Goal: Transaction & Acquisition: Book appointment/travel/reservation

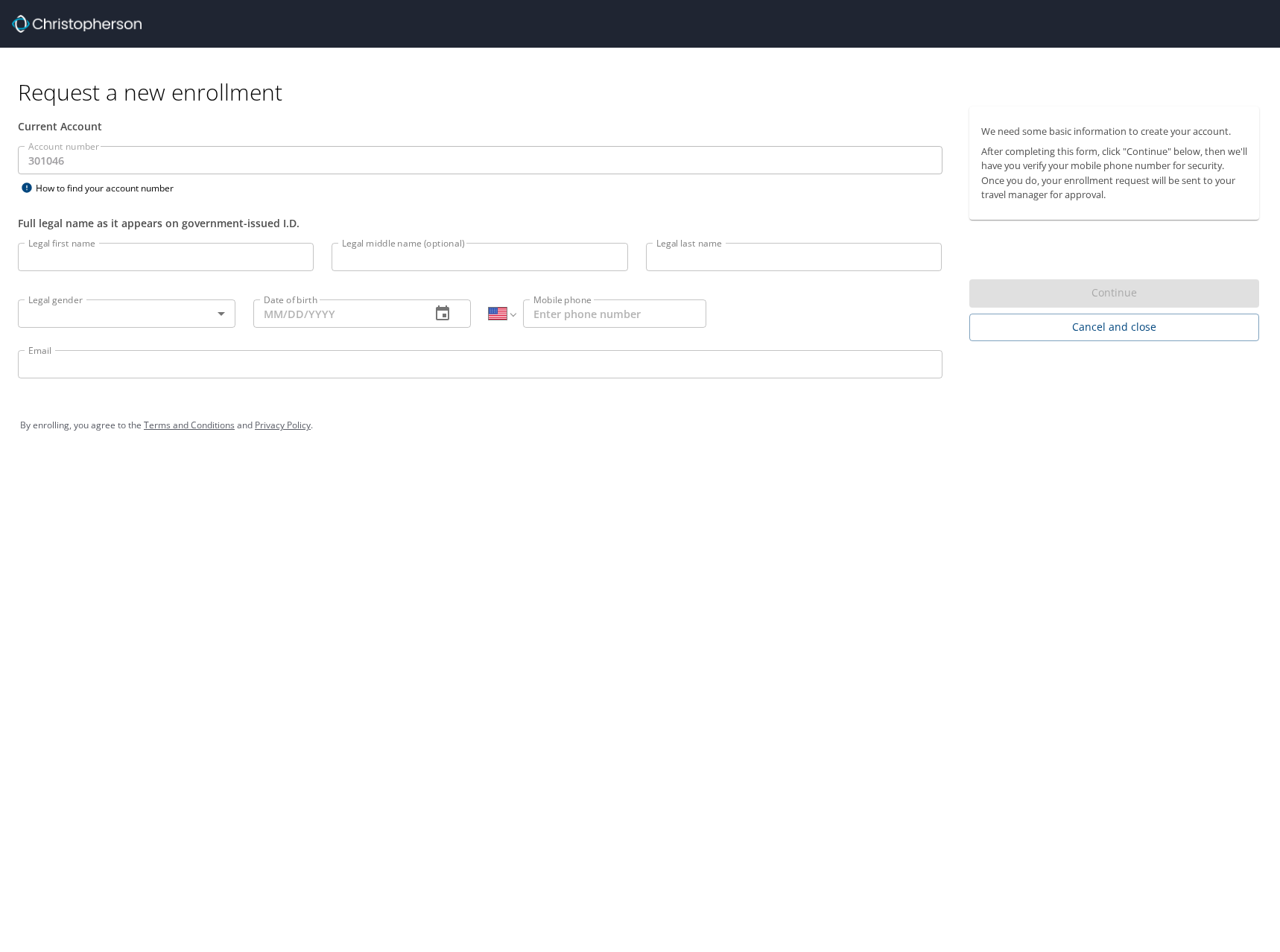
select select "US"
click at [185, 256] on input "Legal first name" at bounding box center [166, 257] width 296 height 28
click at [331, 616] on div "Request a new enrollment Current Account Account number 301046 Account number H…" at bounding box center [640, 476] width 1280 height 952
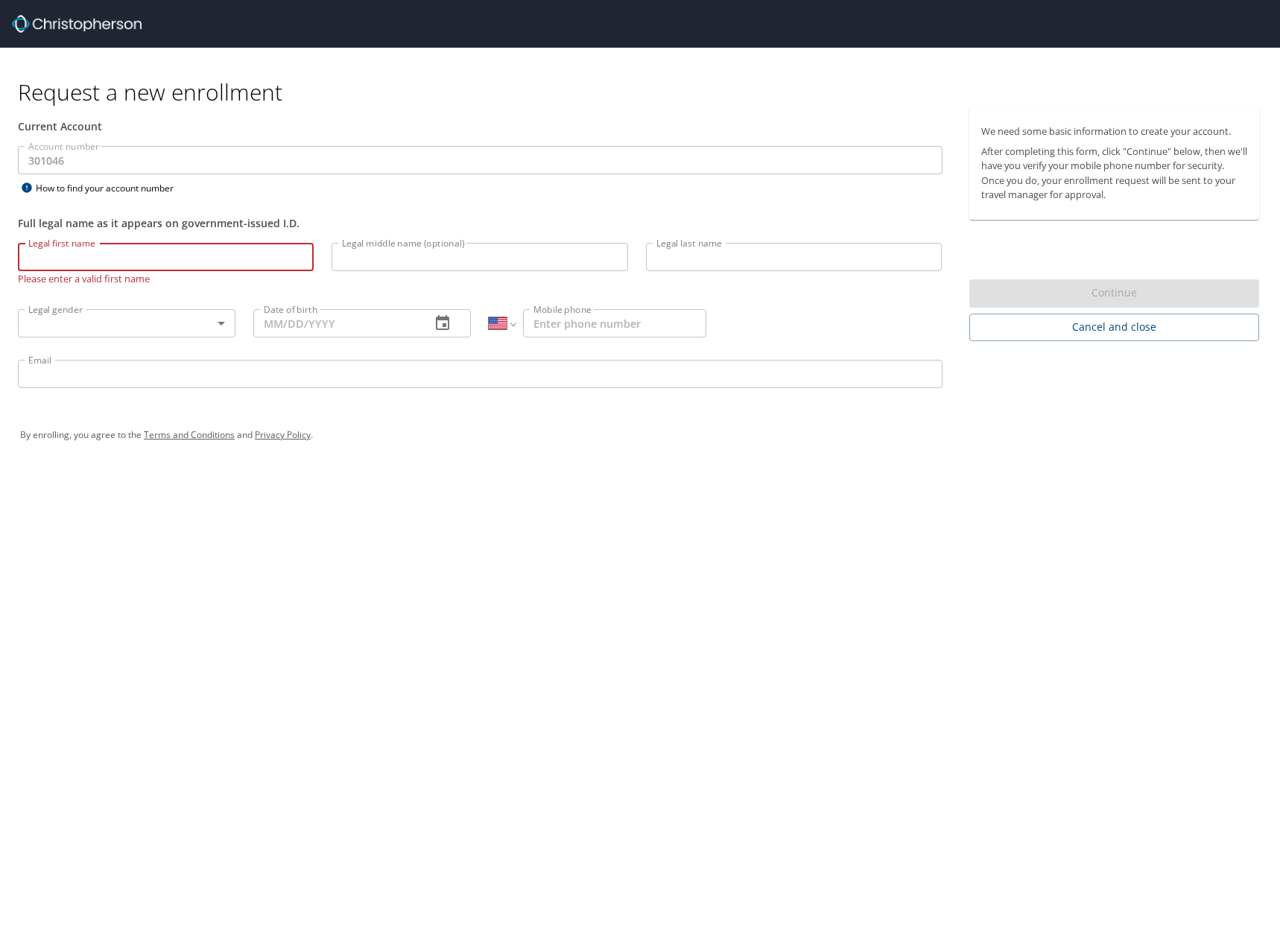
click at [211, 251] on input "Legal first name" at bounding box center [166, 257] width 296 height 28
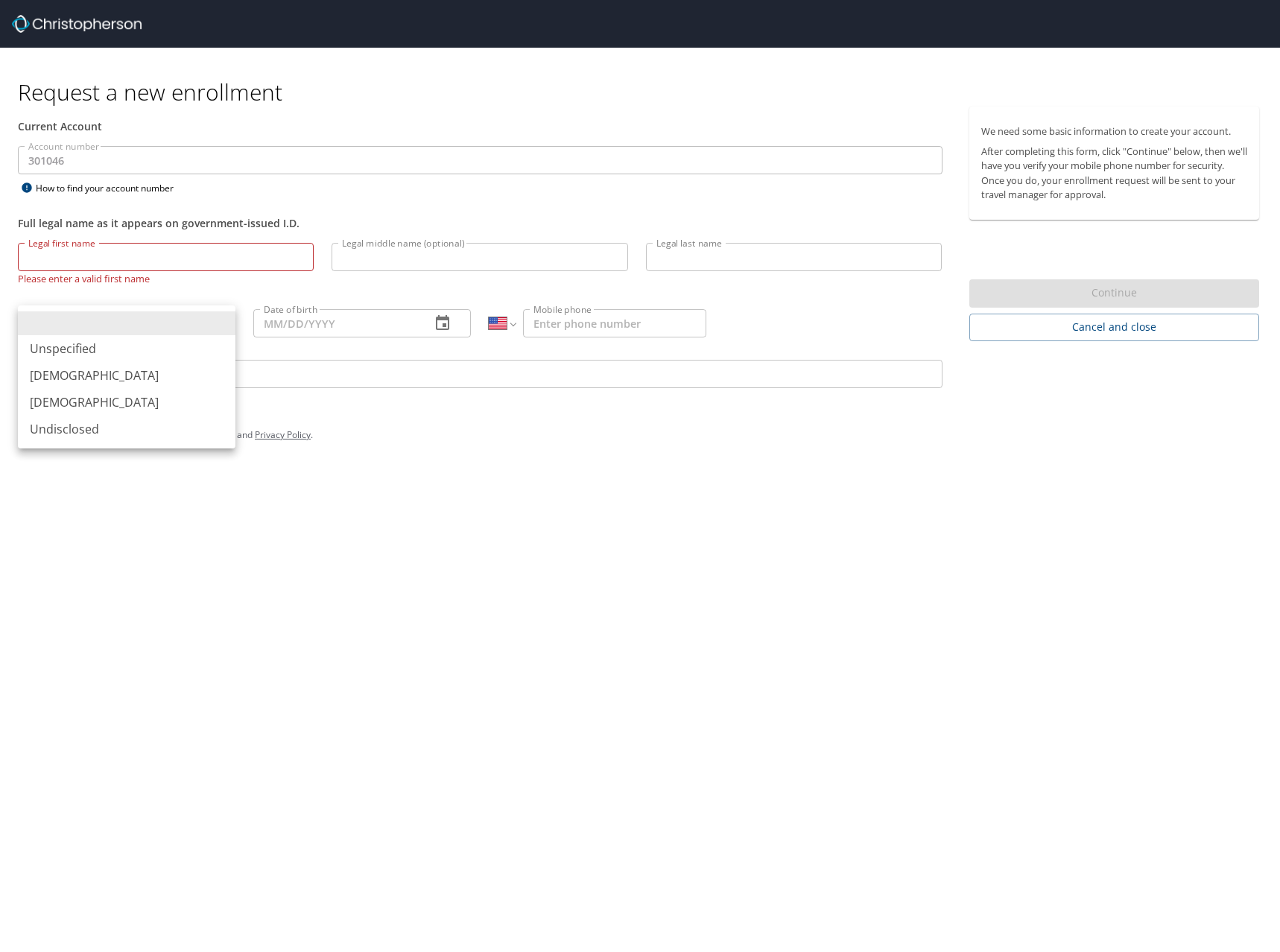
click at [212, 311] on body "Request a new enrollment Current Account Account number 301046 Account number H…" at bounding box center [640, 476] width 1280 height 952
click at [202, 370] on li "[DEMOGRAPHIC_DATA]" at bounding box center [127, 376] width 218 height 27
type input "[DEMOGRAPHIC_DATA]"
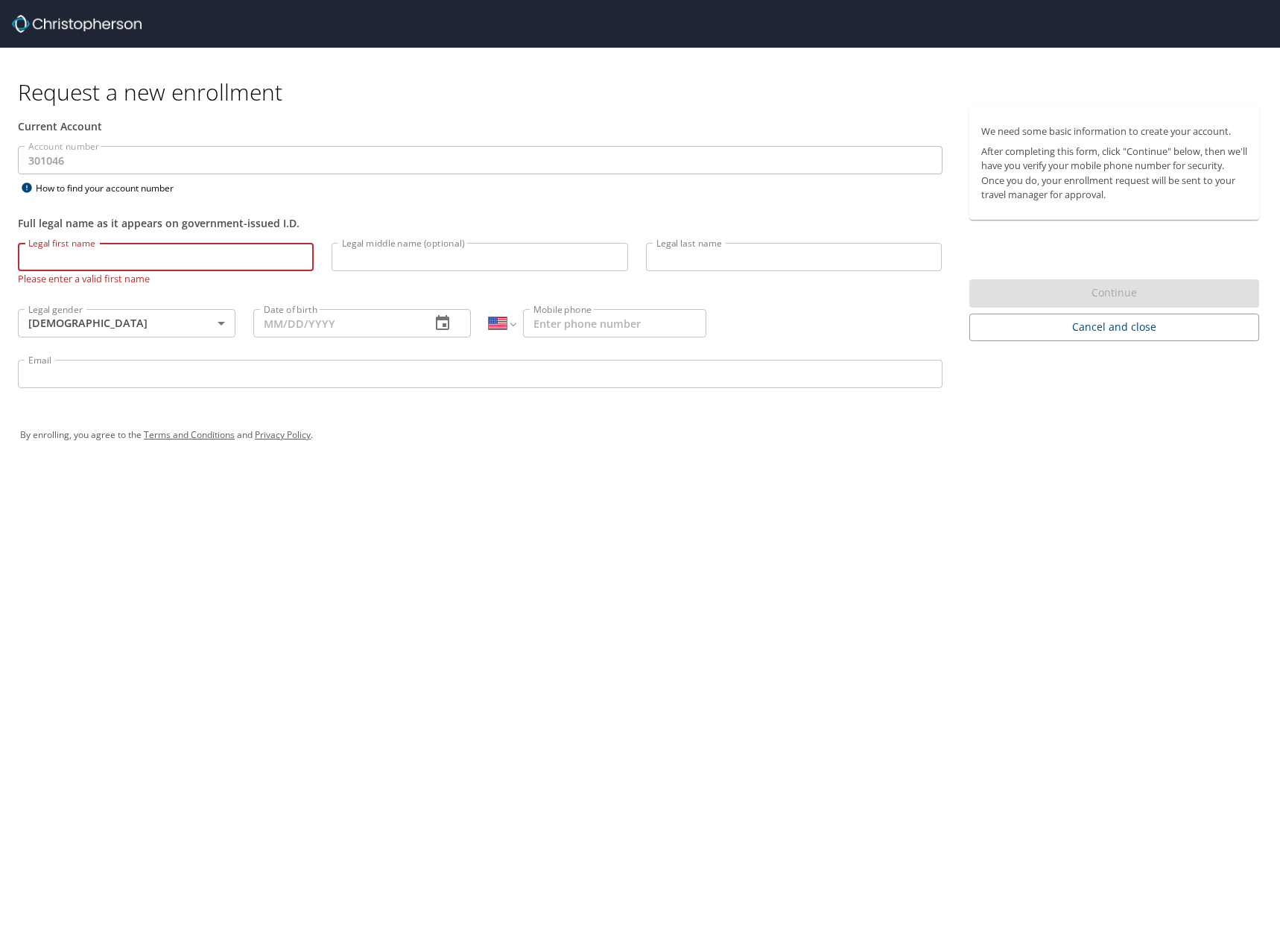
click at [228, 252] on input "Legal first name" at bounding box center [166, 257] width 296 height 28
type input "[PERSON_NAME]"
click at [753, 259] on input "Legal last name" at bounding box center [794, 257] width 296 height 28
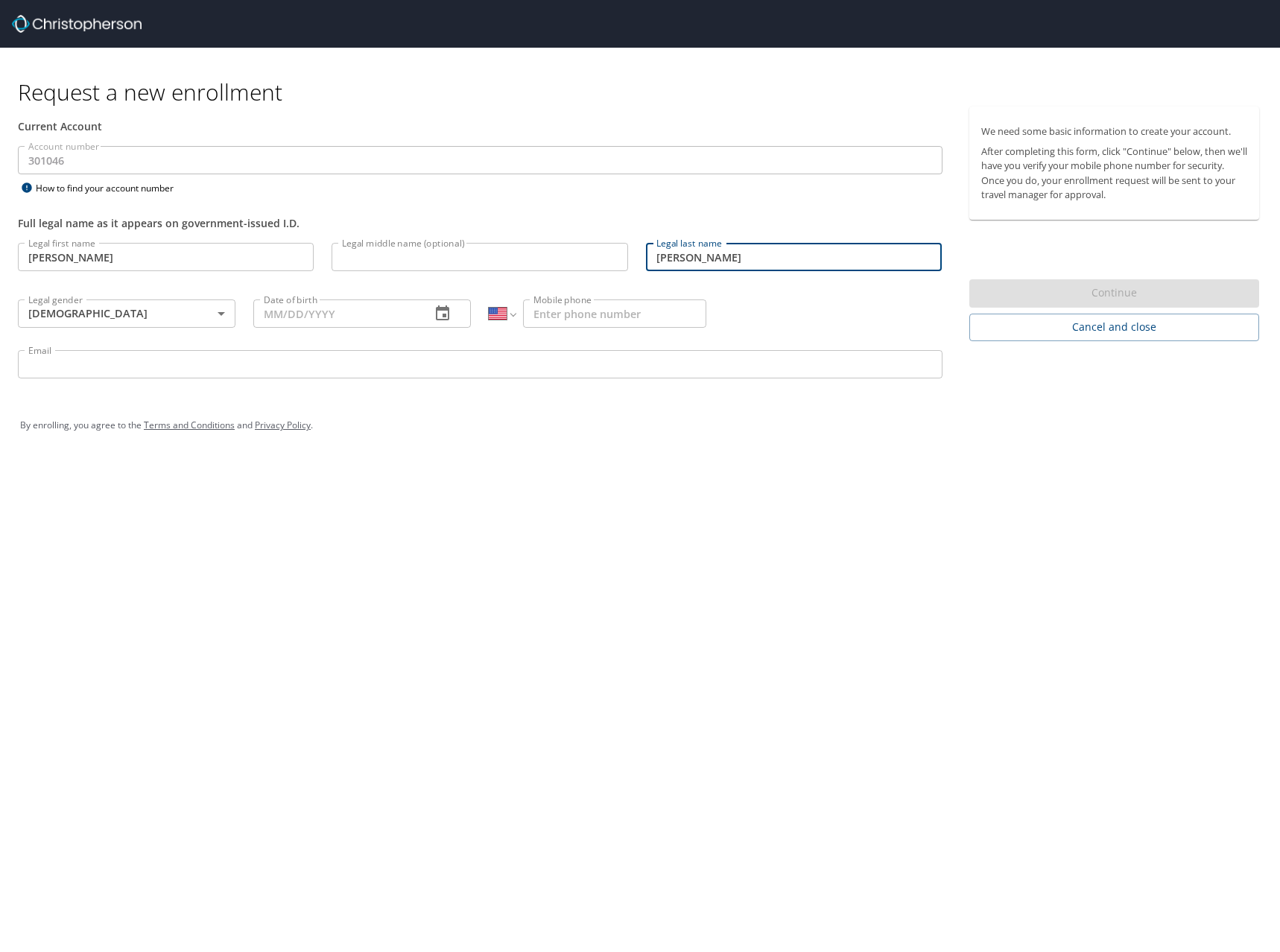
type input "[PERSON_NAME]"
click at [301, 310] on input "Date of birth" at bounding box center [336, 313] width 165 height 28
type input "04/28/1999"
click at [596, 319] on input "Mobile phone" at bounding box center [615, 313] width 183 height 28
type input "(256) 690-4232"
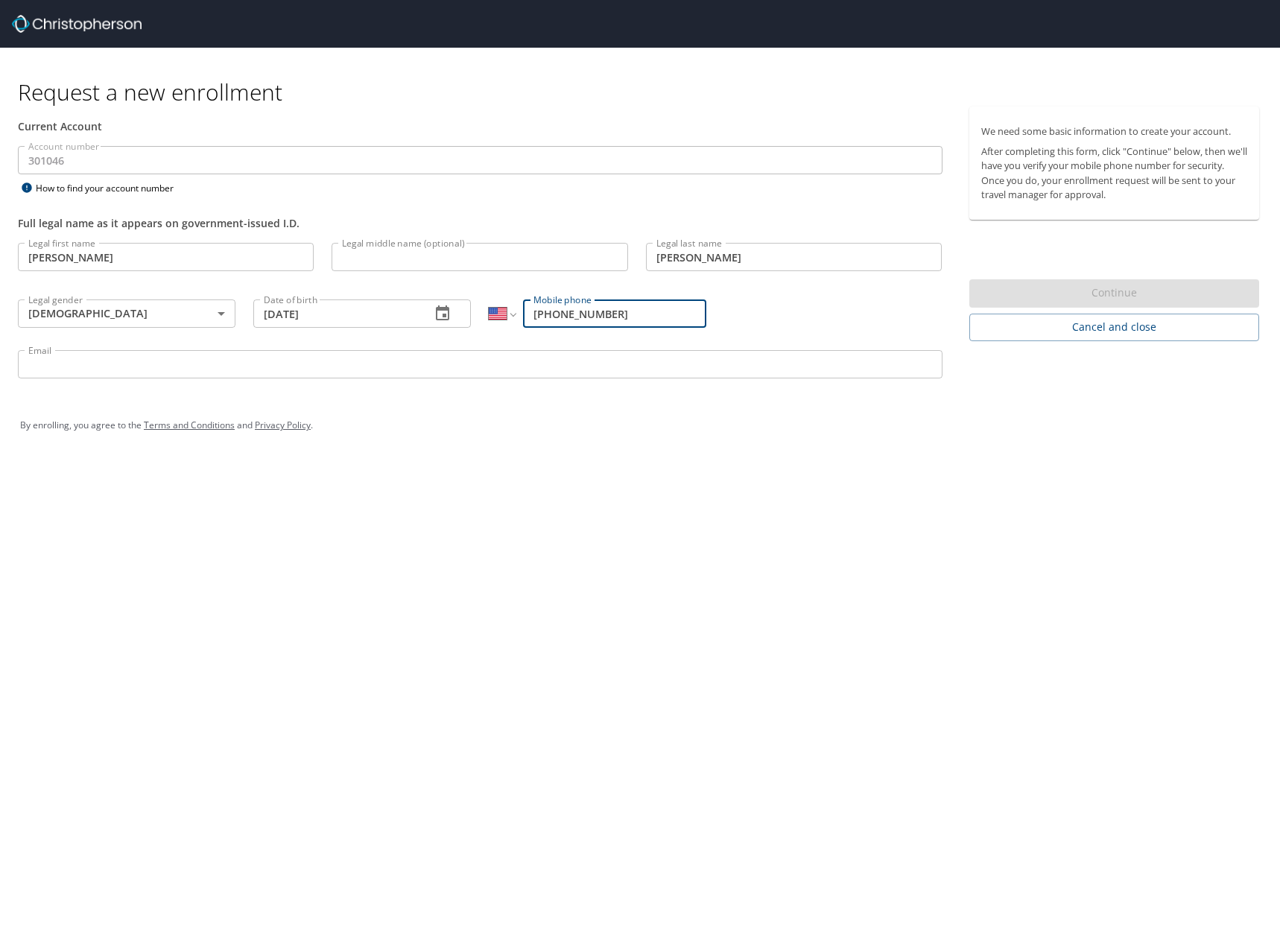
click at [577, 359] on input "Email" at bounding box center [480, 364] width 925 height 28
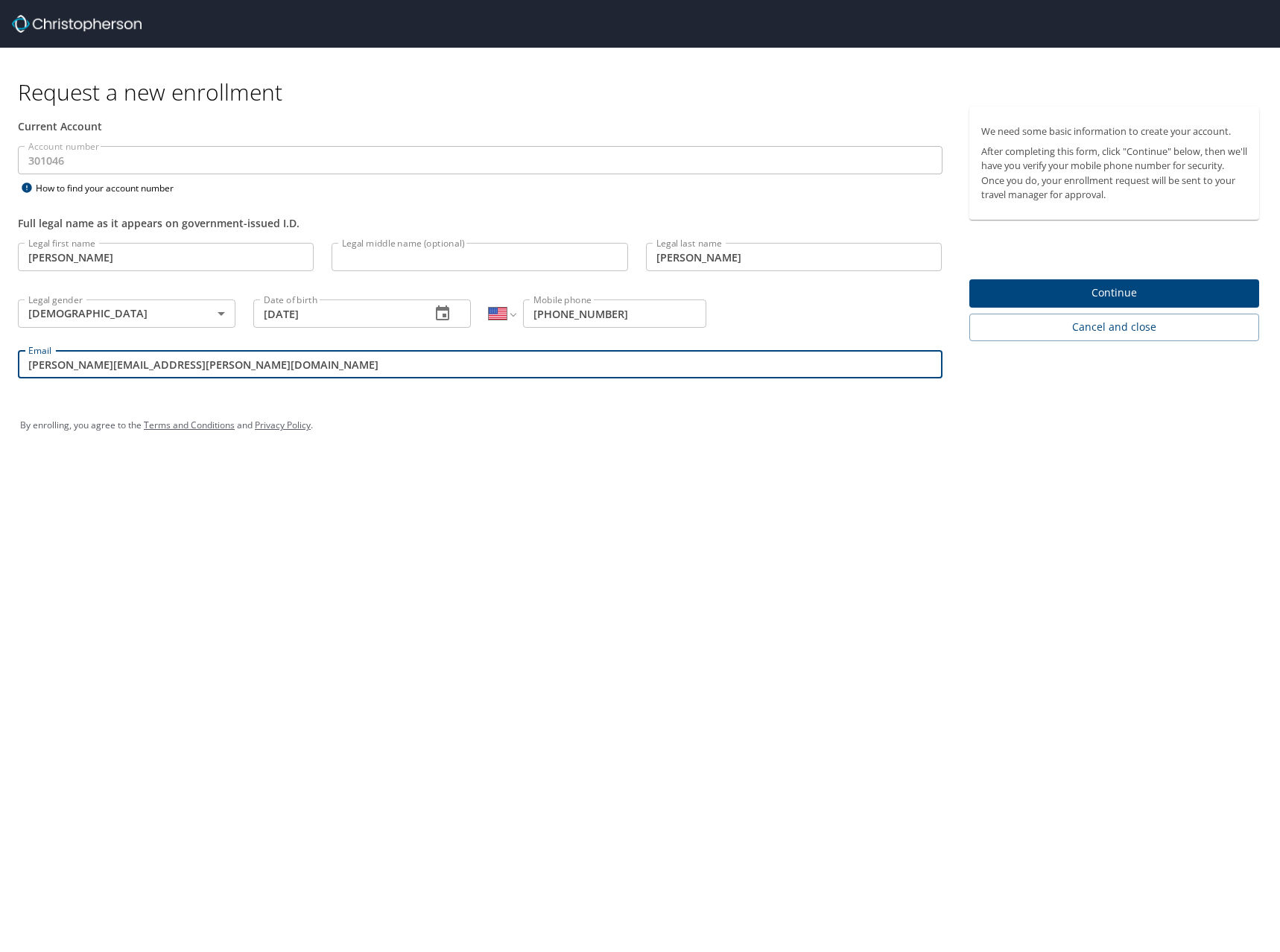
type input "eric.moriarty@radiancetech.com"
click at [1029, 288] on span "Continue" at bounding box center [1115, 293] width 267 height 19
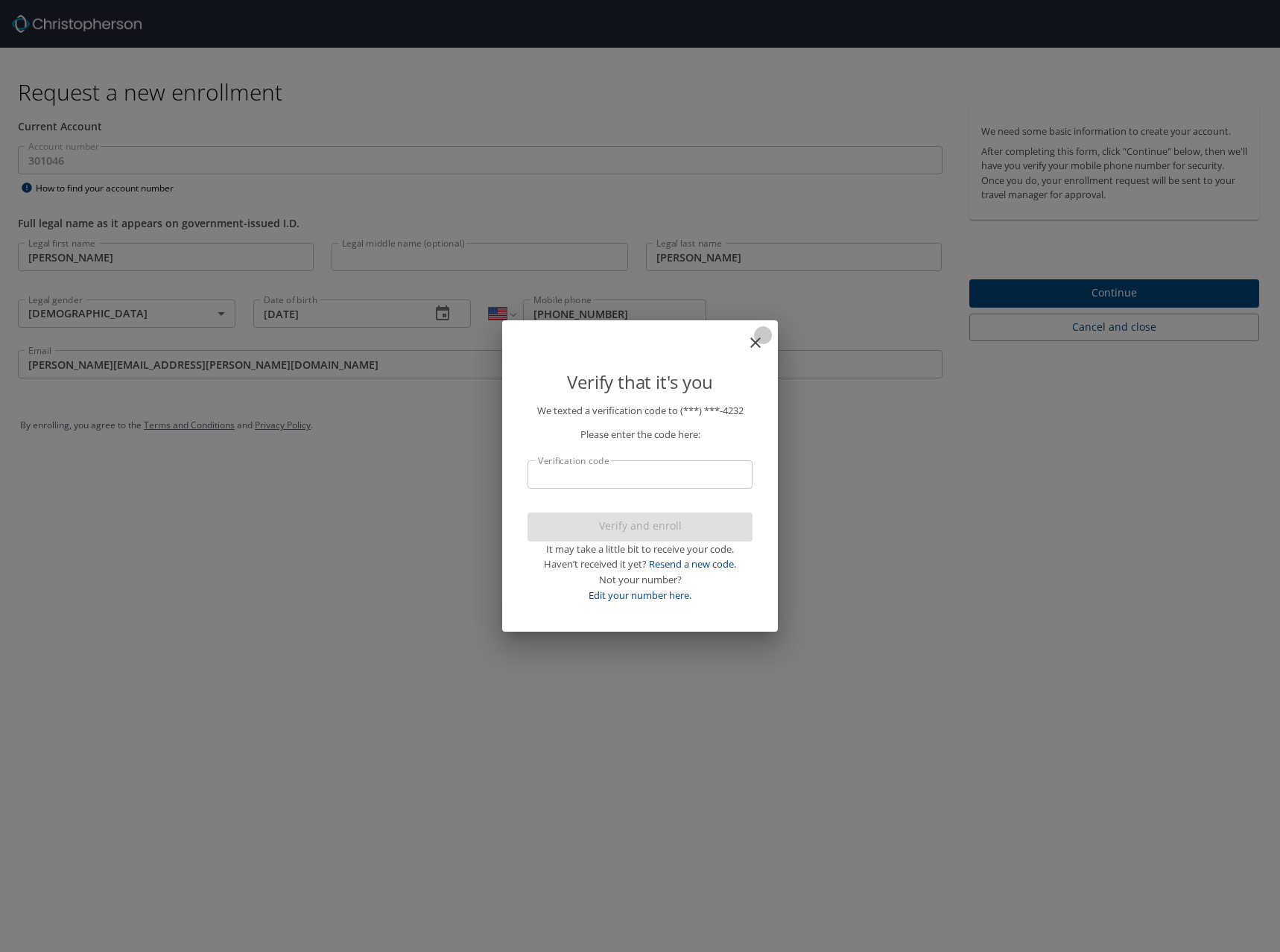
click at [756, 344] on icon "close" at bounding box center [755, 342] width 10 height 10
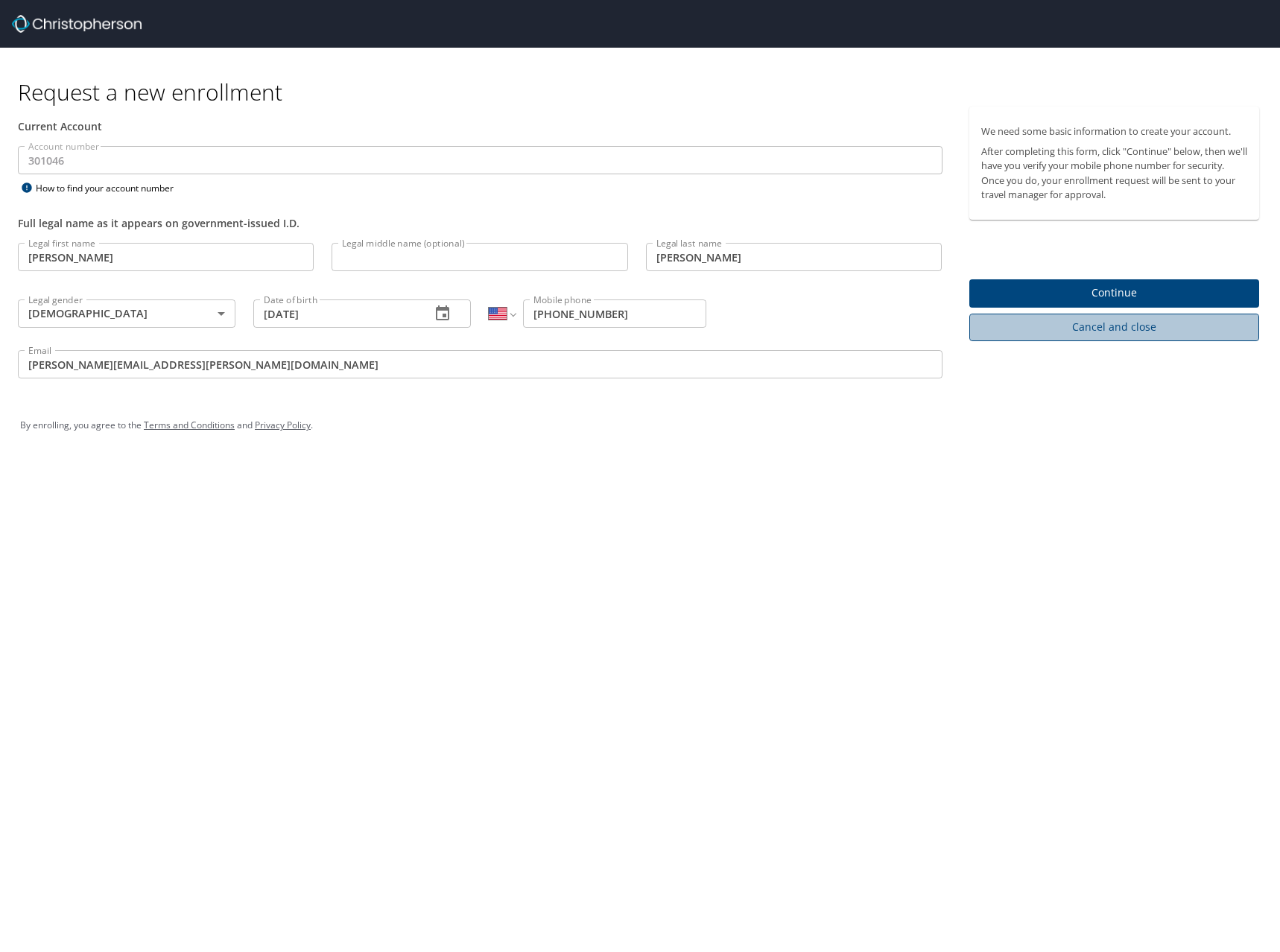
click at [1061, 322] on span "Cancel and close" at bounding box center [1115, 328] width 267 height 19
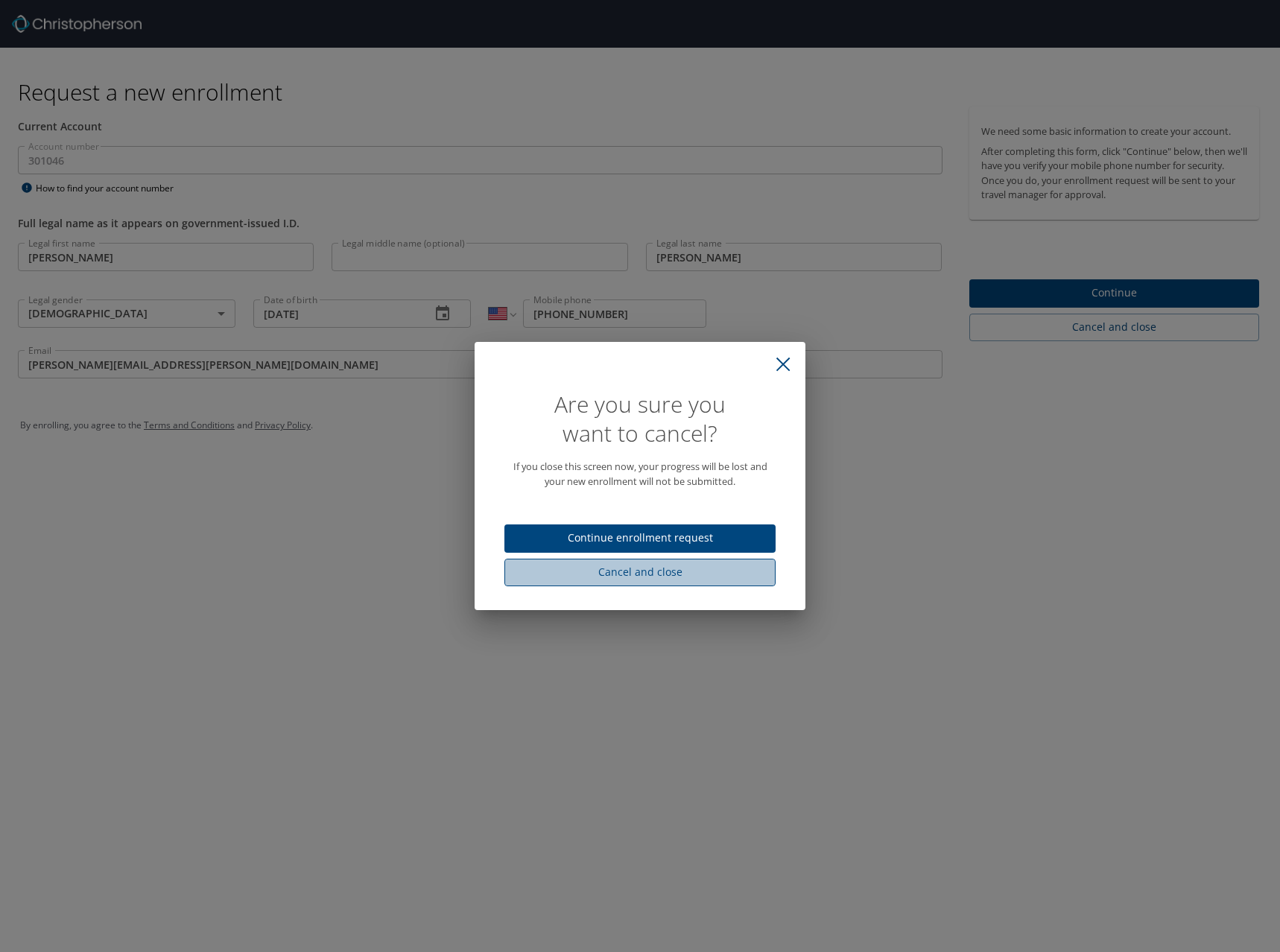
click at [716, 569] on span "Cancel and close" at bounding box center [640, 573] width 248 height 19
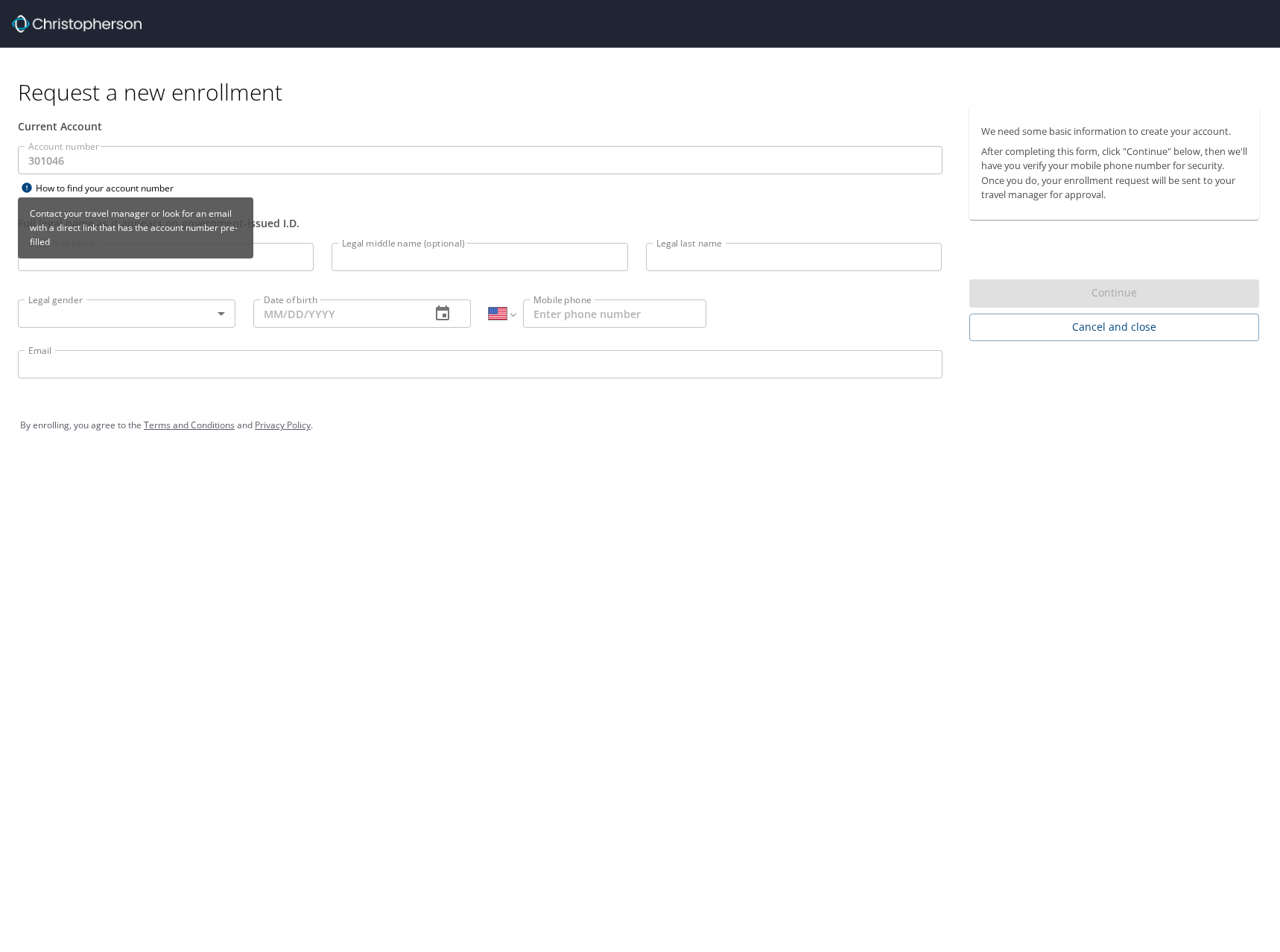
drag, startPoint x: 108, startPoint y: 256, endPoint x: 93, endPoint y: 259, distance: 15.3
click at [96, 257] on div "Contact your travel manager or look for an email with a direct link that has th…" at bounding box center [135, 228] width 235 height 61
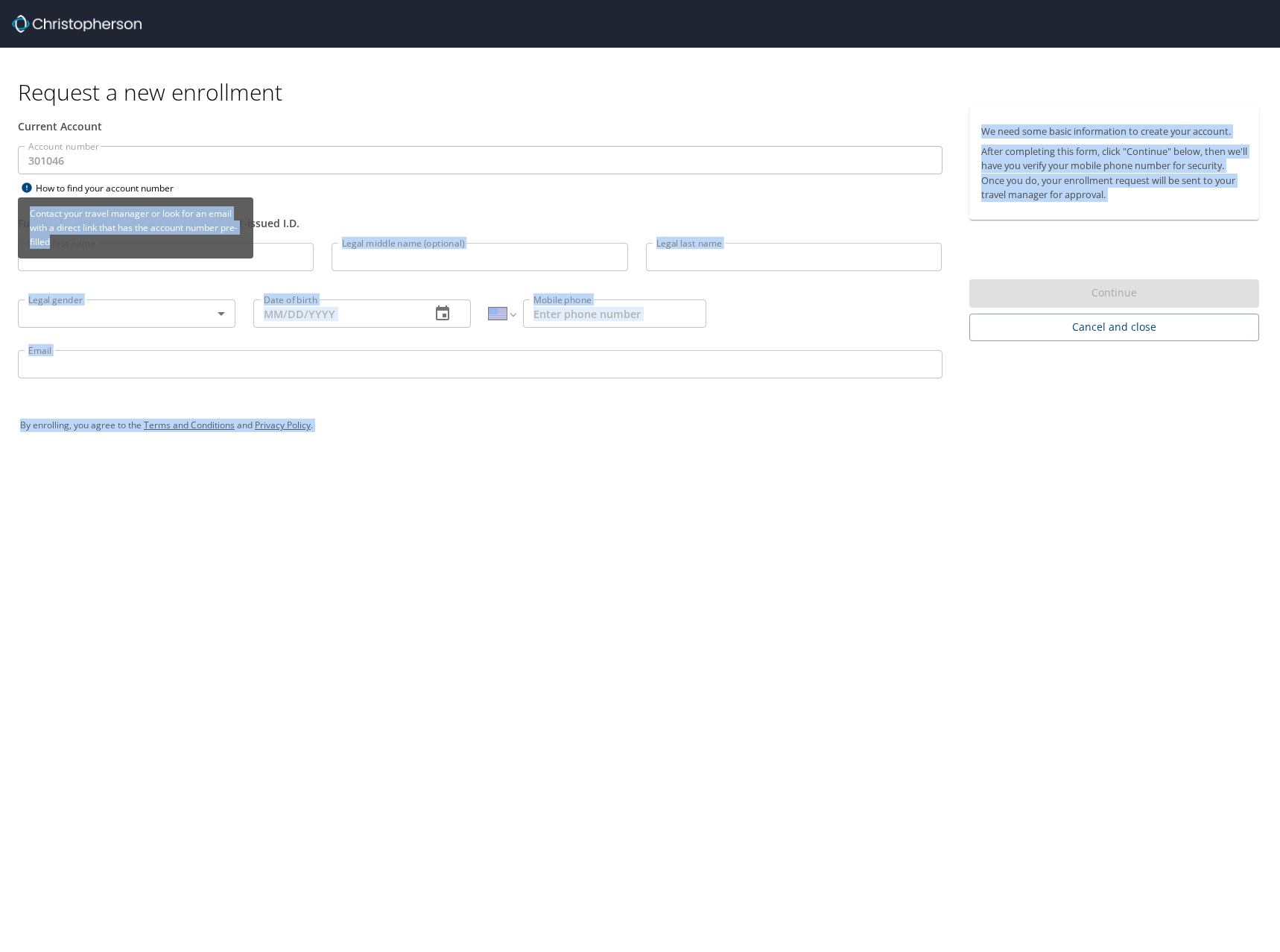
drag, startPoint x: 92, startPoint y: 263, endPoint x: 88, endPoint y: 270, distance: 8.1
click at [88, 270] on body "Request a new enrollment Current Account Account number 301046 Account number H…" at bounding box center [640, 476] width 1280 height 952
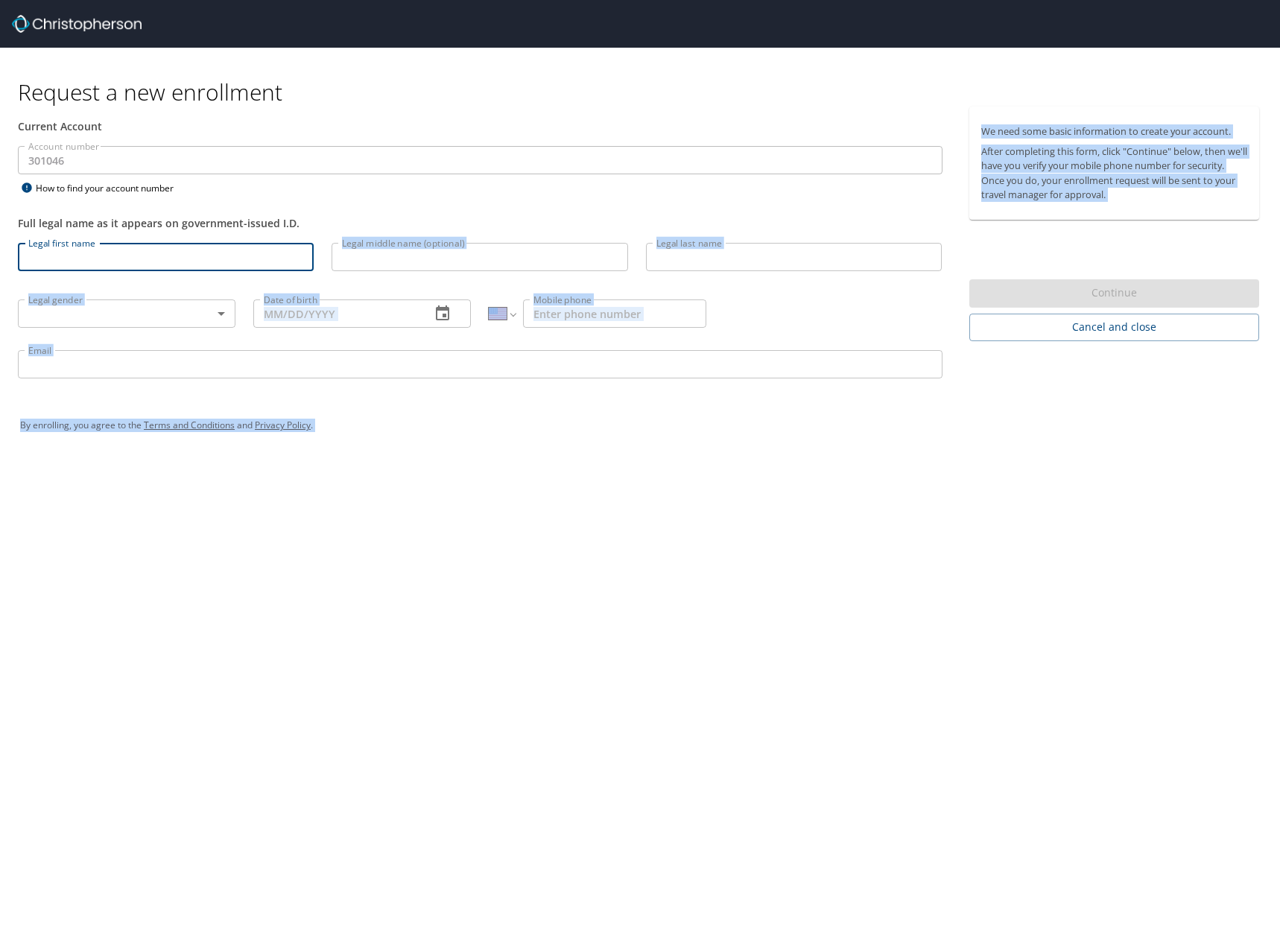
click at [85, 260] on input "Legal first name" at bounding box center [166, 257] width 296 height 28
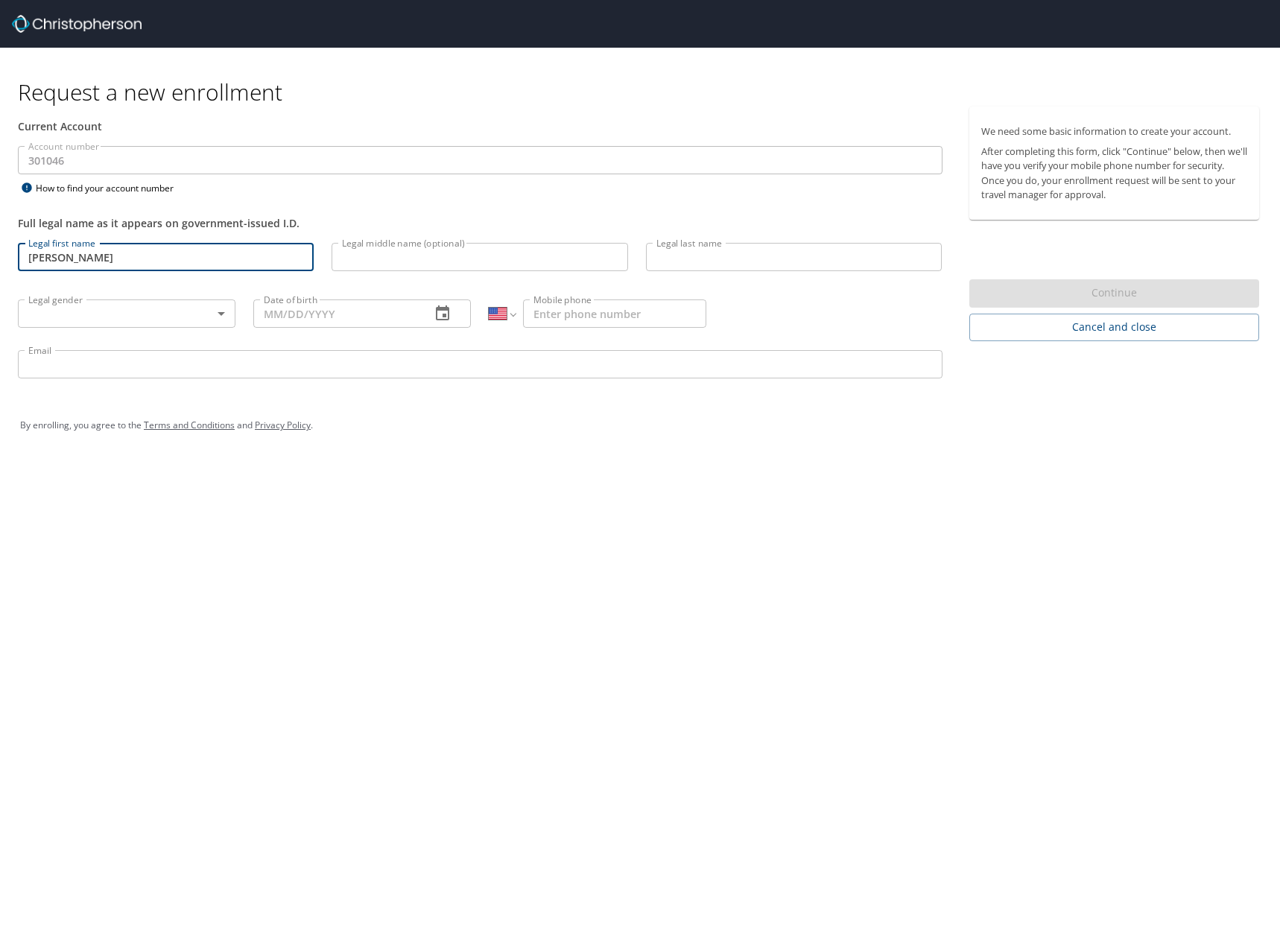
type input "Eric"
click at [700, 256] on input "Legal last name" at bounding box center [794, 257] width 296 height 28
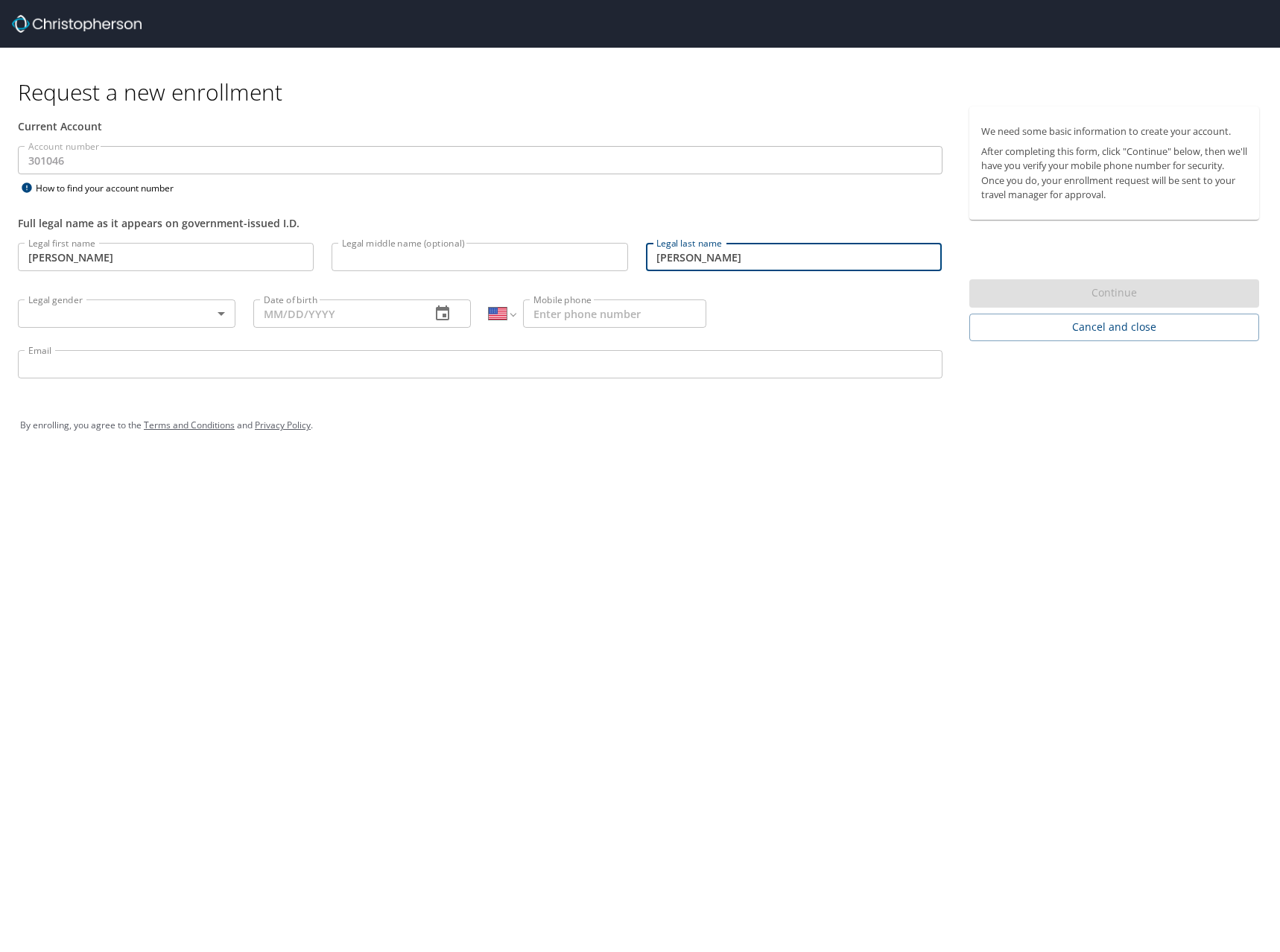
type input "Moriarty"
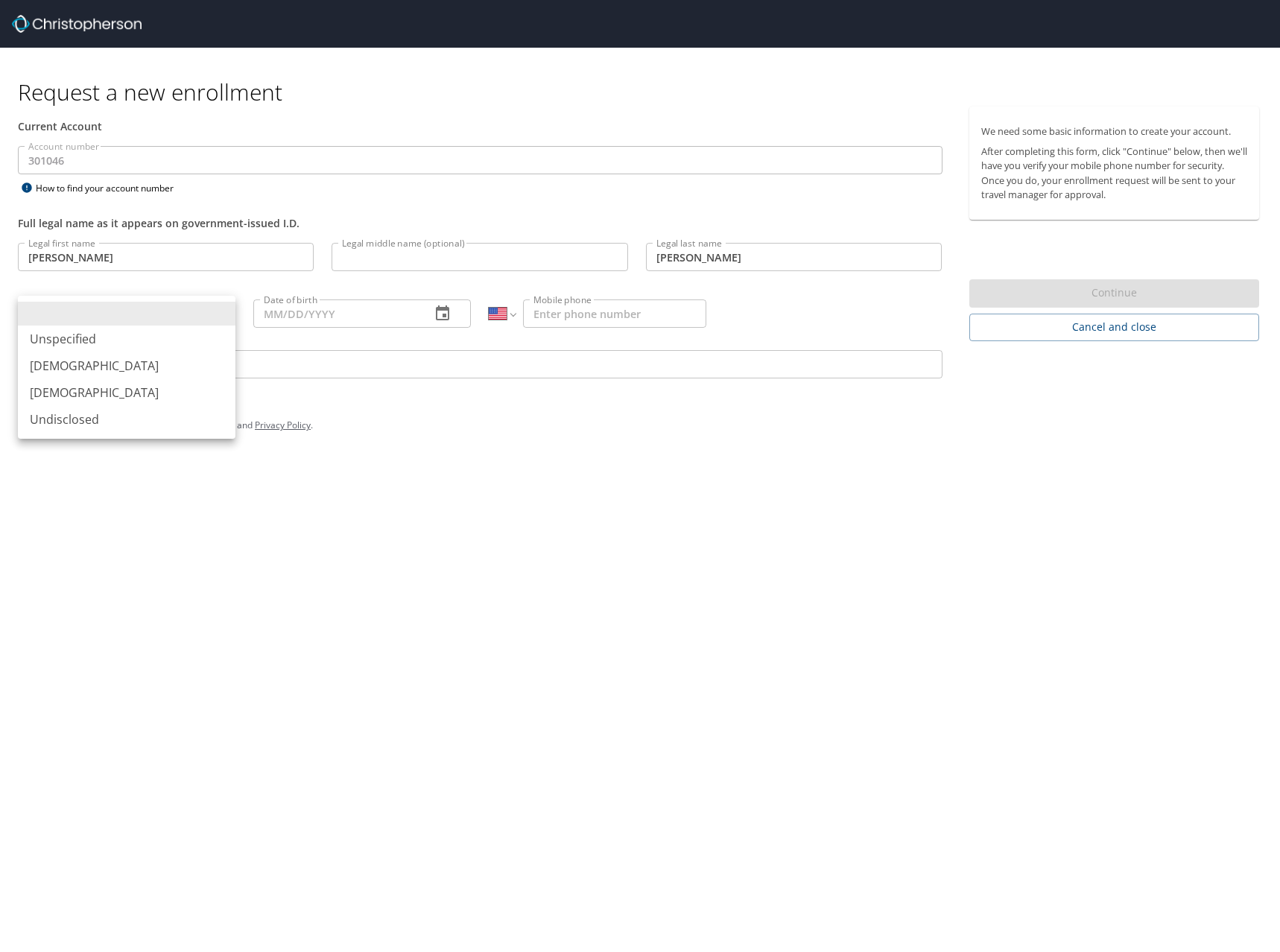
click at [186, 310] on body "Request a new enrollment Current Account Account number 301046 Account number H…" at bounding box center [640, 476] width 1280 height 952
click at [135, 364] on li "Male" at bounding box center [127, 366] width 218 height 27
type input "Male"
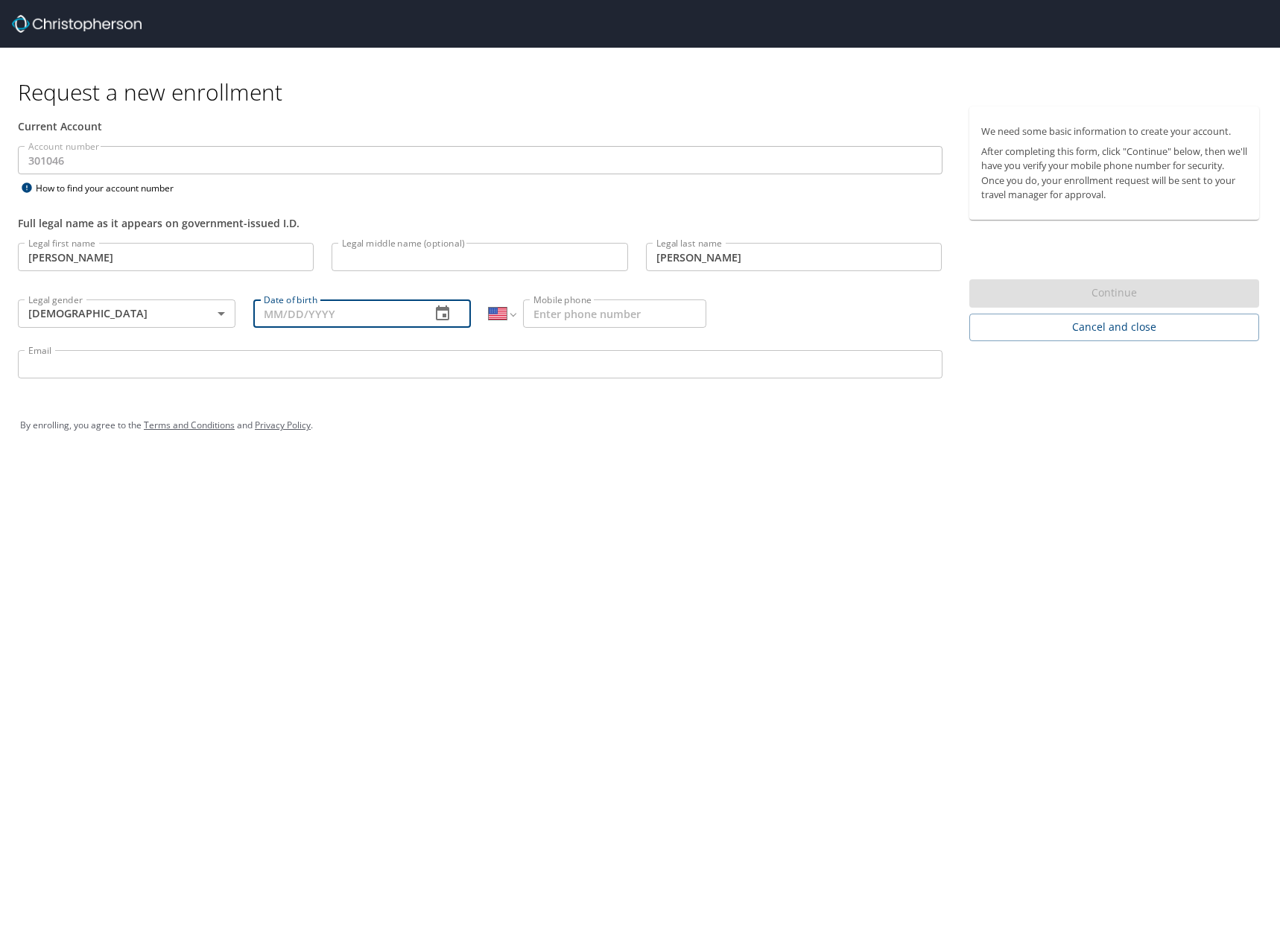
click at [280, 318] on input "Date of birth" at bounding box center [336, 313] width 165 height 28
click at [451, 317] on icon "button" at bounding box center [443, 314] width 18 height 18
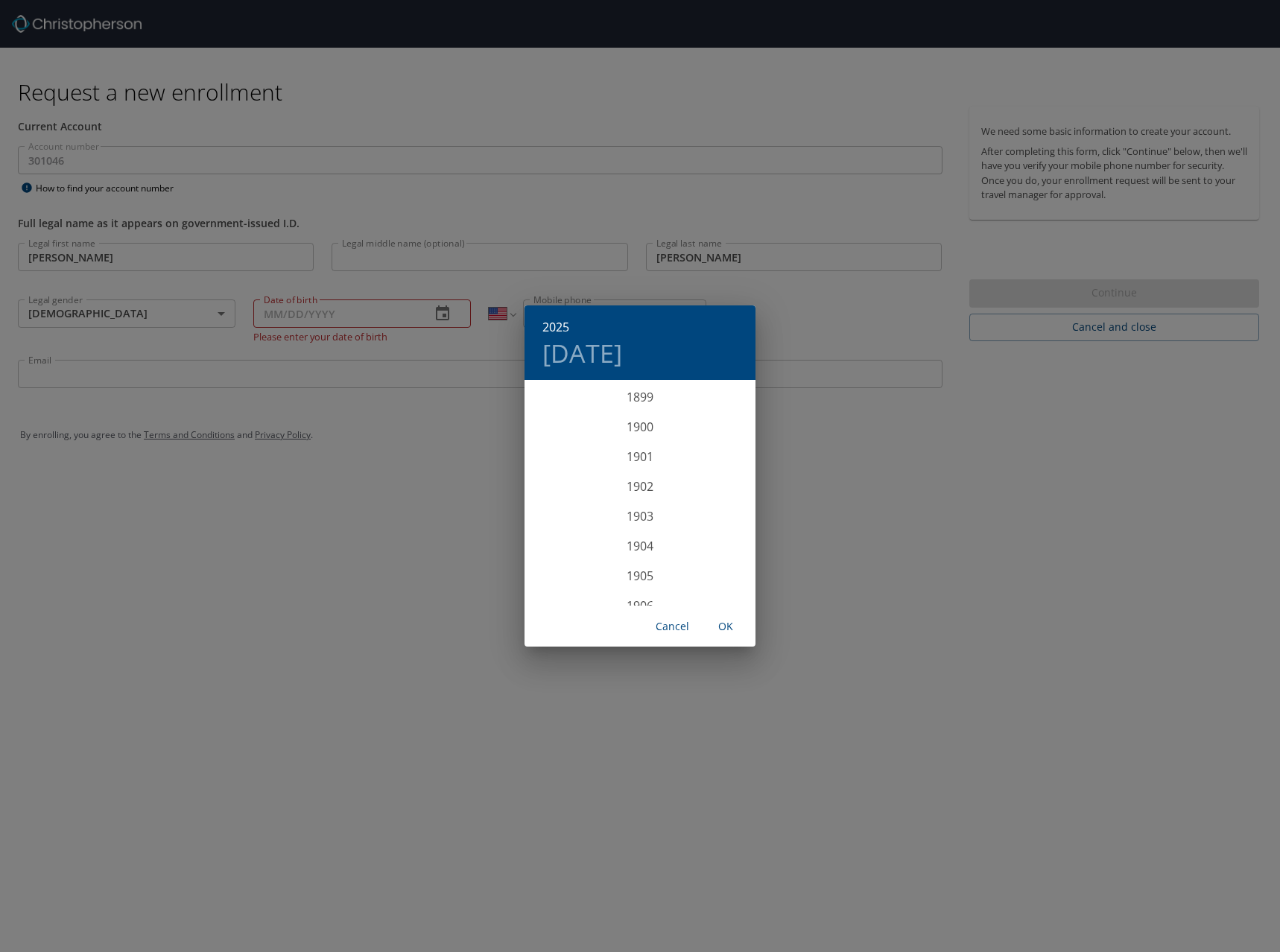
scroll to position [3666, 0]
click at [382, 367] on div "2025 Wed, Sep 10 1899 1900 1901 1902 1903 1904 1905 1906 1907 1908 1909 1910 19…" at bounding box center [640, 476] width 1280 height 952
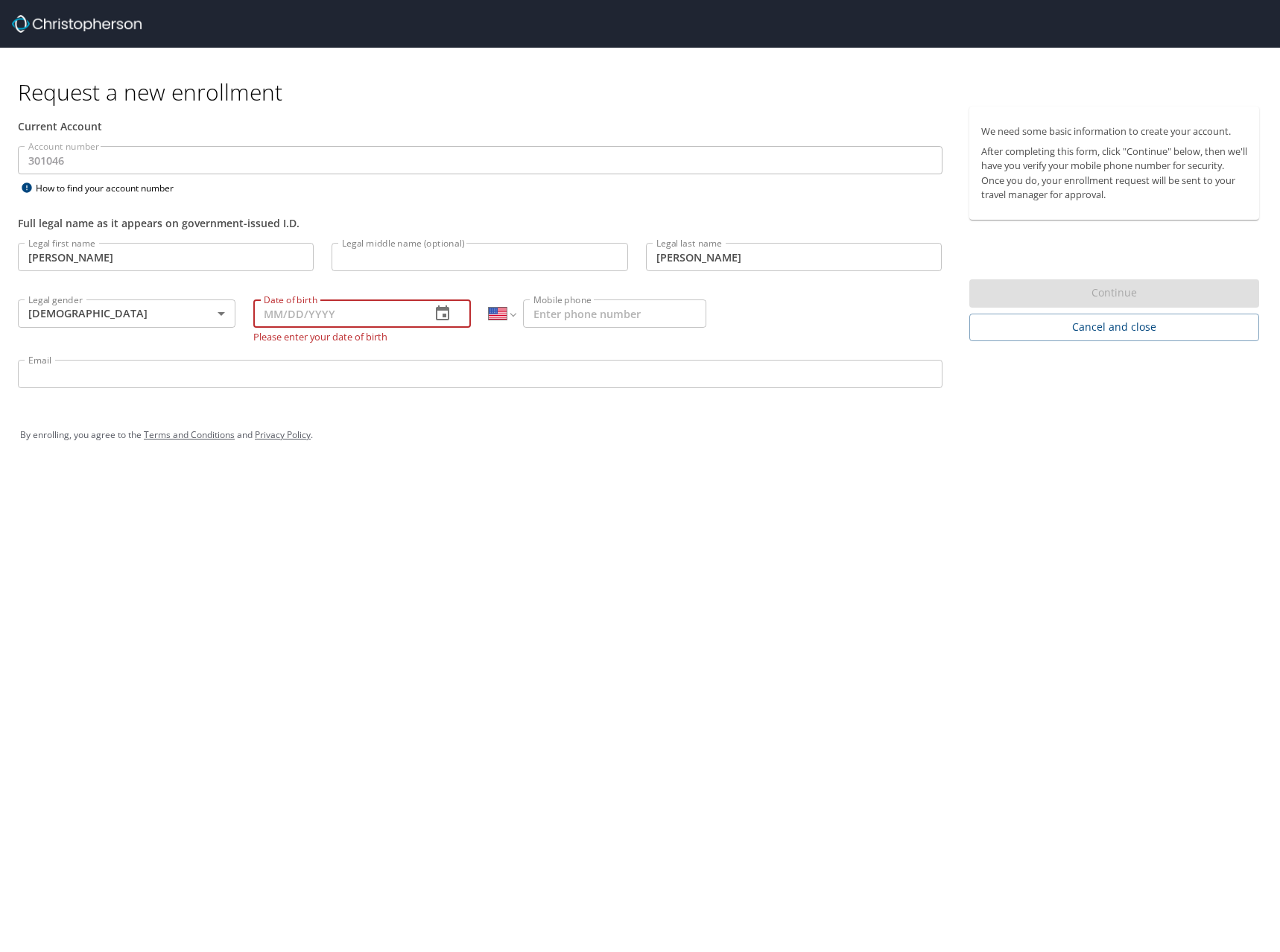
click at [307, 314] on input "Date of birth" at bounding box center [336, 313] width 165 height 28
type input "04/28/1999"
click at [548, 316] on input "Mobile phone" at bounding box center [615, 313] width 183 height 28
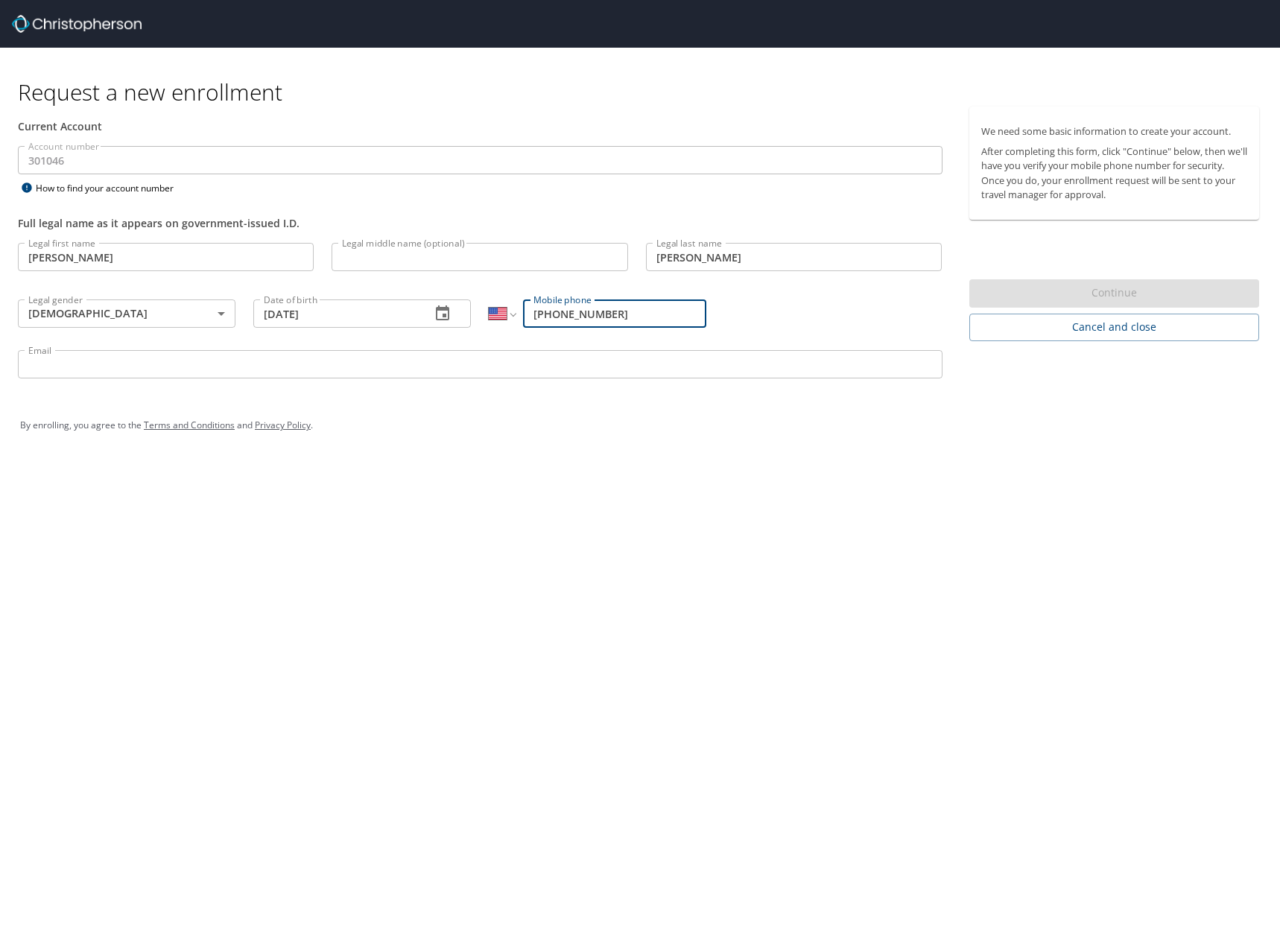
type input "(256) 690-4232"
click at [251, 369] on input "Email" at bounding box center [480, 364] width 925 height 28
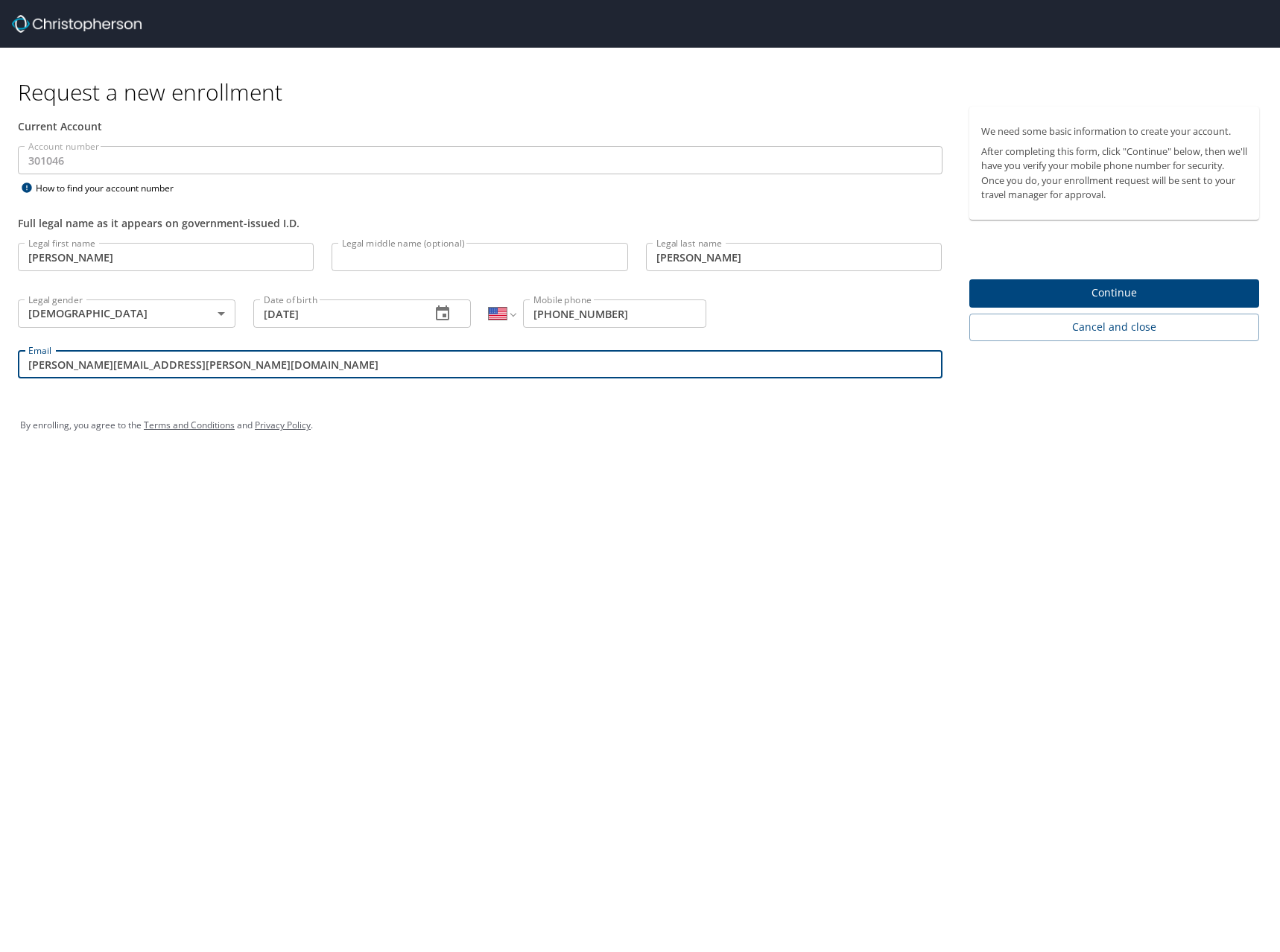
type input "eric.moriarty@radiancetech.com"
click at [1009, 290] on span "Continue" at bounding box center [1115, 293] width 267 height 19
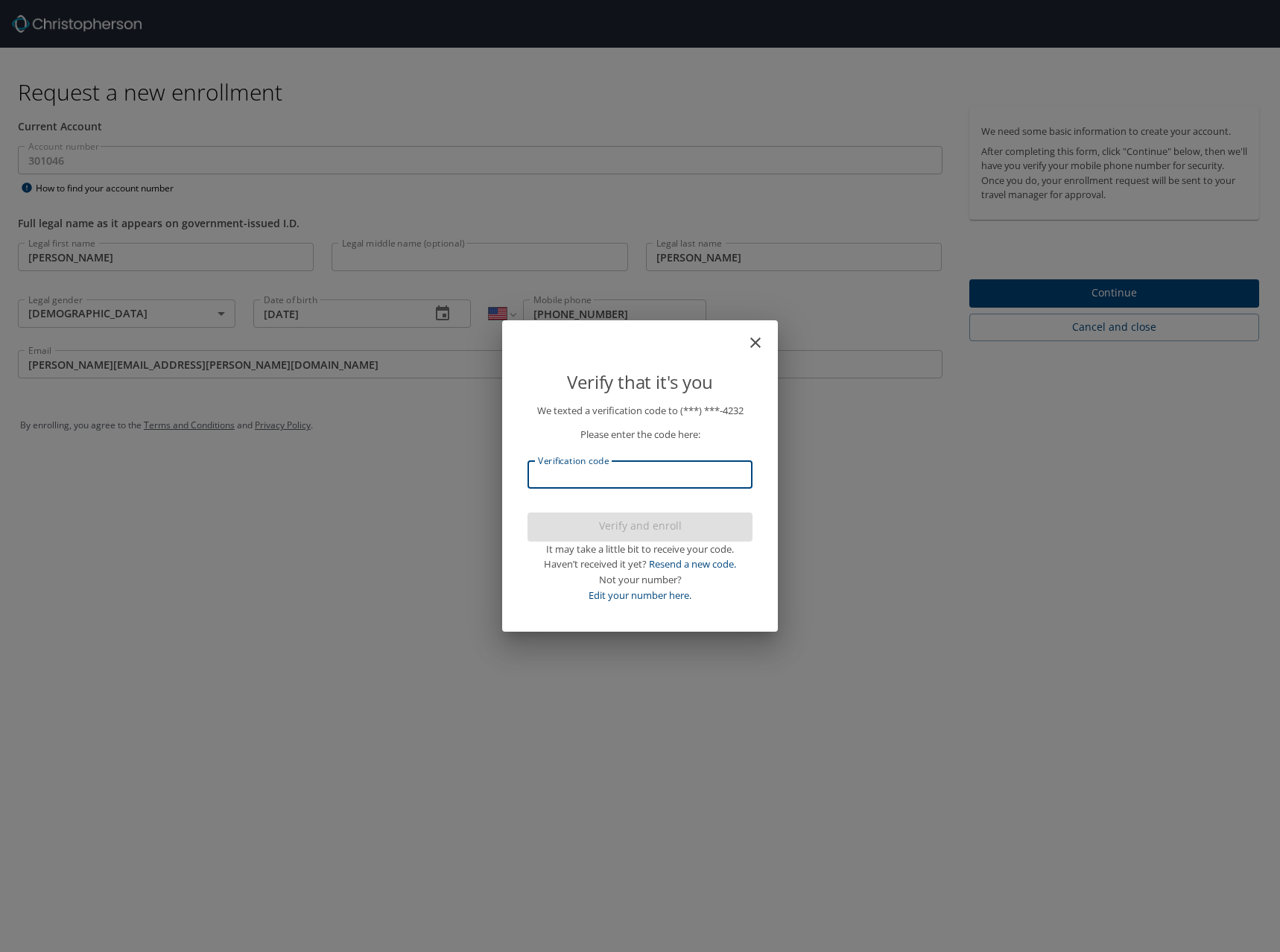
click at [634, 471] on input "Verification code" at bounding box center [640, 474] width 225 height 28
click at [691, 469] on input "Verification code" at bounding box center [640, 474] width 225 height 28
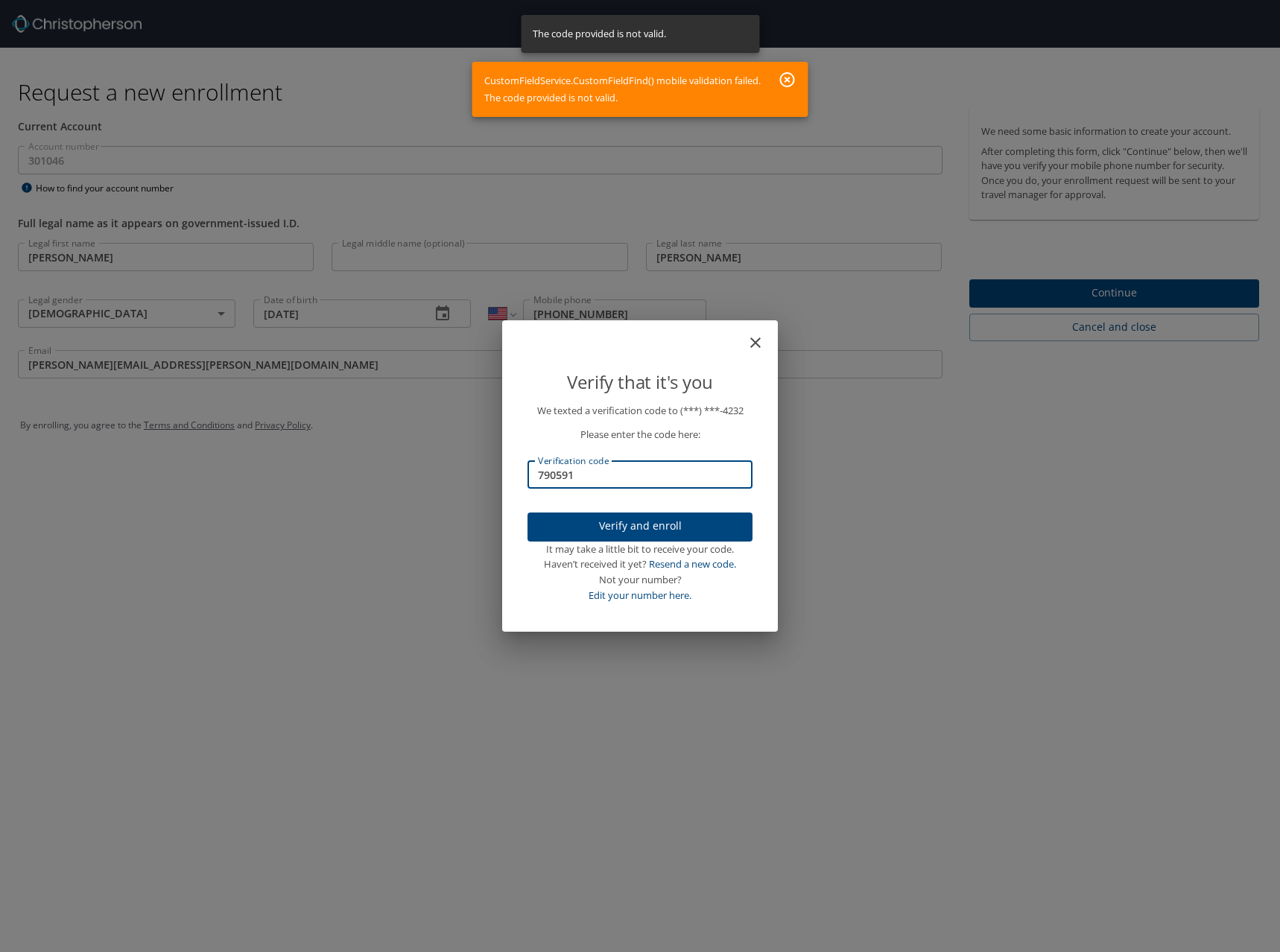
click at [674, 469] on input "790591" at bounding box center [640, 474] width 225 height 28
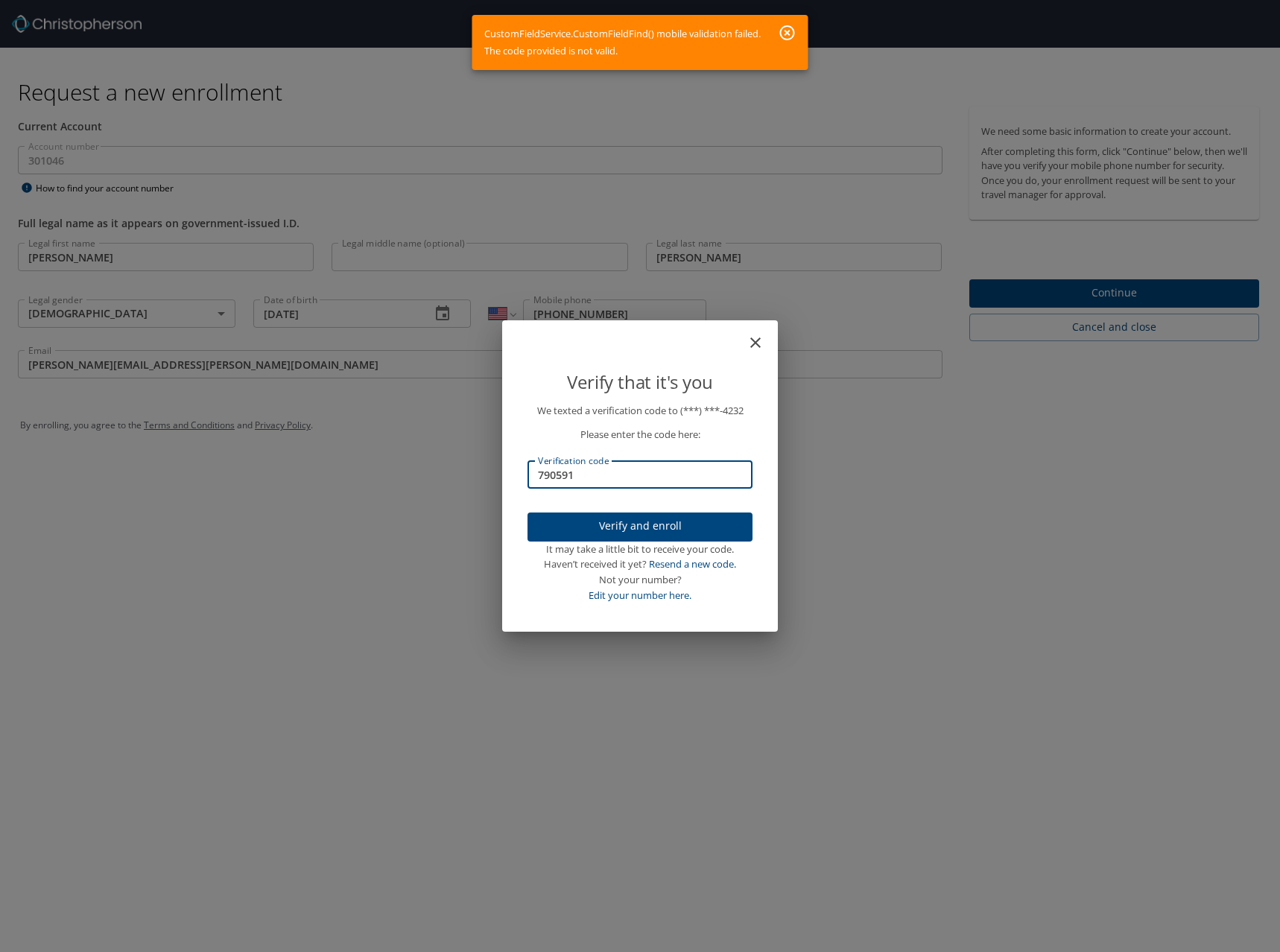
click at [544, 472] on input "790591" at bounding box center [640, 474] width 225 height 28
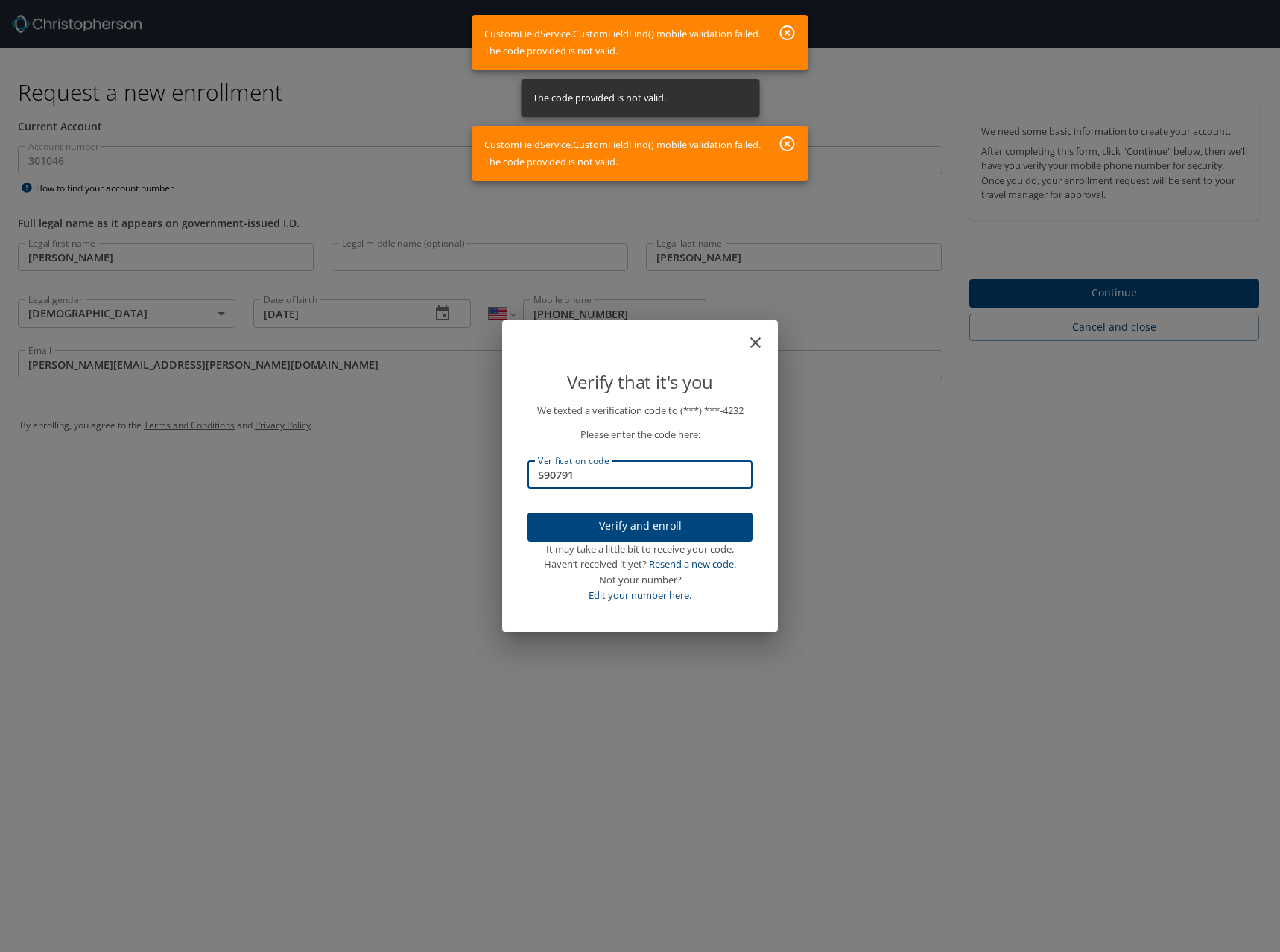
drag, startPoint x: 586, startPoint y: 476, endPoint x: 345, endPoint y: 480, distance: 241.0
click at [344, 481] on div "Verify that it's you We texted a verification code to (***) ***- 4232 Please en…" at bounding box center [640, 476] width 1280 height 952
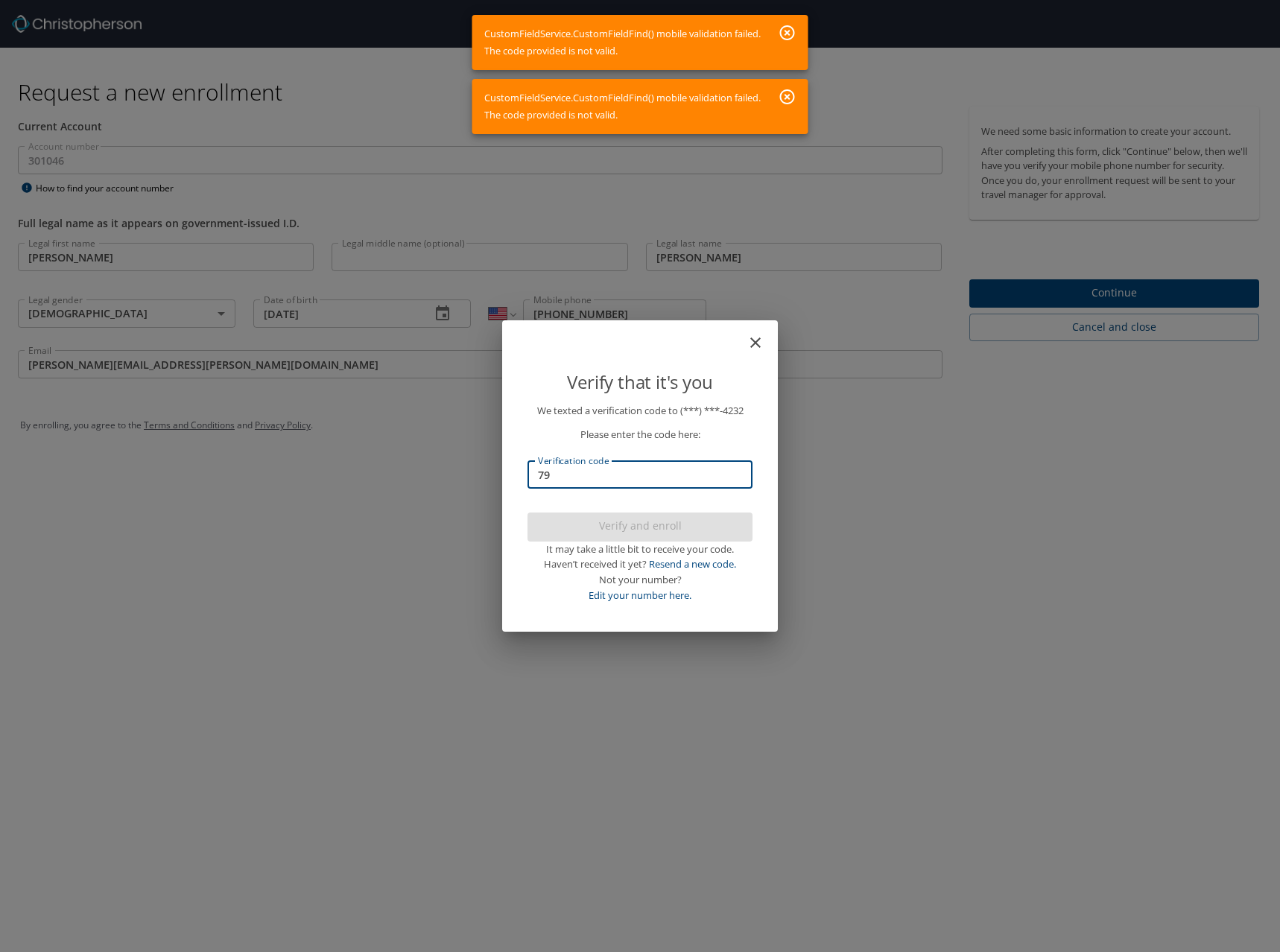
type input "7"
click at [699, 564] on link "Resend a new code." at bounding box center [693, 564] width 87 height 14
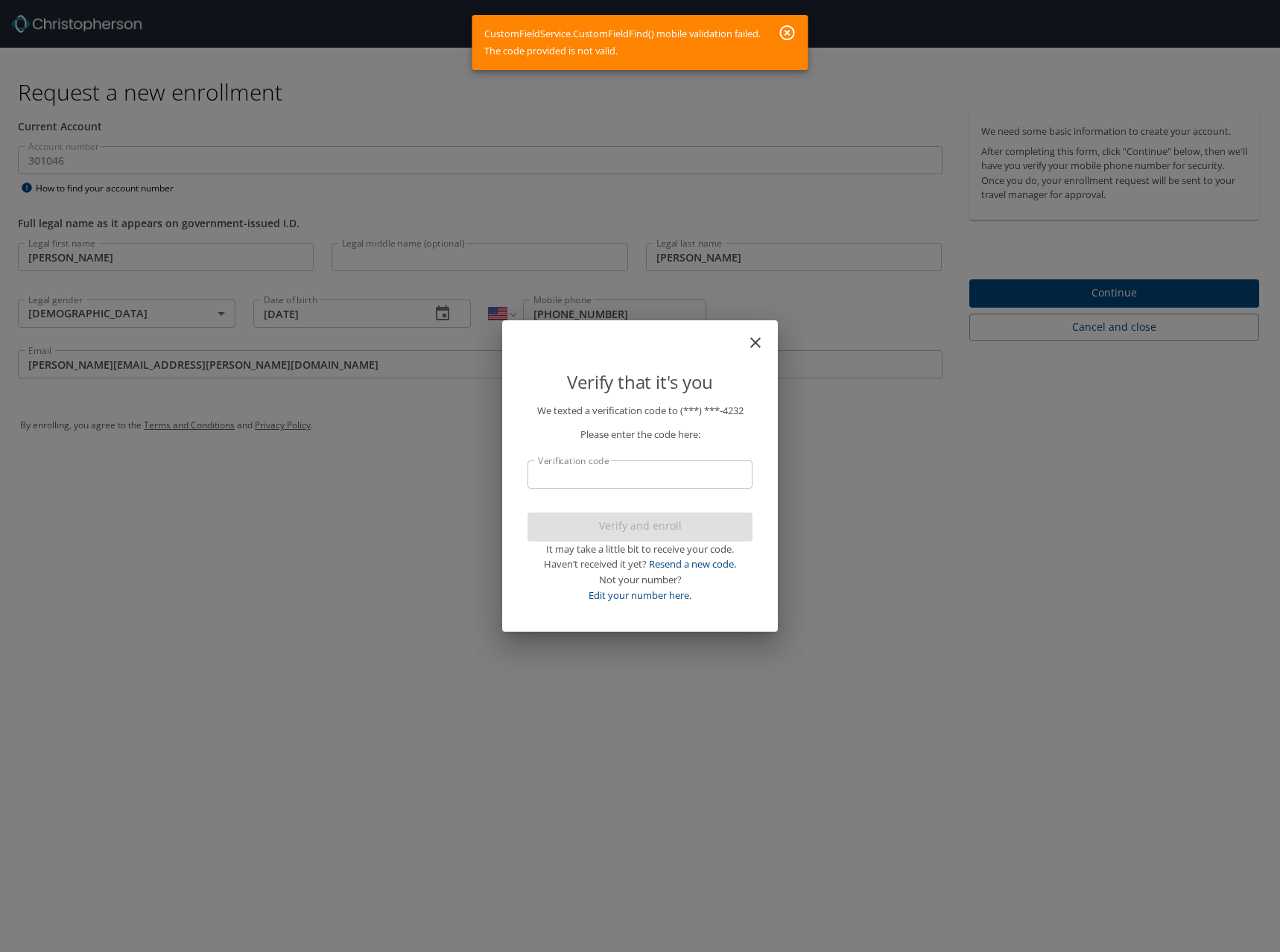
click at [688, 471] on input "Verification code" at bounding box center [640, 474] width 225 height 28
type input "589133"
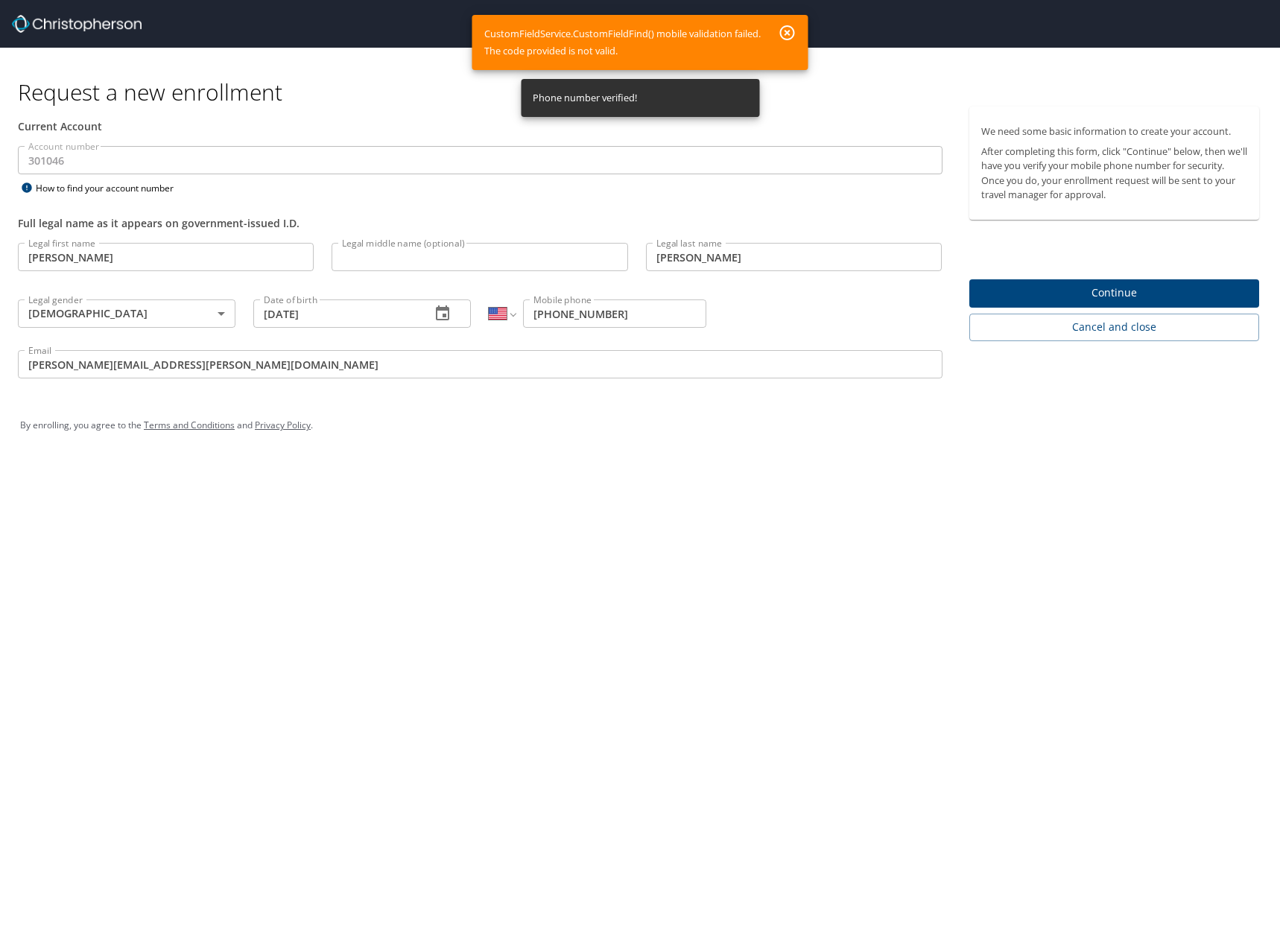
click at [639, 453] on div "By enrolling, you agree to the Terms and Conditions and Privacy Policy ." at bounding box center [640, 426] width 1263 height 67
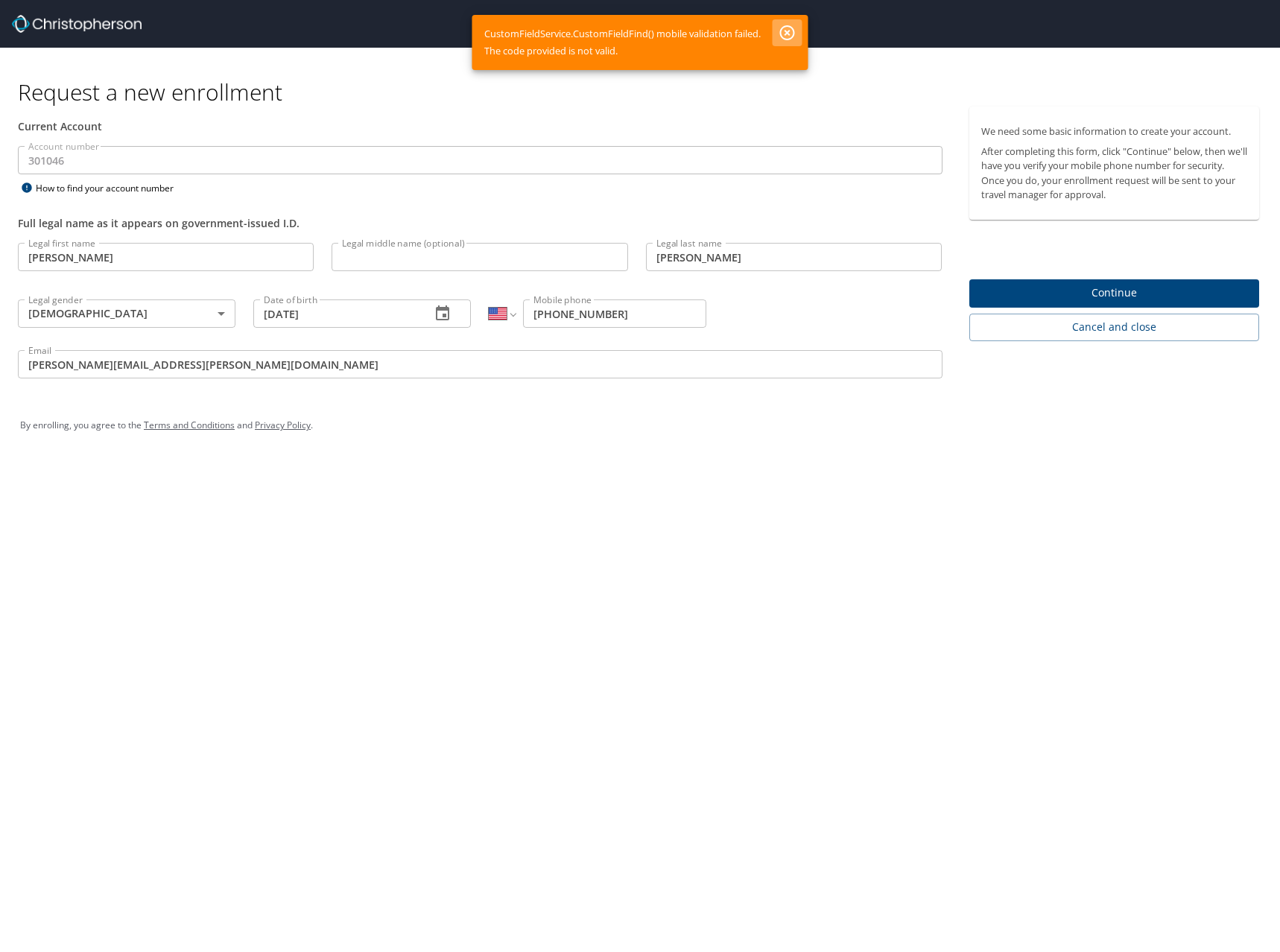
click at [792, 29] on icon "button" at bounding box center [788, 33] width 18 height 18
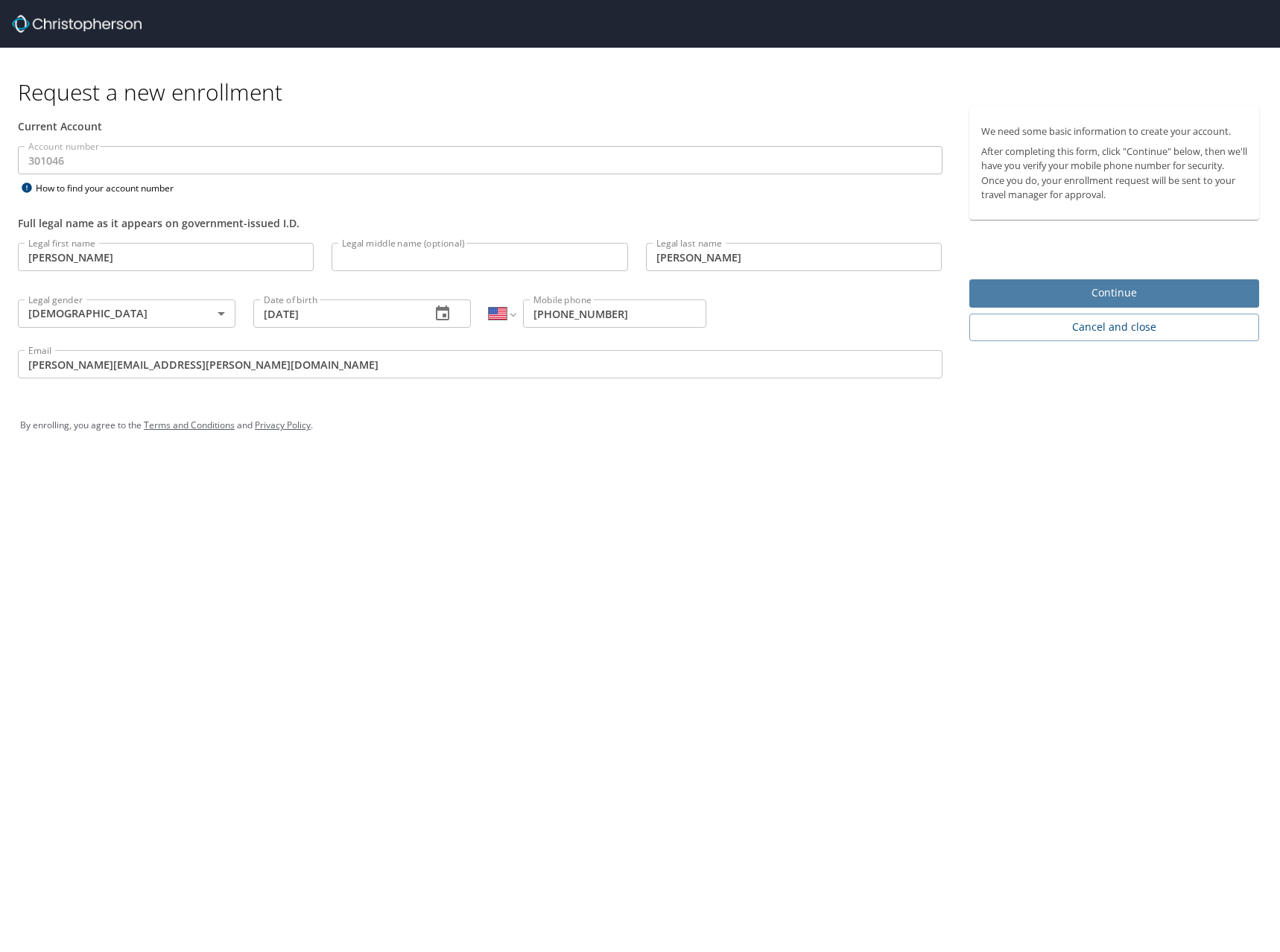
click at [1054, 299] on span "Continue" at bounding box center [1115, 293] width 267 height 19
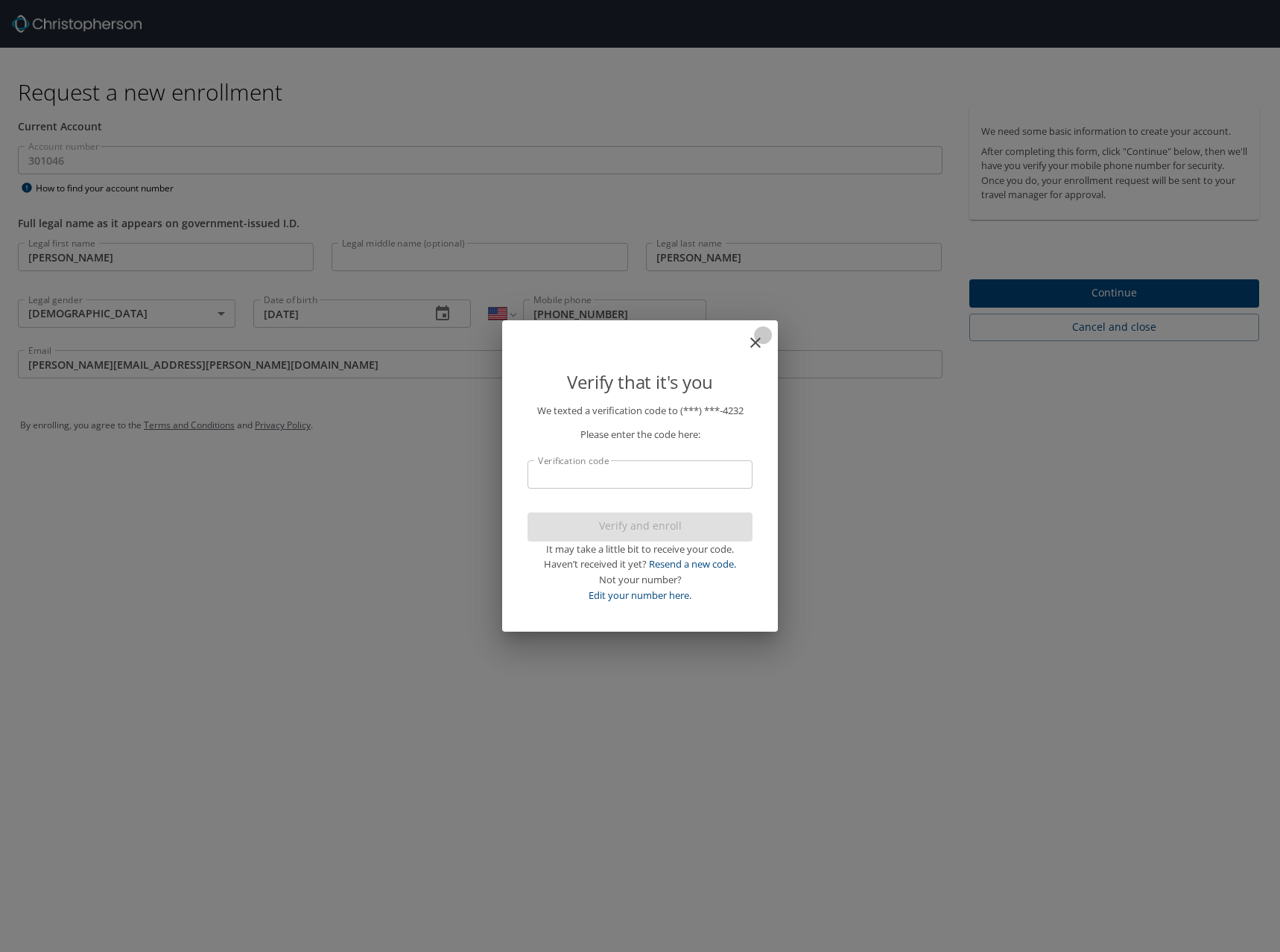
click at [753, 339] on icon "close" at bounding box center [755, 342] width 10 height 10
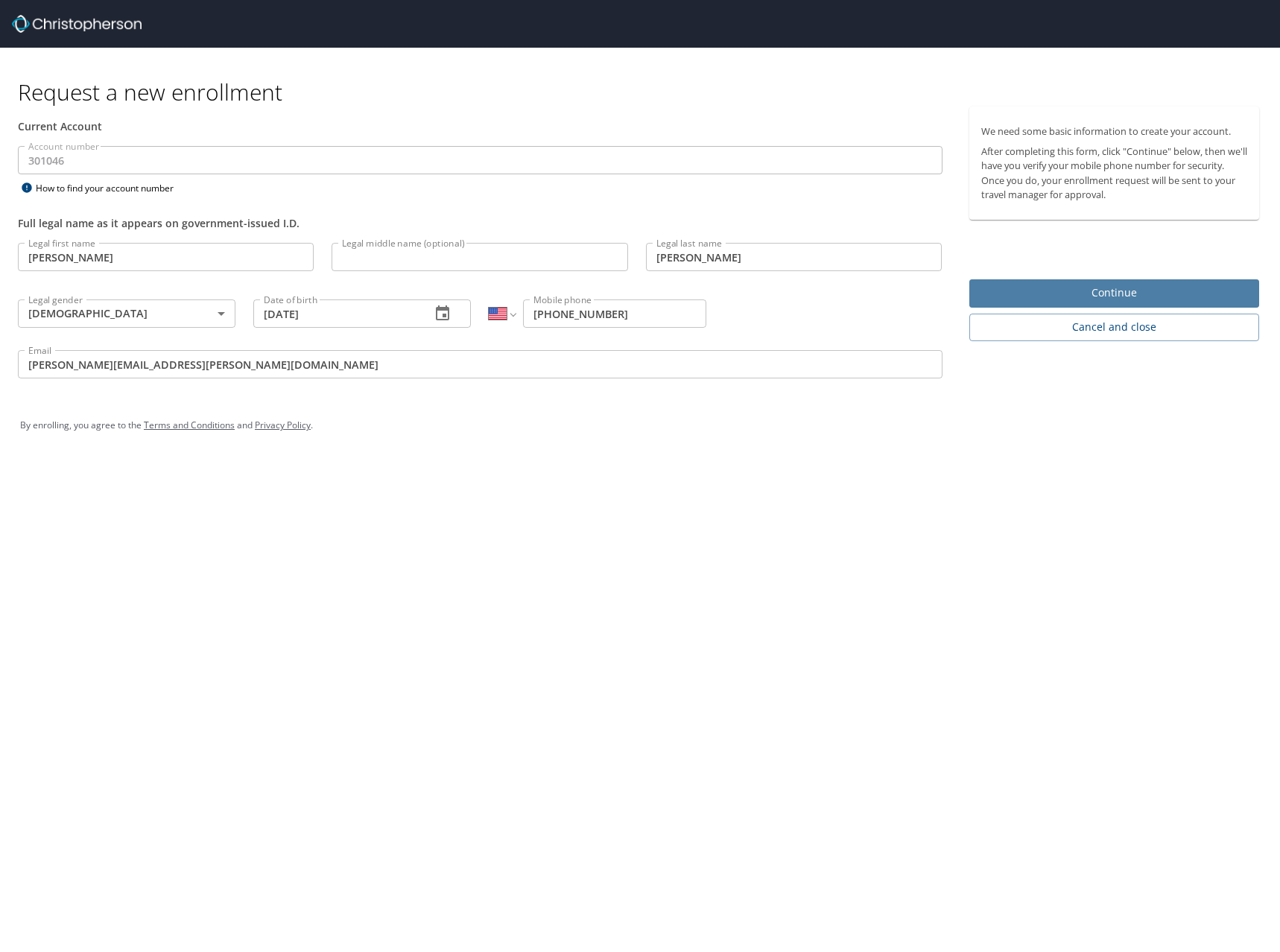
click at [1052, 293] on span "Continue" at bounding box center [1115, 293] width 267 height 19
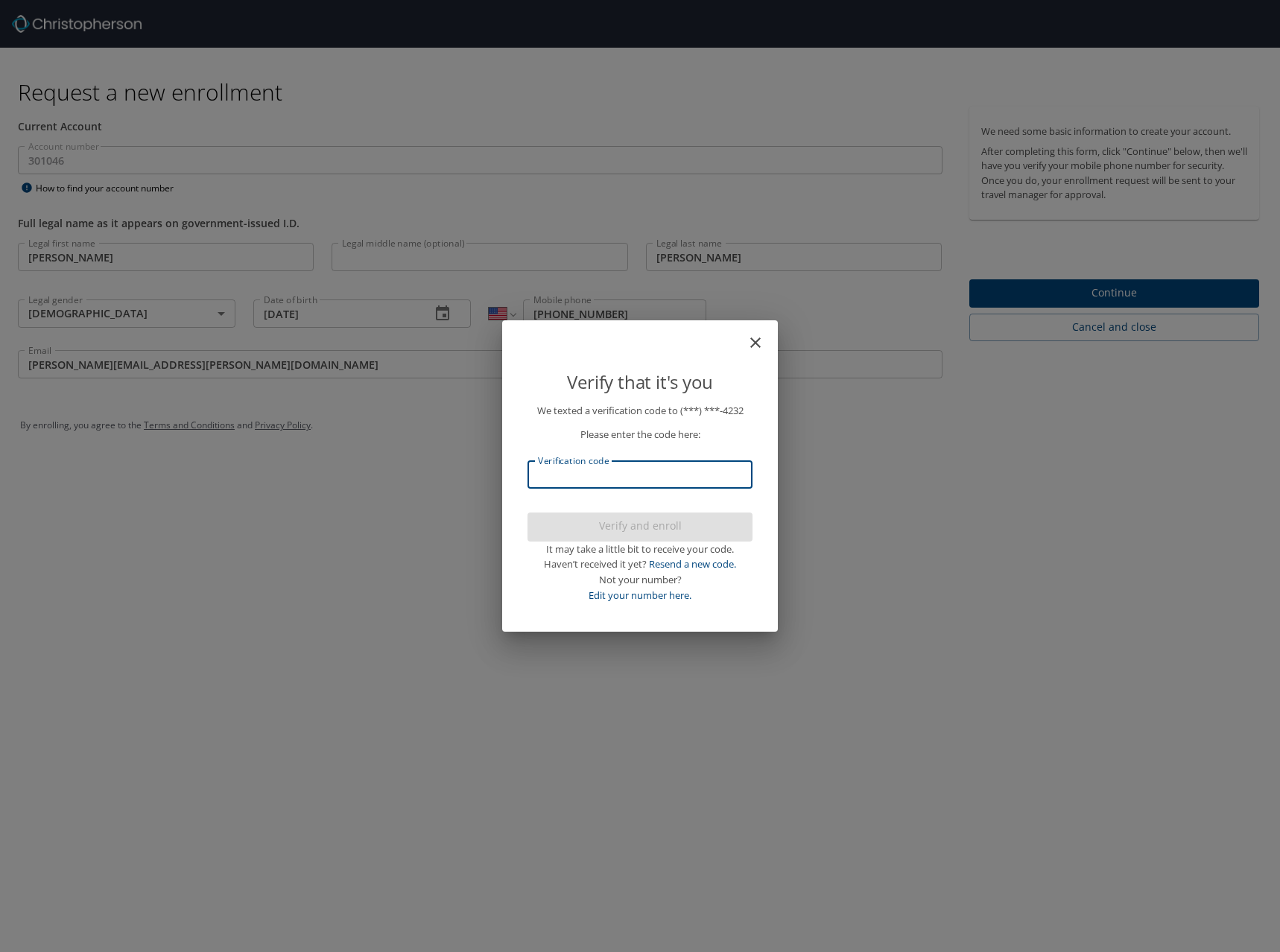
click at [652, 472] on input "Verification code" at bounding box center [640, 474] width 225 height 28
type input "589133"
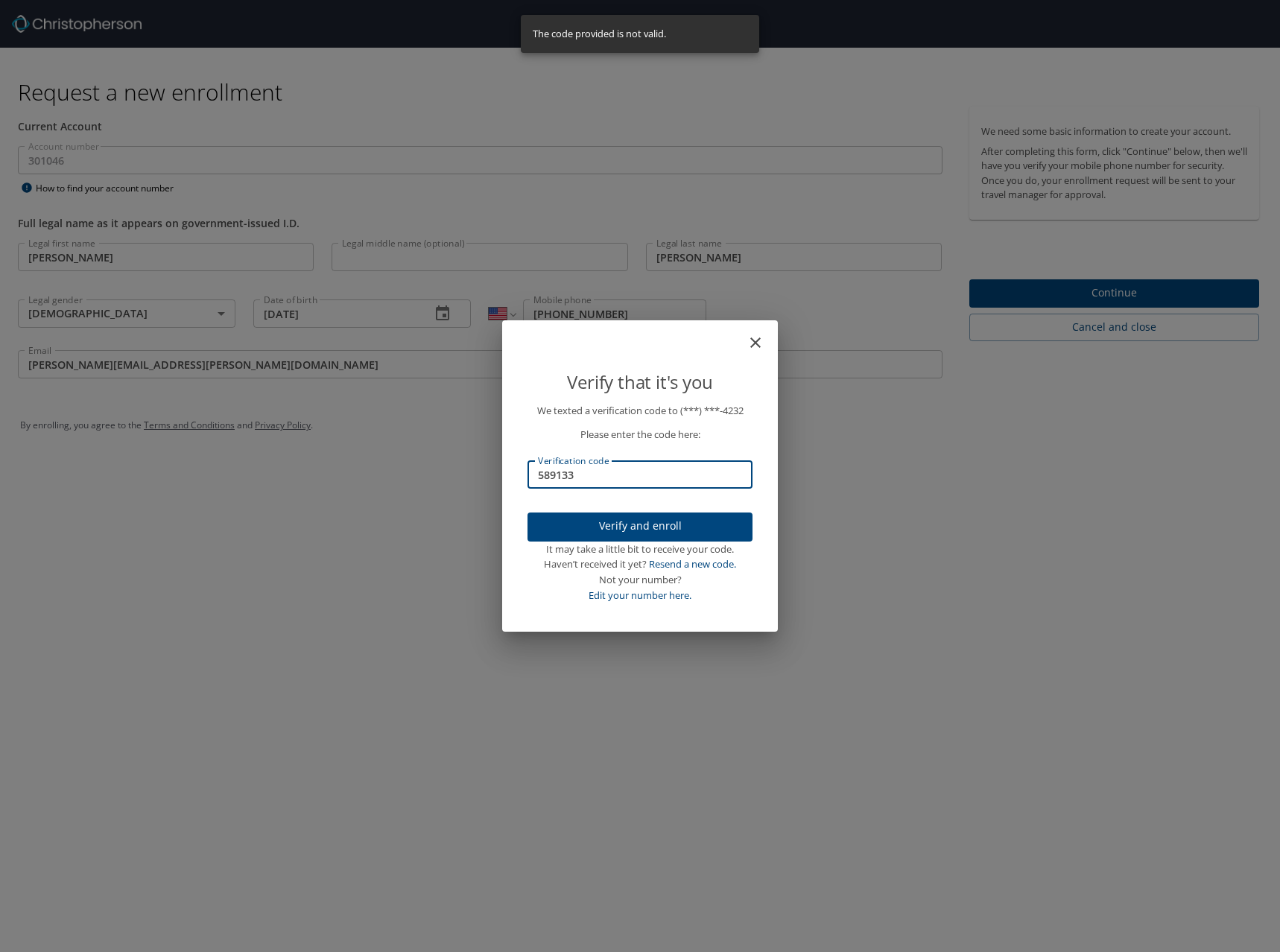
click at [753, 335] on icon "close" at bounding box center [756, 343] width 18 height 18
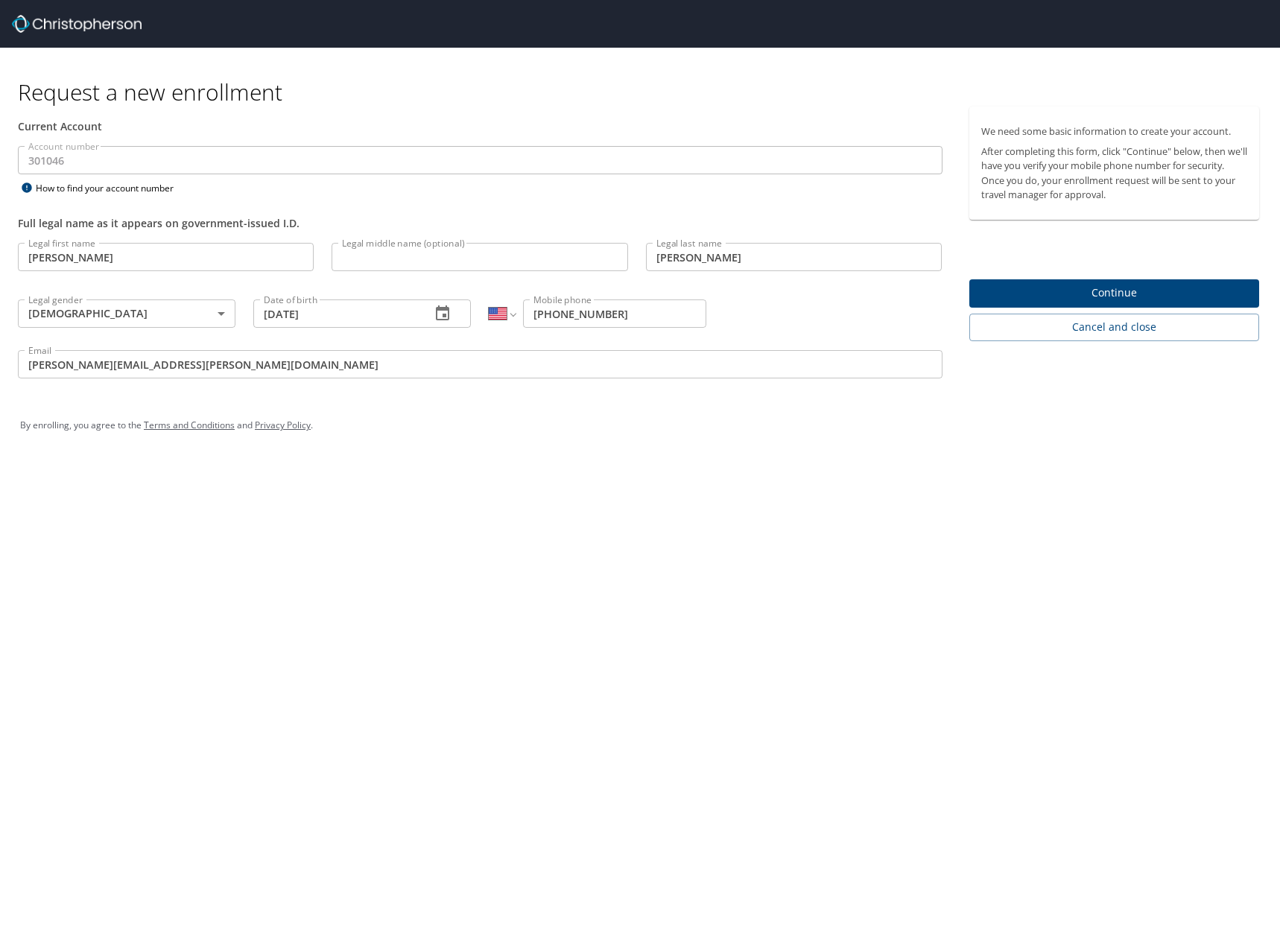
click at [806, 498] on div "Request a new enrollment Current Account Account number 301046 Account number H…" at bounding box center [640, 476] width 1280 height 952
click at [618, 526] on div "Request a new enrollment Current Account Account number 301046 Account number H…" at bounding box center [640, 476] width 1280 height 952
click at [1101, 284] on span "Continue" at bounding box center [1115, 293] width 267 height 19
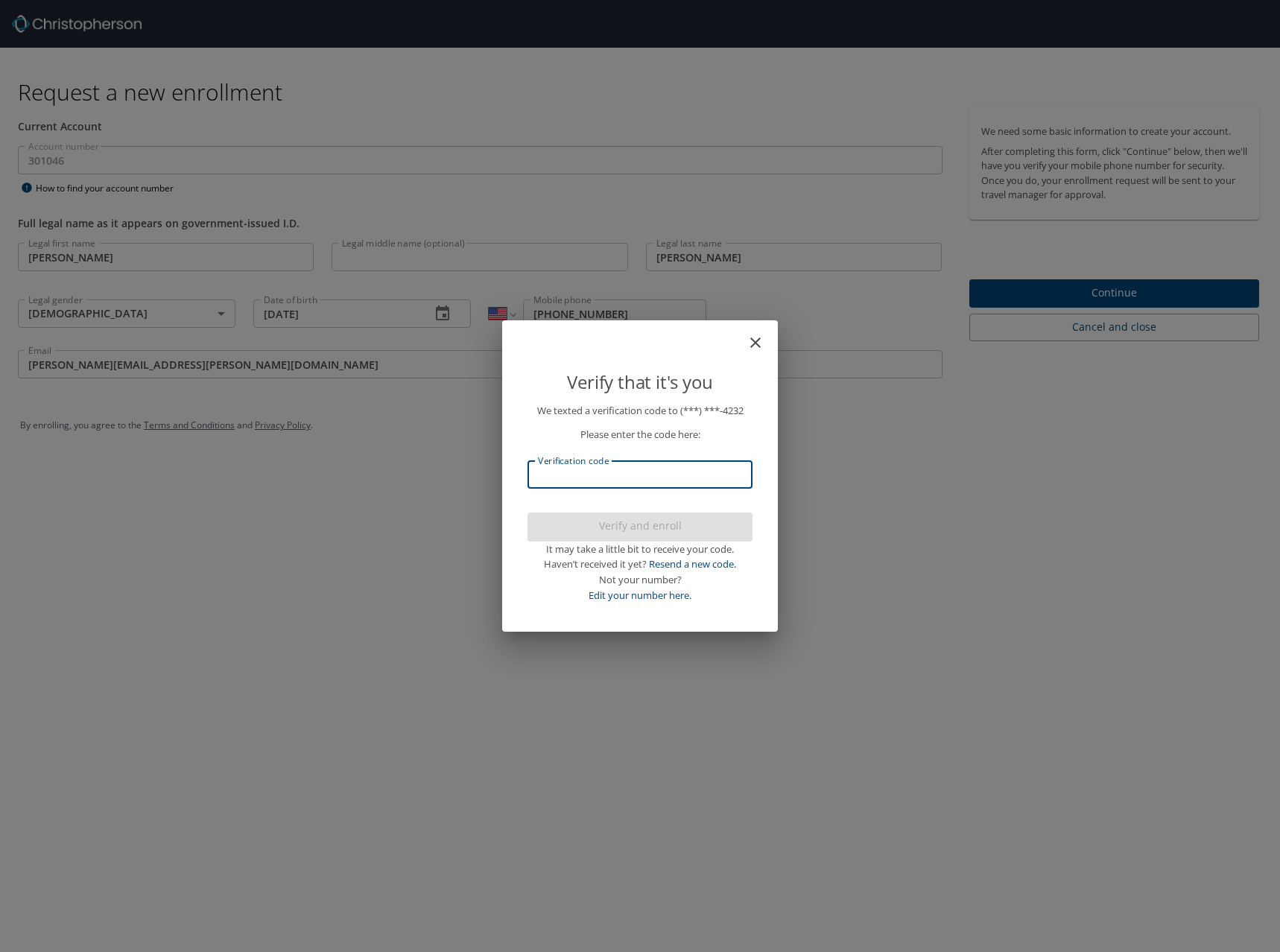
click at [660, 475] on input "Verification code" at bounding box center [640, 474] width 225 height 28
click at [679, 564] on link "Resend a new code." at bounding box center [693, 564] width 87 height 14
click at [697, 482] on input "Verification code" at bounding box center [640, 474] width 225 height 28
type input "577245"
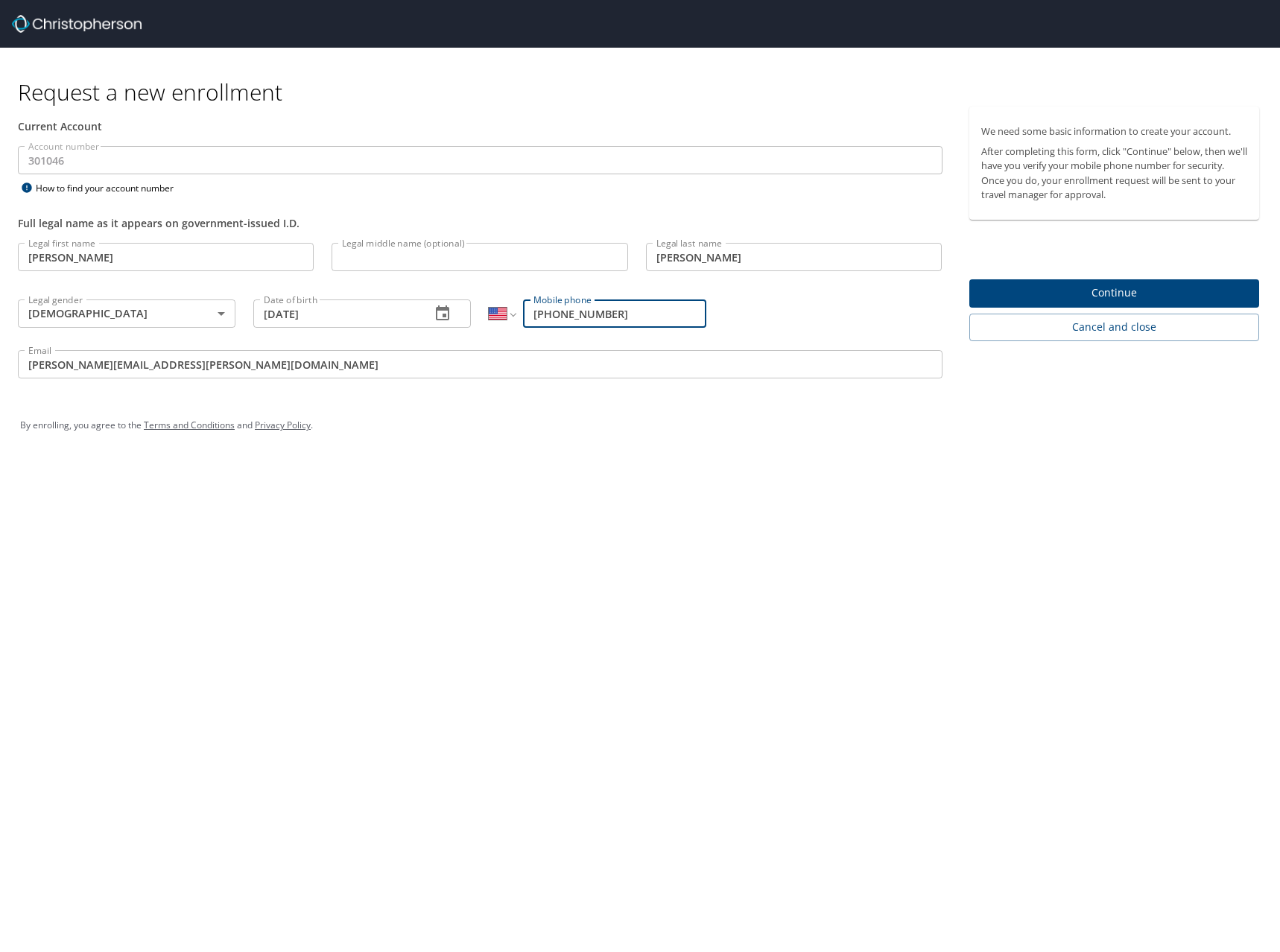
click at [1014, 296] on span "Continue" at bounding box center [1115, 293] width 267 height 19
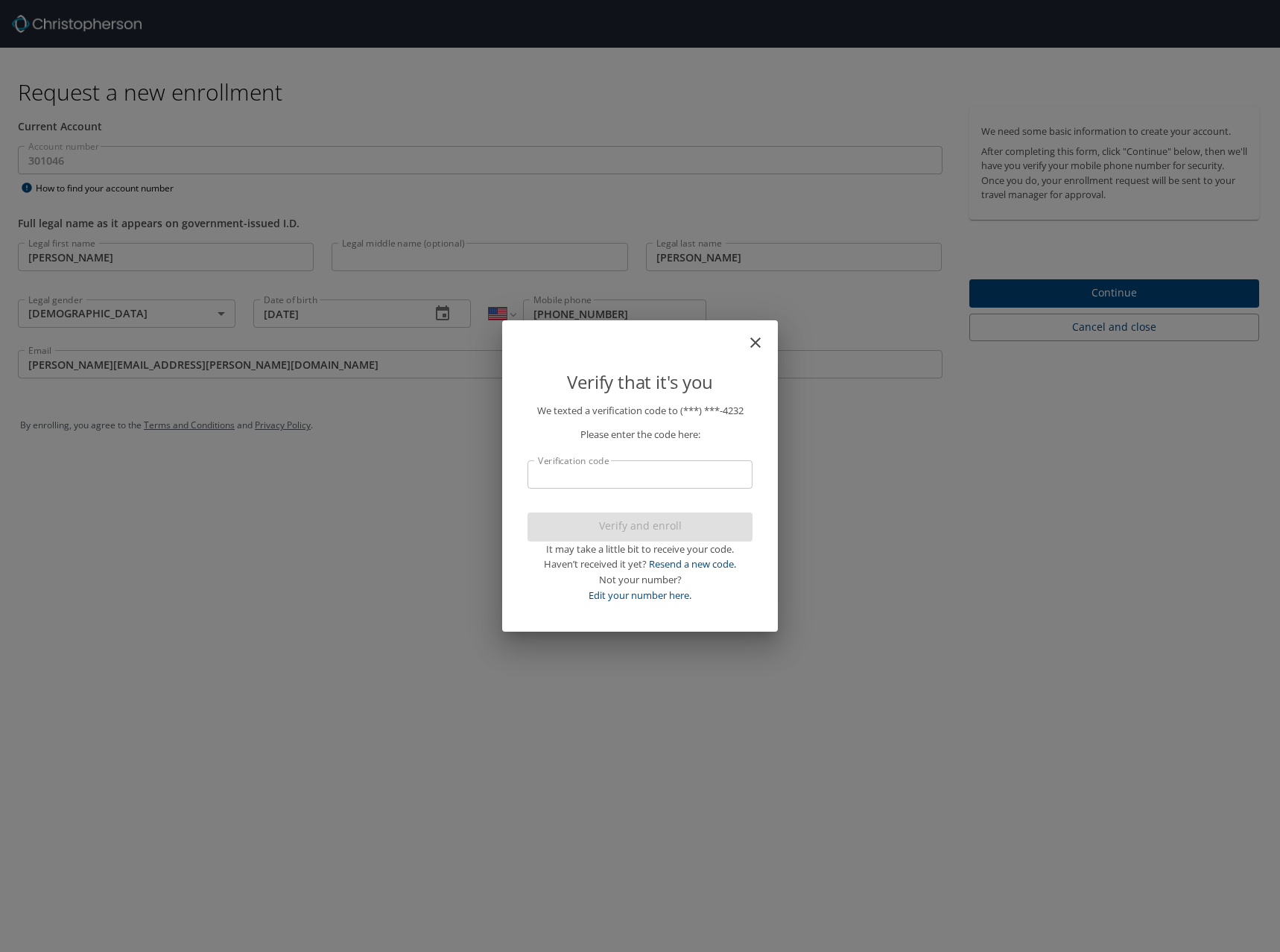
click at [748, 336] on icon "close" at bounding box center [756, 343] width 18 height 18
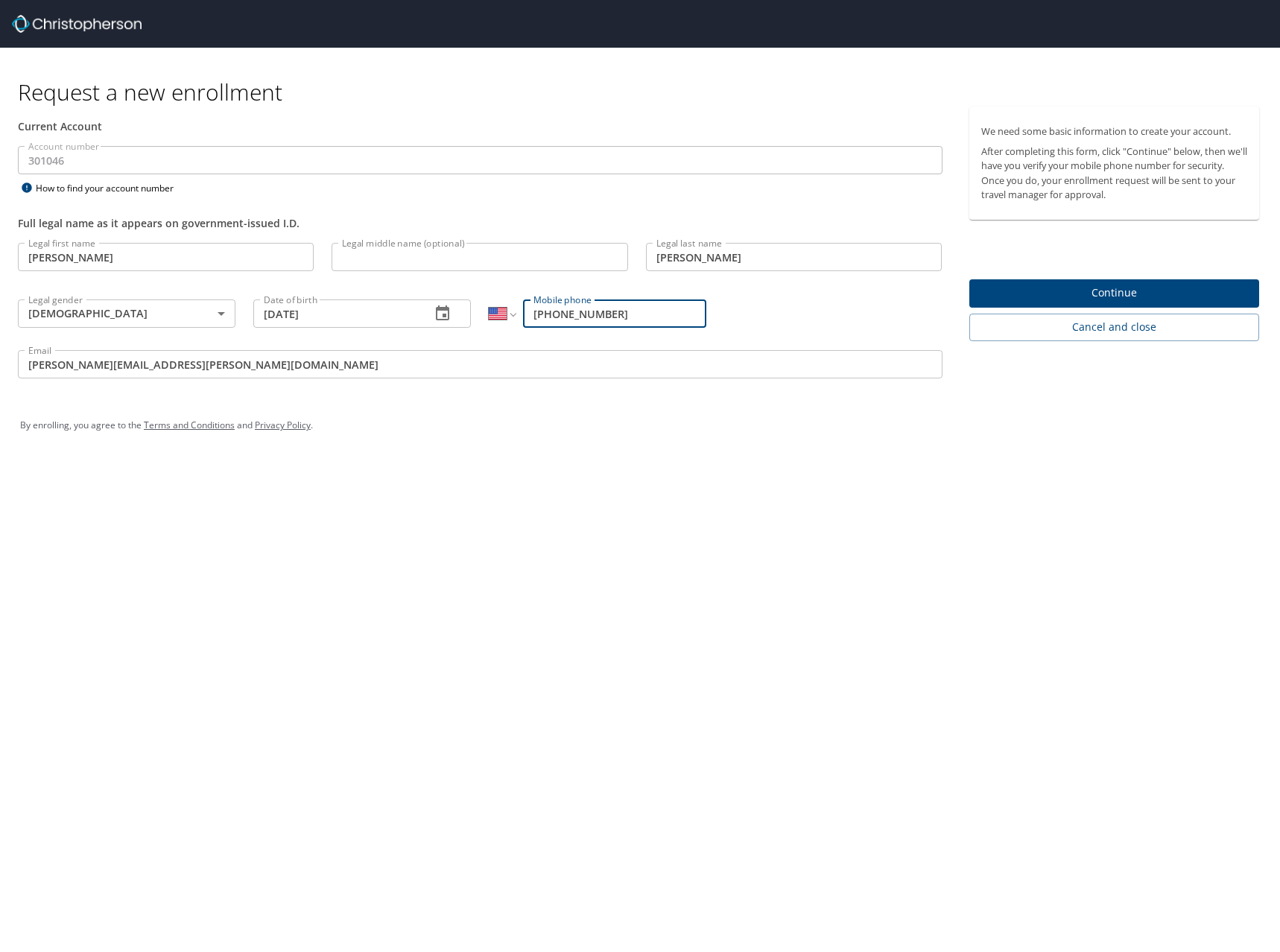
click at [543, 264] on input "Legal middle name (optional)" at bounding box center [479, 257] width 296 height 28
type input "David"
click at [683, 447] on div "By enrolling, you agree to the Terms and Conditions and Privacy Policy ." at bounding box center [640, 426] width 1263 height 67
click at [990, 290] on span "Continue" at bounding box center [1115, 293] width 267 height 19
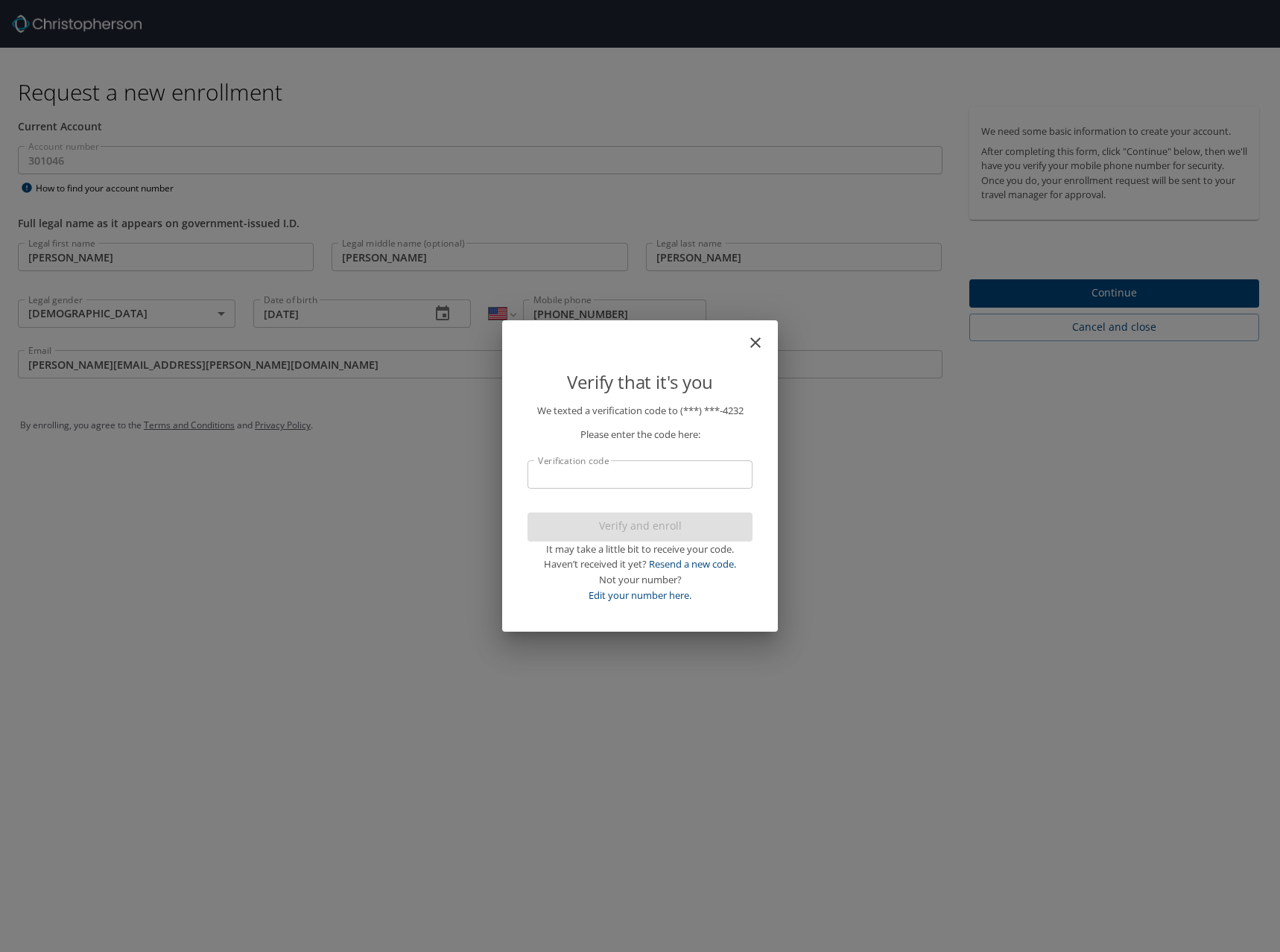
click at [689, 477] on input "Verification code" at bounding box center [640, 474] width 225 height 28
click at [759, 340] on icon "close" at bounding box center [755, 342] width 10 height 10
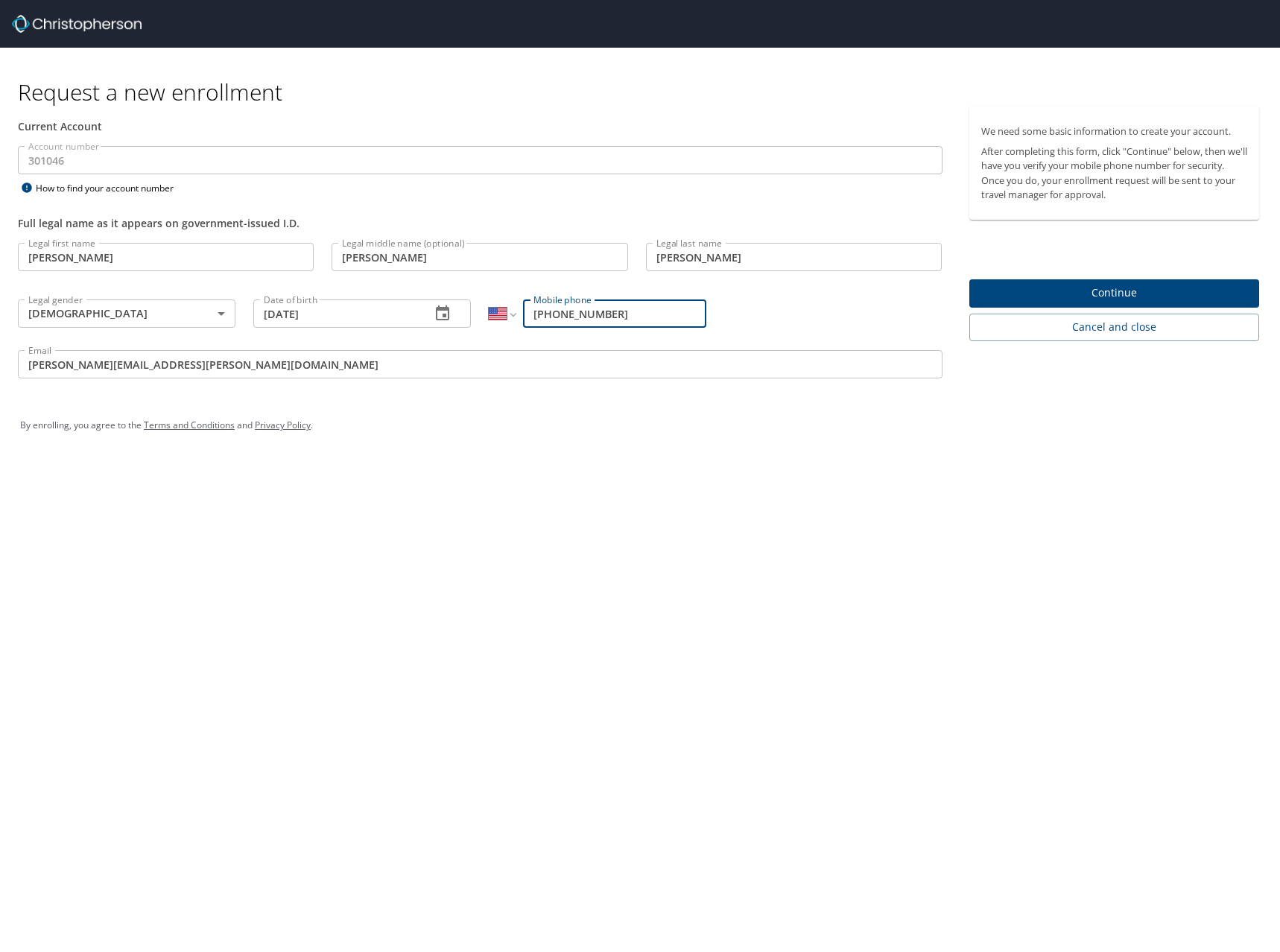
click at [553, 260] on input "David" at bounding box center [479, 257] width 296 height 28
click at [926, 309] on div "Legal first name Eric Legal first name Legal middle name (optional) David Legal…" at bounding box center [480, 313] width 943 height 158
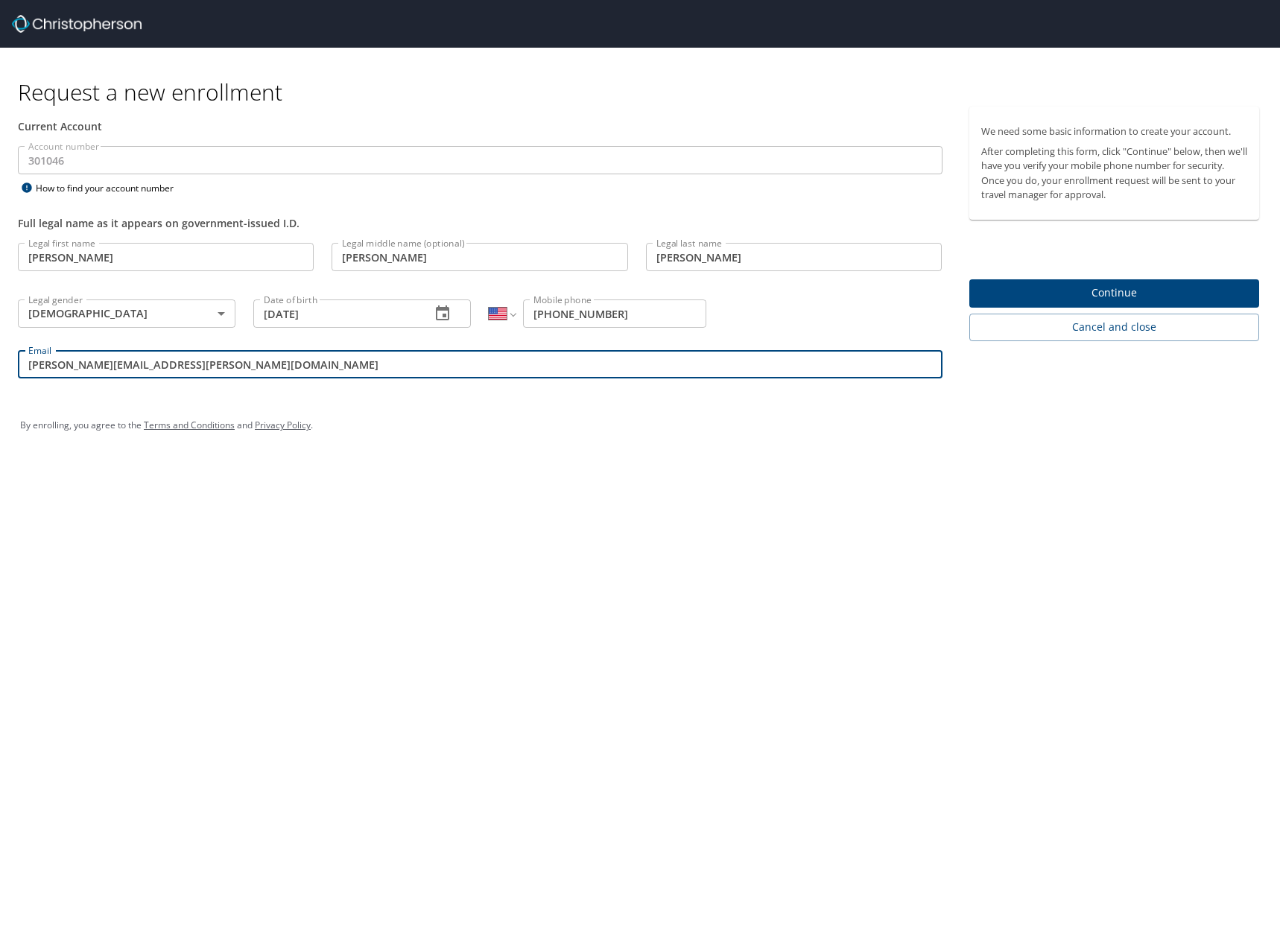
click at [432, 358] on input "eric.moriarty@radiancetech.com" at bounding box center [480, 364] width 925 height 28
click at [1035, 284] on span "Continue" at bounding box center [1115, 293] width 267 height 19
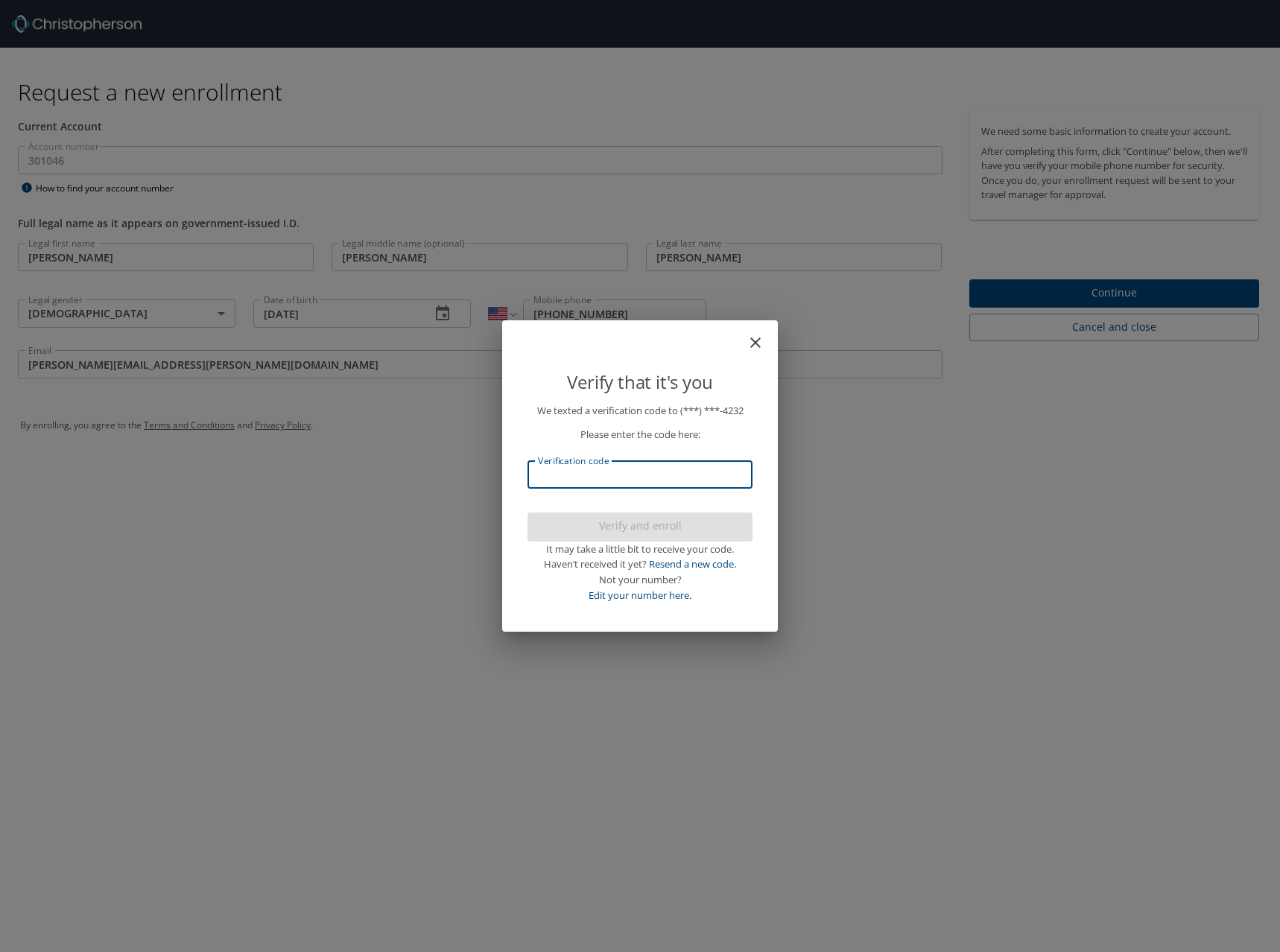
click at [660, 476] on input "Verification code" at bounding box center [640, 474] width 225 height 28
type input "496880"
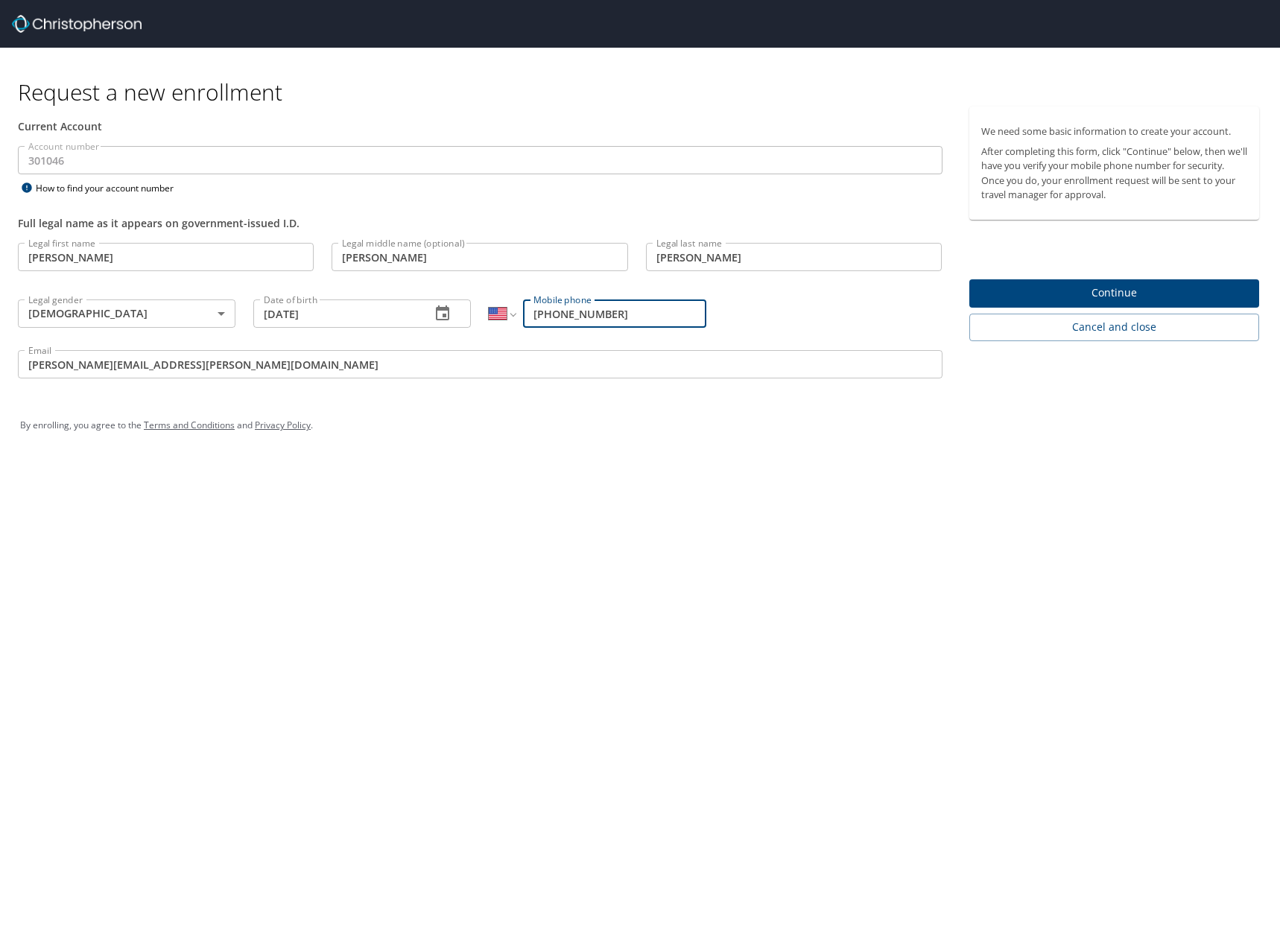
click at [1098, 281] on button "Continue" at bounding box center [1115, 294] width 290 height 29
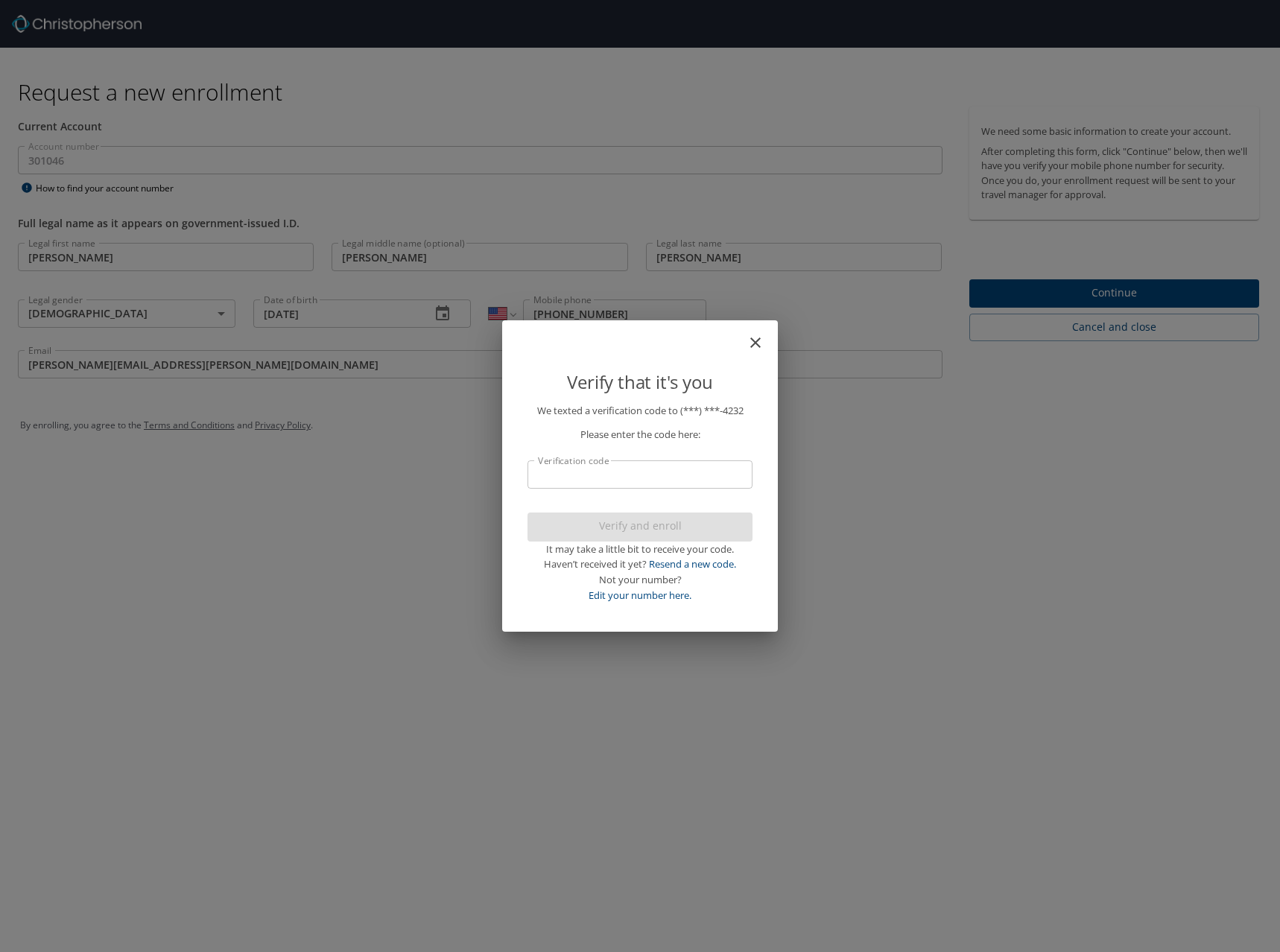
click at [763, 339] on icon "close" at bounding box center [756, 343] width 18 height 18
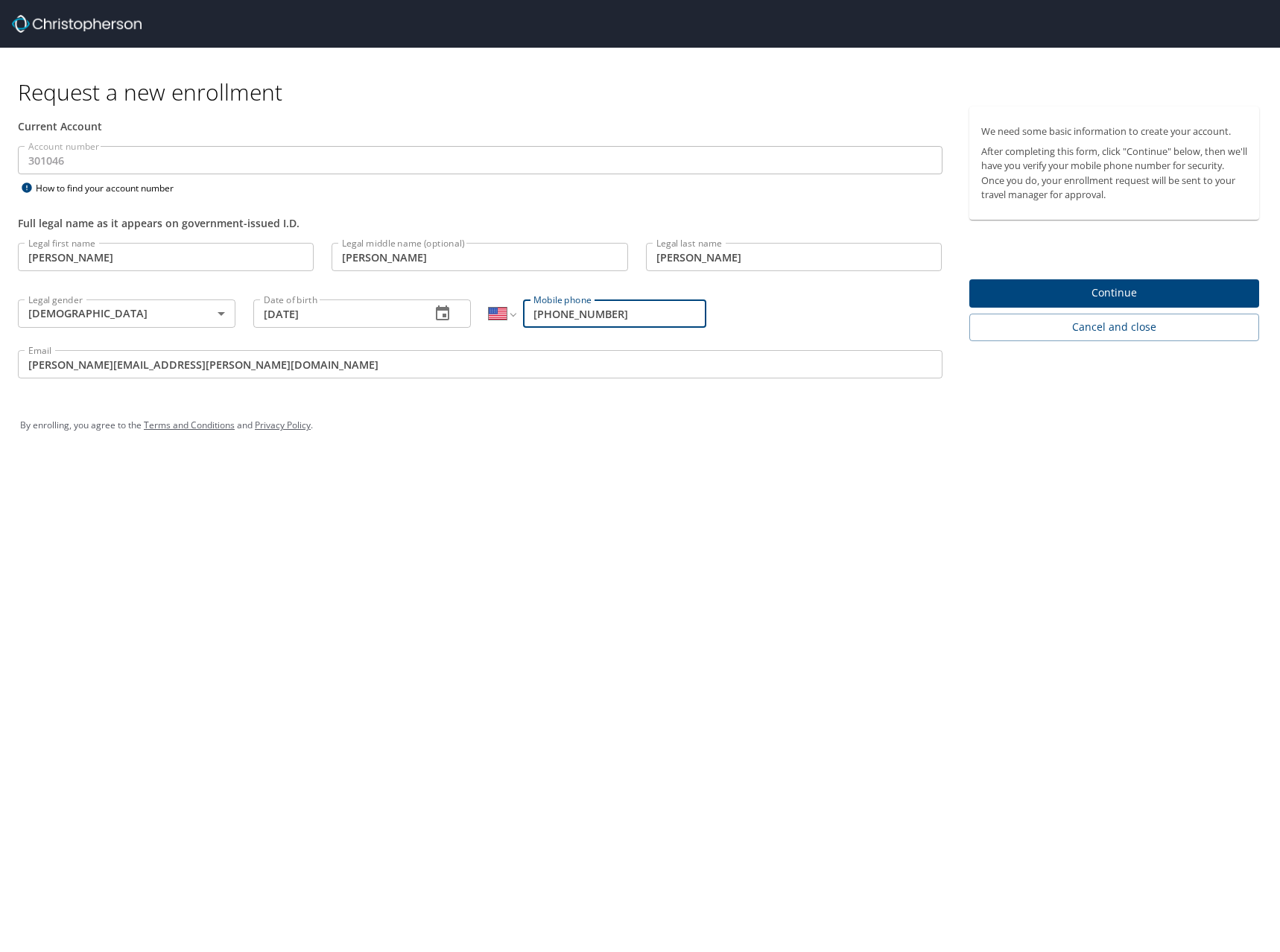
click at [1147, 296] on span "Continue" at bounding box center [1115, 293] width 267 height 19
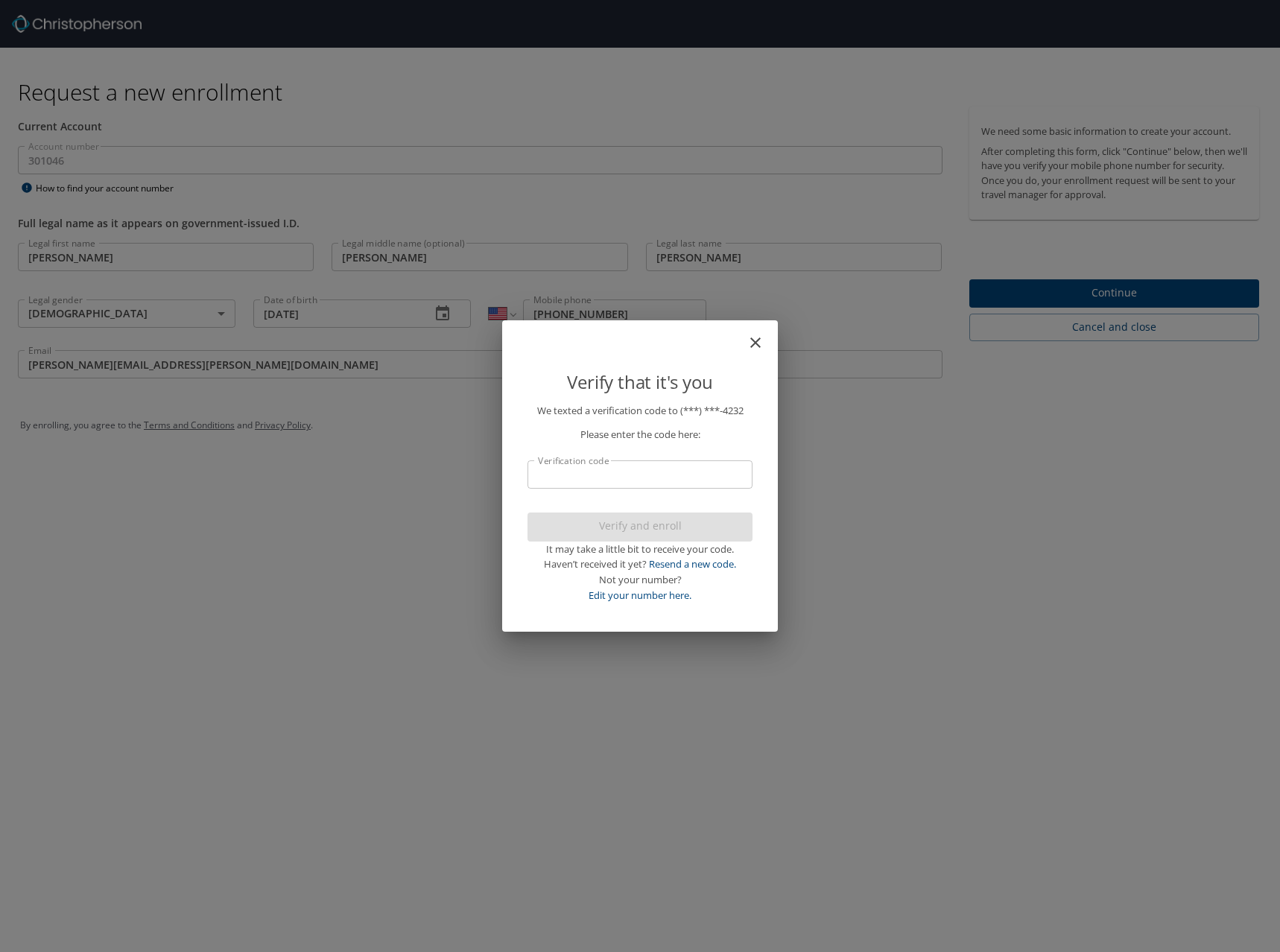
click at [559, 479] on input "Verification code" at bounding box center [640, 474] width 225 height 28
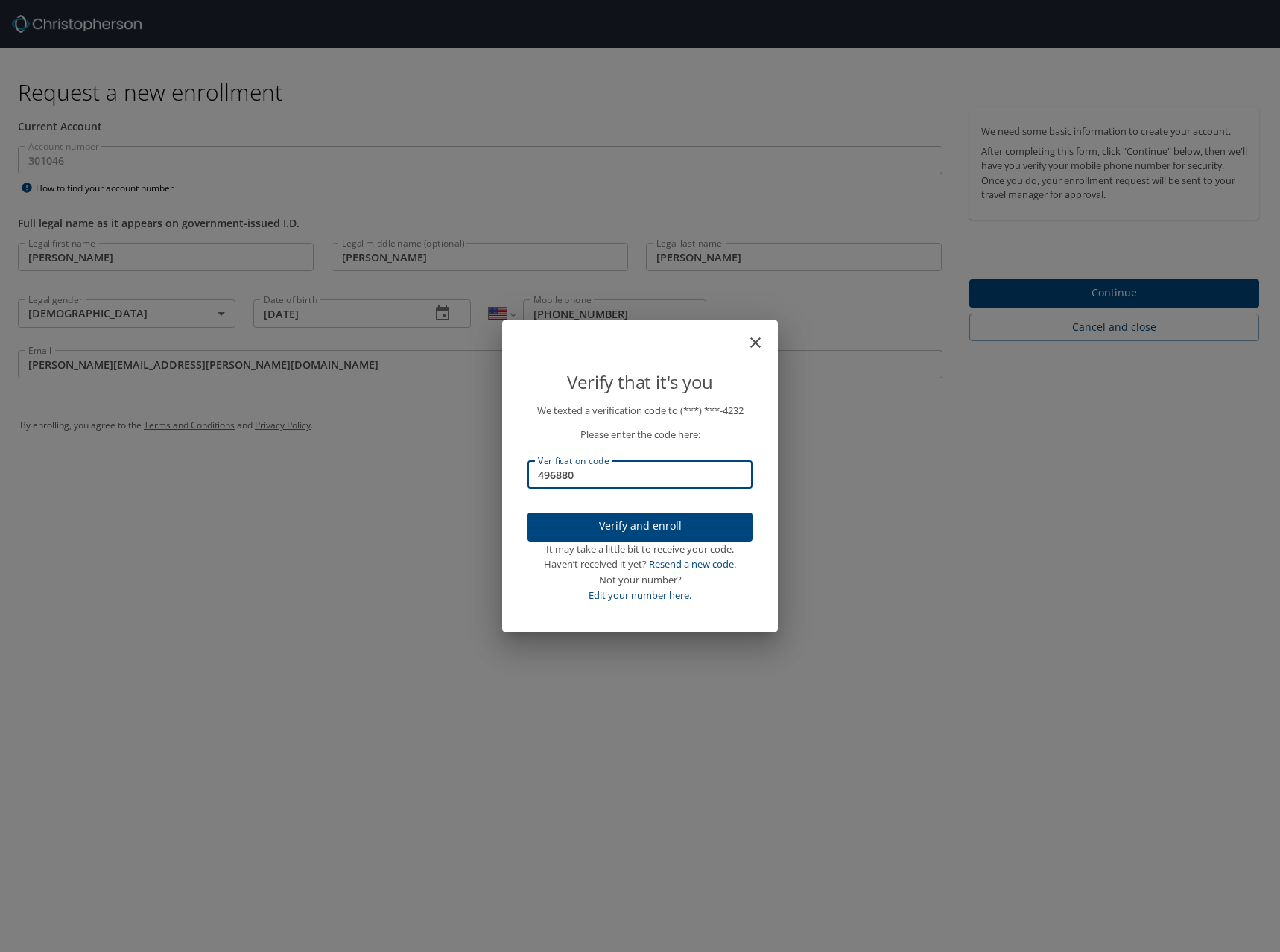
type input "496880"
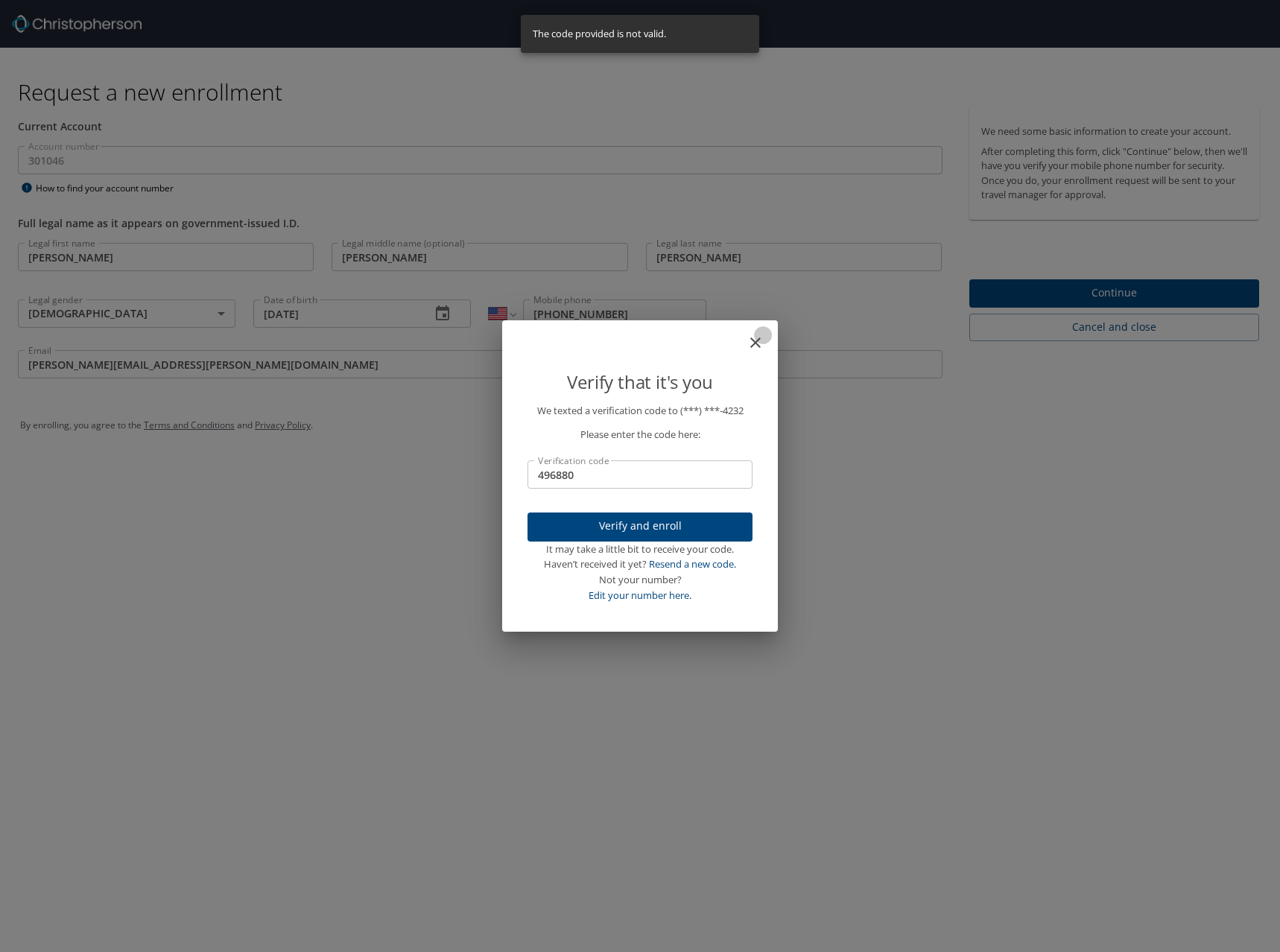
click at [751, 343] on icon "close" at bounding box center [756, 343] width 18 height 18
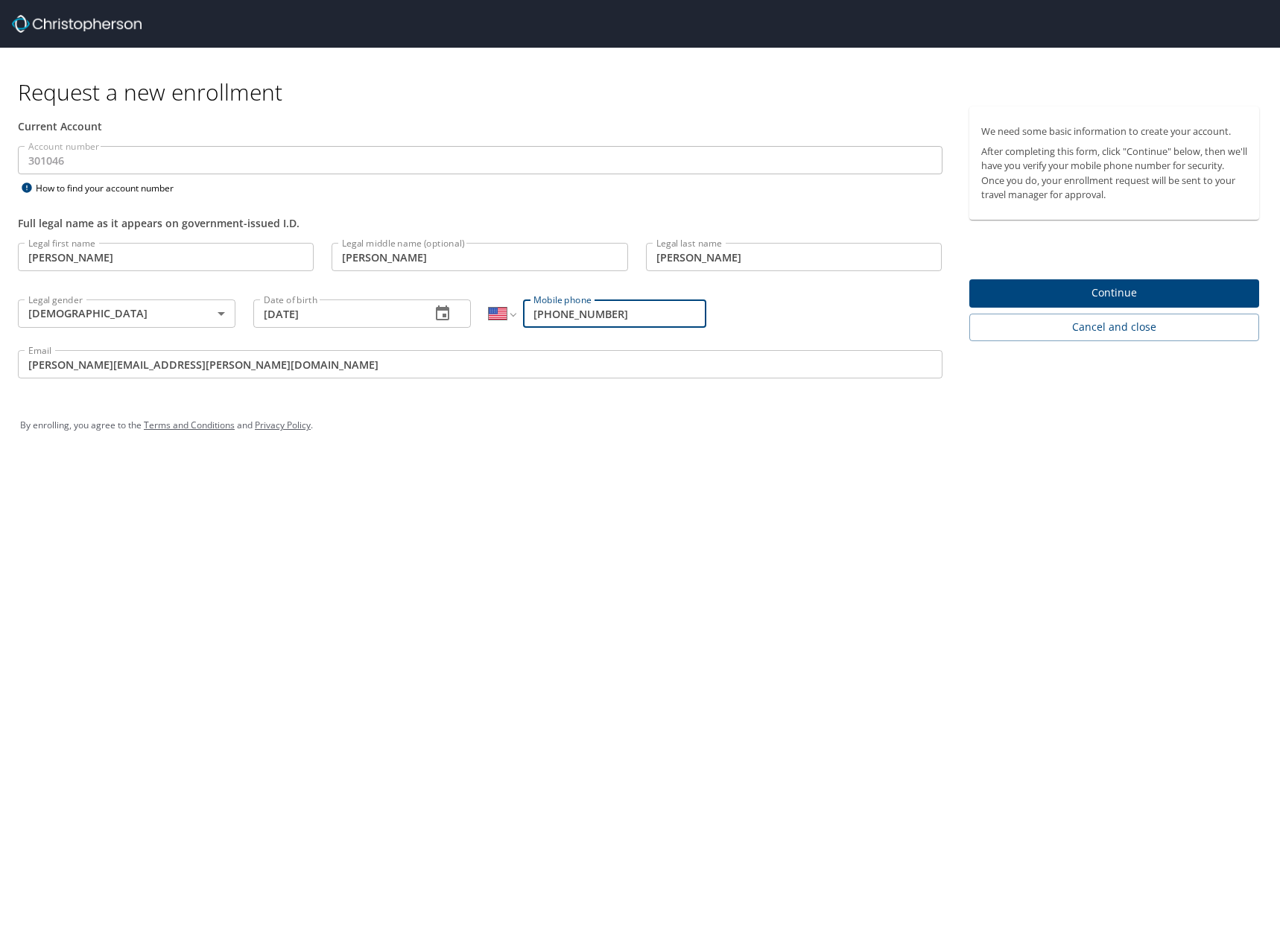
click at [989, 292] on span "Continue" at bounding box center [1115, 293] width 267 height 19
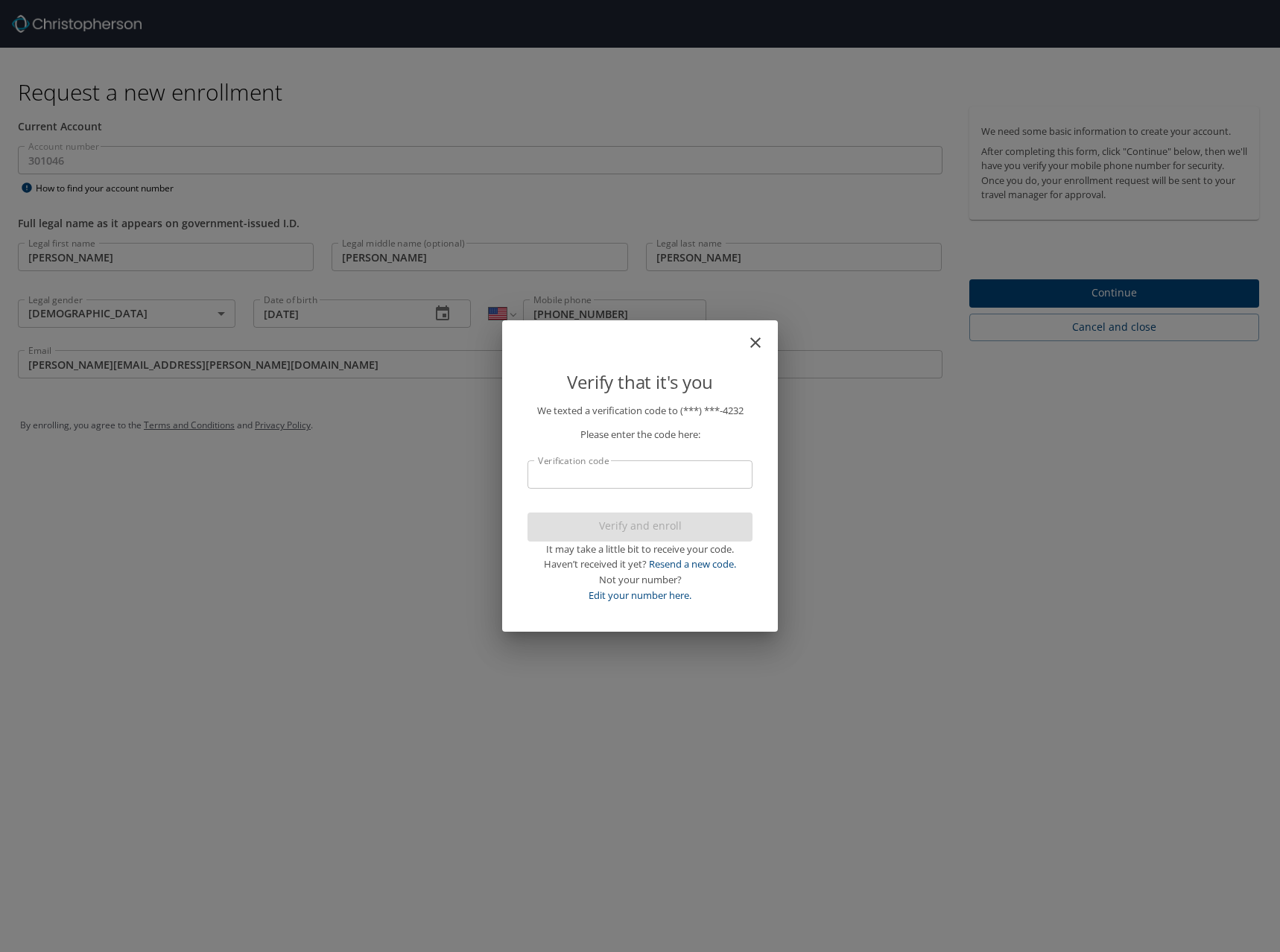
click at [613, 478] on input "Verification code" at bounding box center [640, 474] width 225 height 28
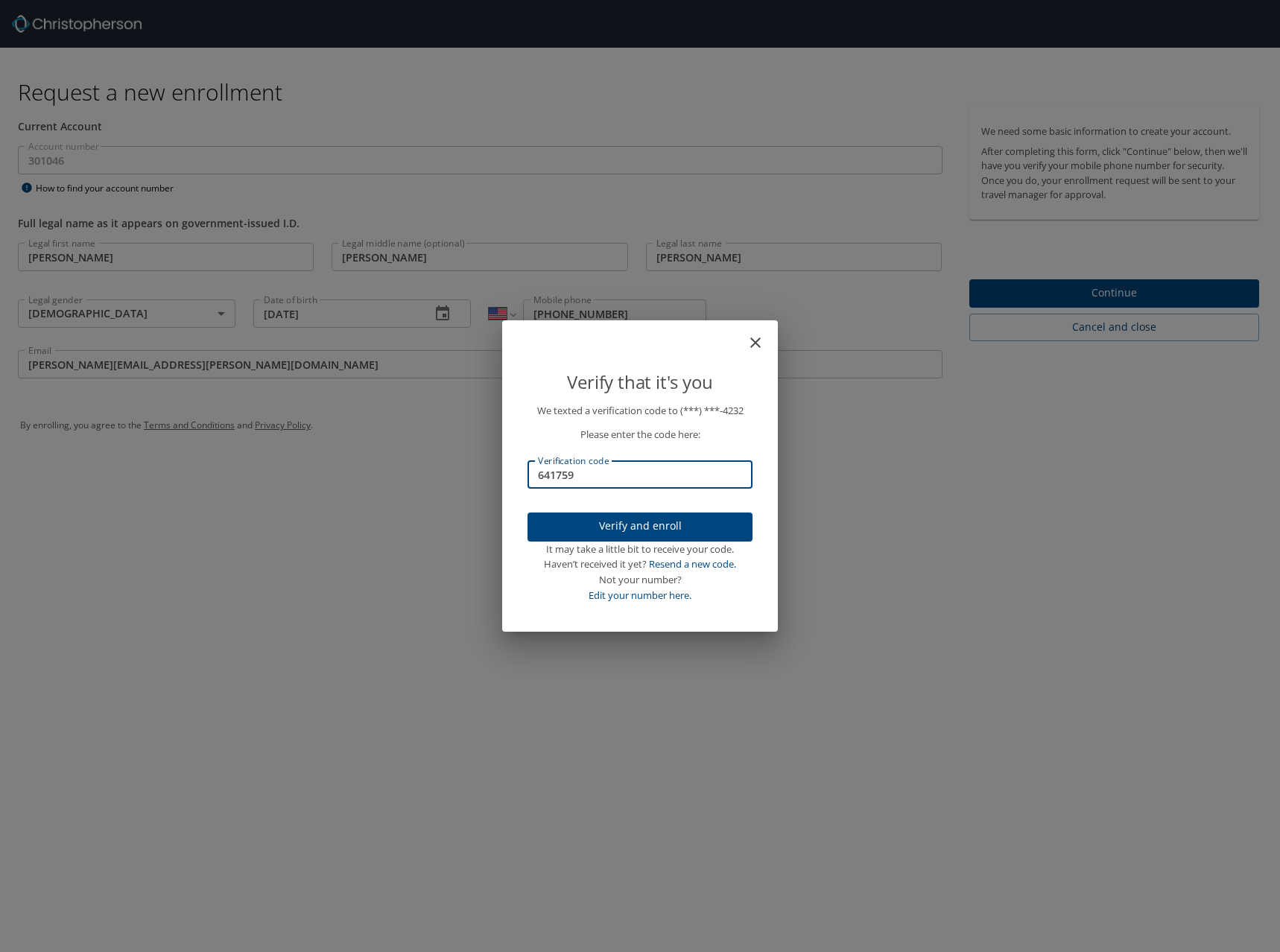
type input "641759"
click at [615, 447] on p "We texted a verification code to (***) ***- 4232 Please enter the code here: Ve…" at bounding box center [640, 503] width 225 height 201
click at [615, 596] on link "Edit your number here." at bounding box center [640, 595] width 103 height 14
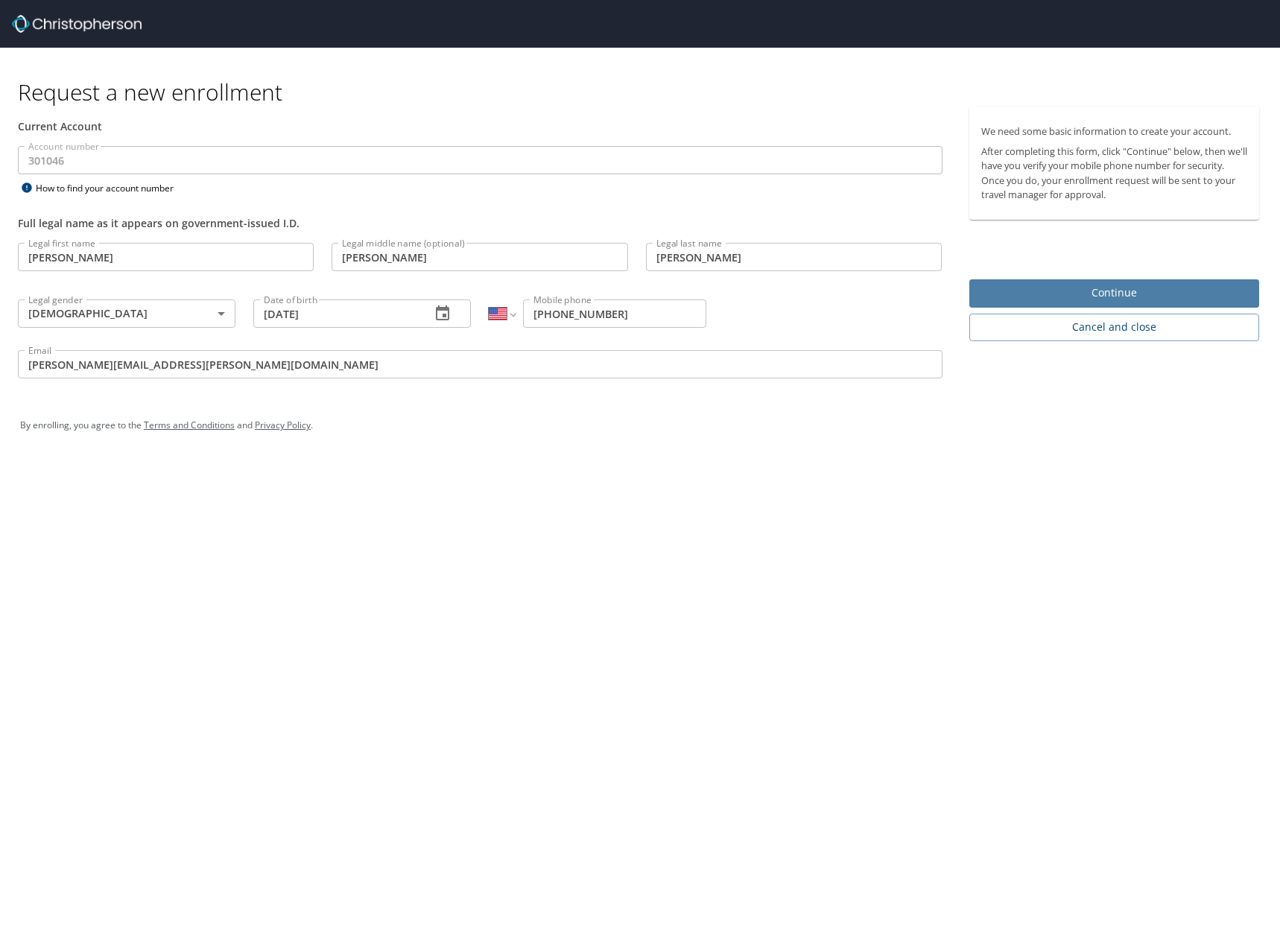
click at [1039, 298] on span "Continue" at bounding box center [1115, 293] width 267 height 19
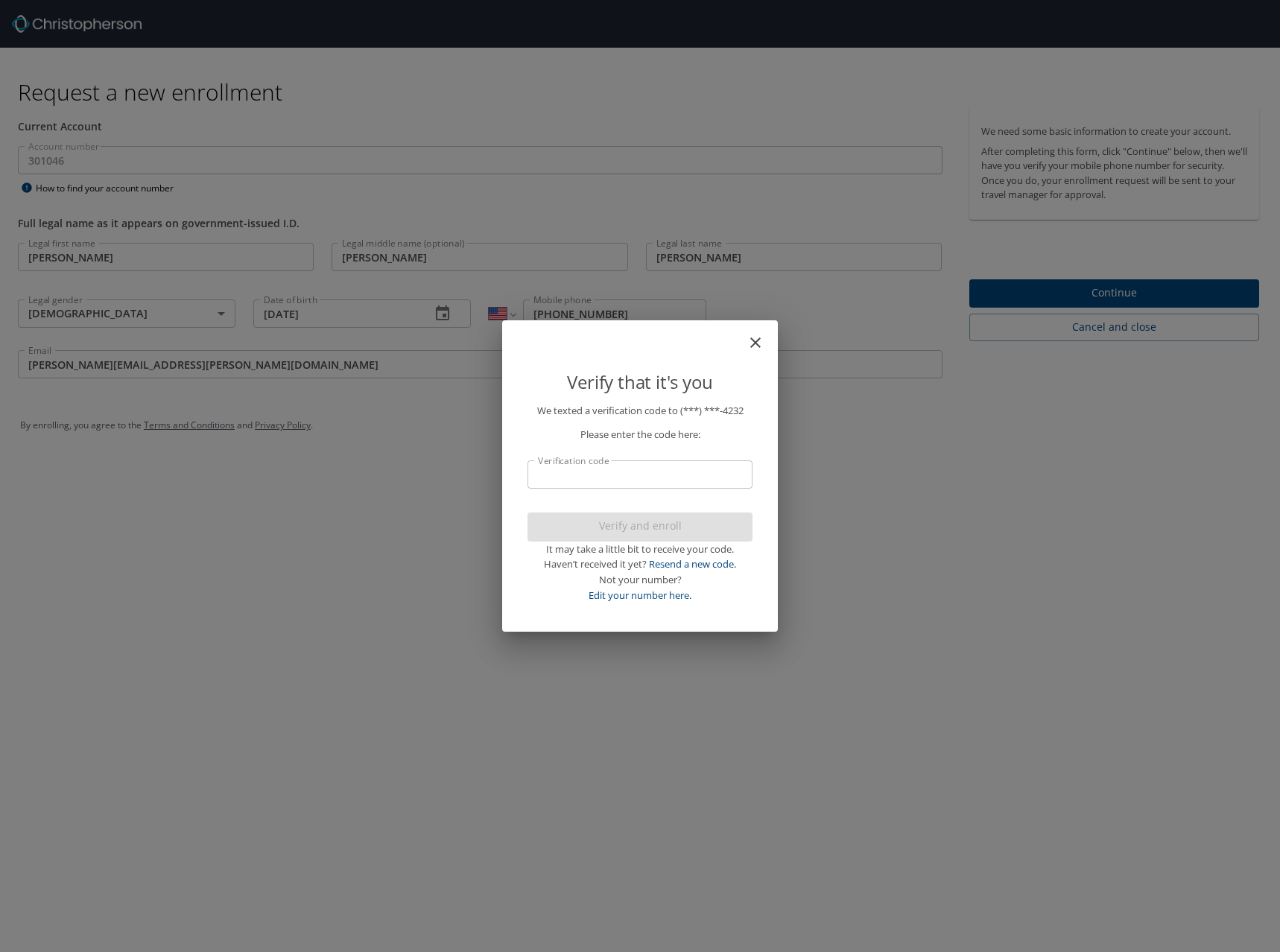
click at [750, 342] on icon "close" at bounding box center [756, 343] width 18 height 18
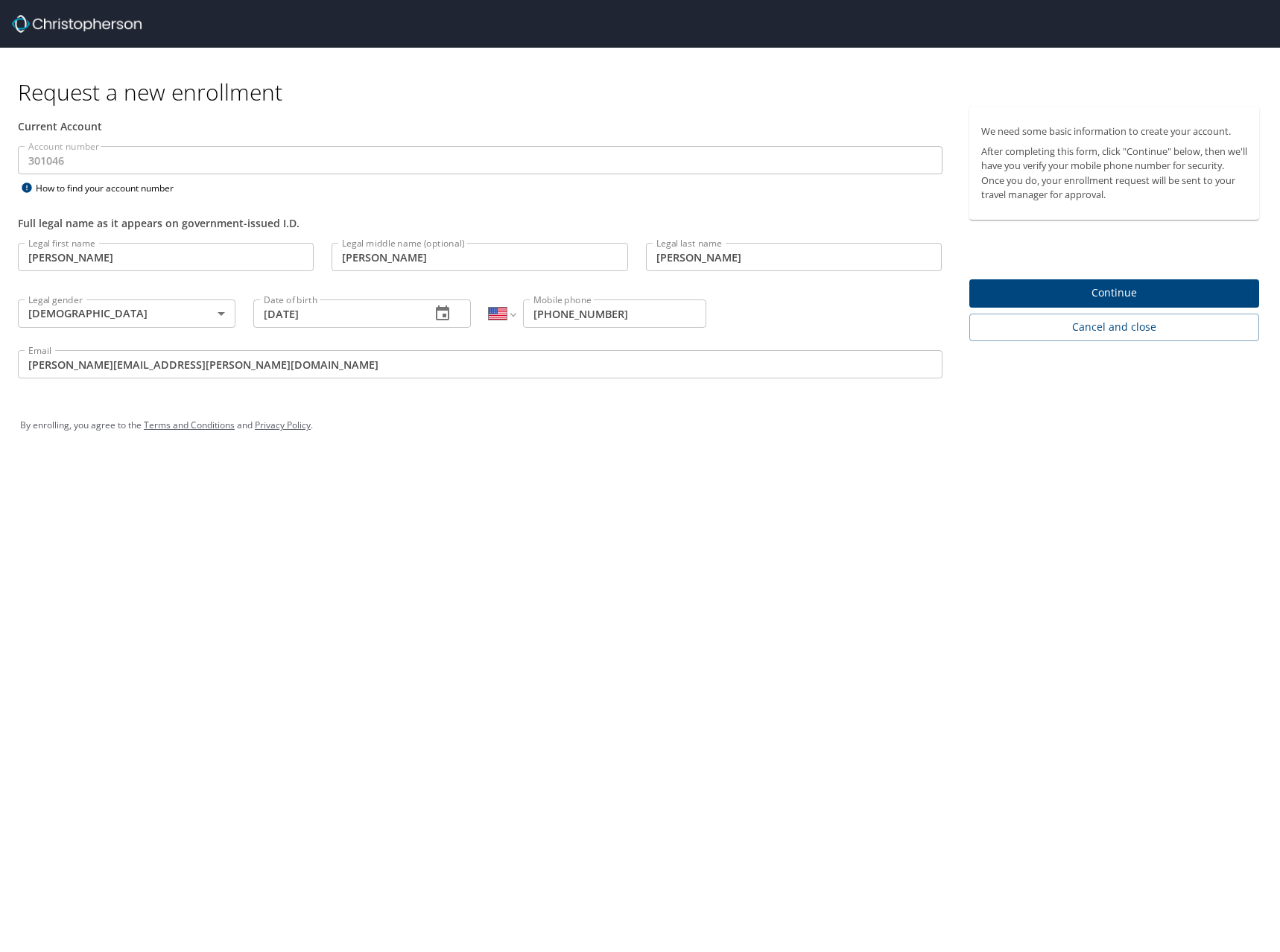
drag, startPoint x: 557, startPoint y: 418, endPoint x: 575, endPoint y: 417, distance: 18.0
click at [575, 417] on div "By enrolling, you agree to the Terms and Conditions and Privacy Policy ." at bounding box center [640, 425] width 1240 height 37
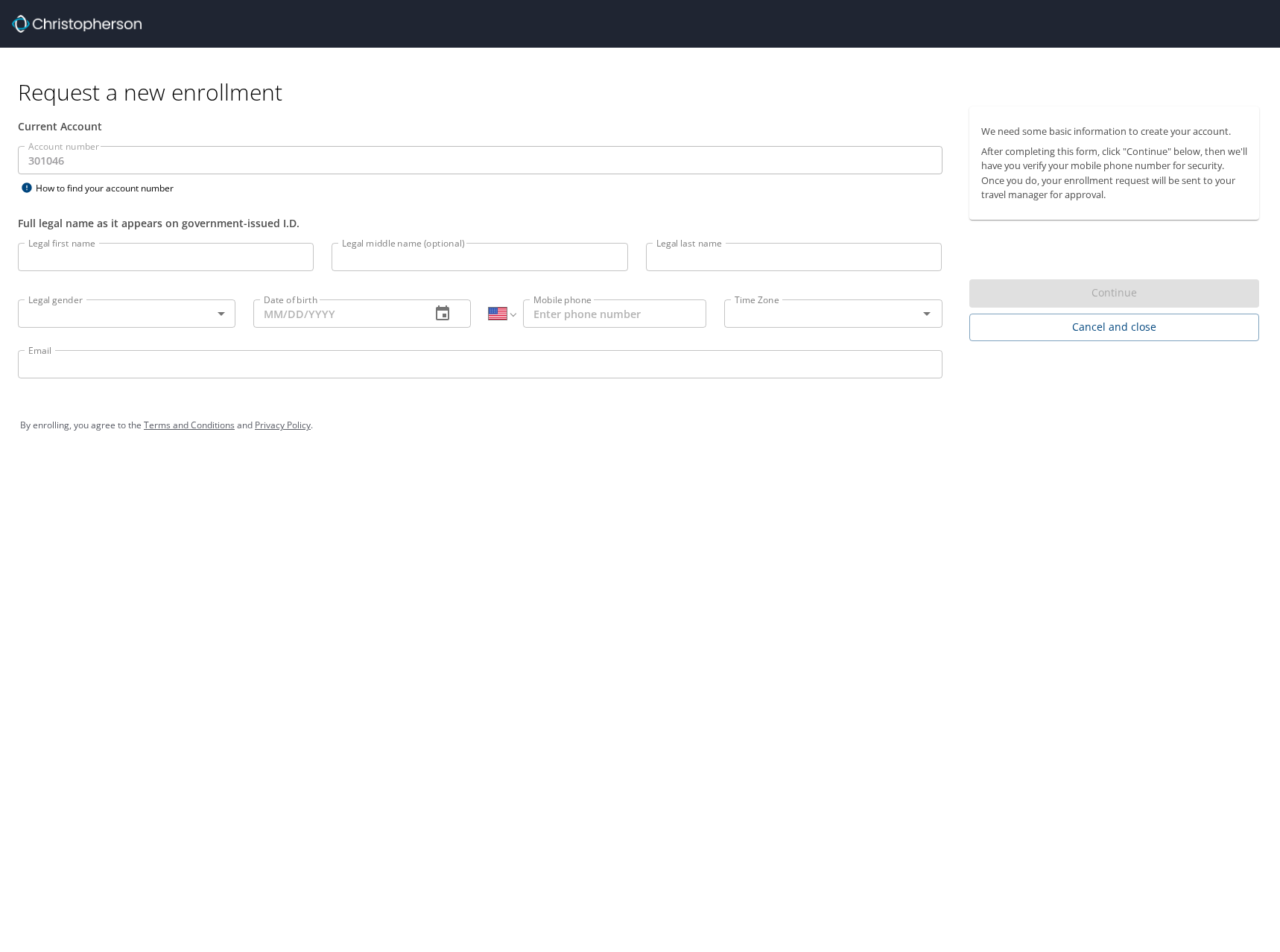
select select "US"
click at [181, 251] on input "Legal first name" at bounding box center [166, 257] width 296 height 28
type input "Eric"
click at [435, 265] on input "Legal middle name (optional)" at bounding box center [479, 257] width 296 height 28
type input "David"
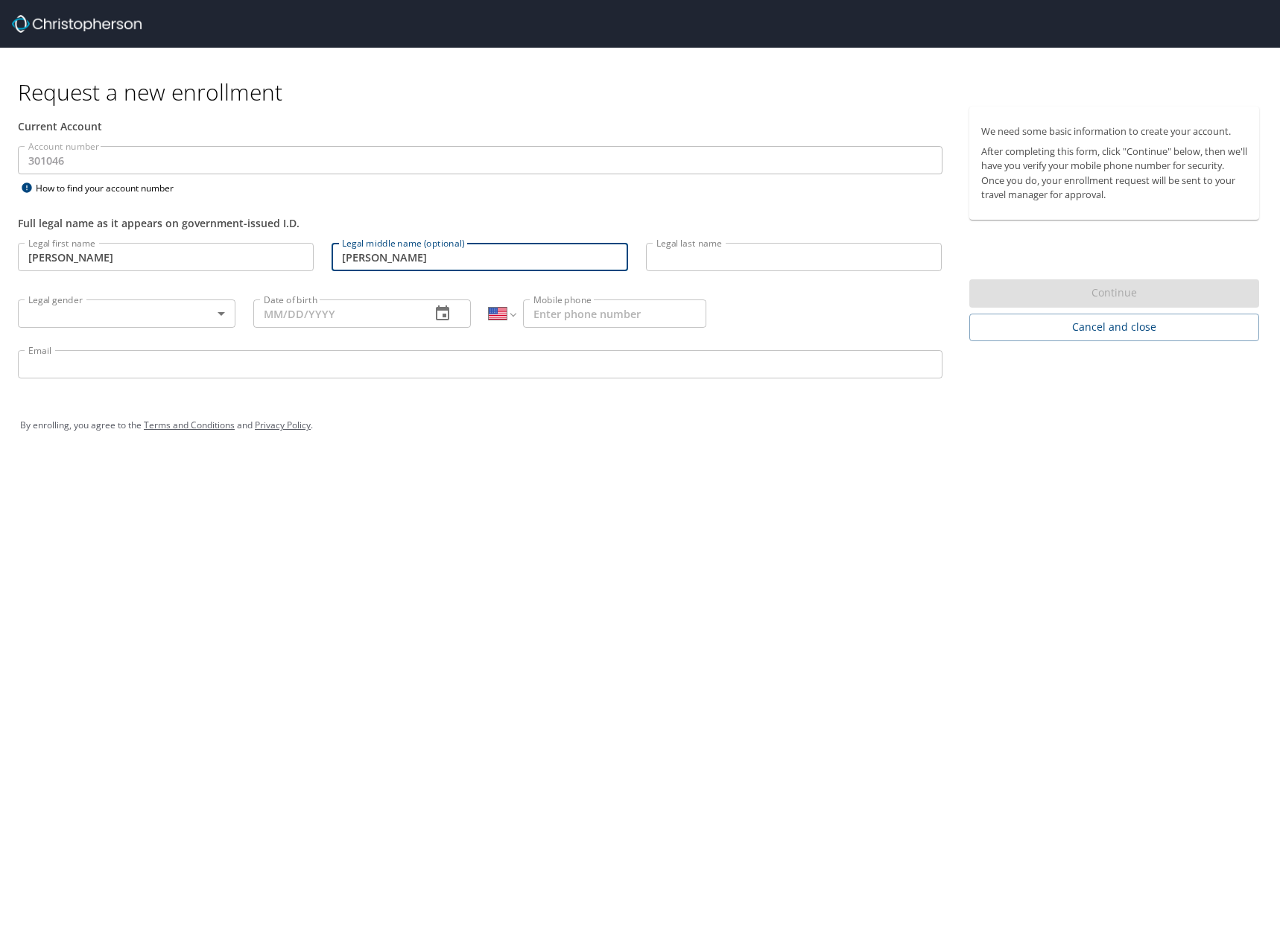
click at [813, 263] on input "Legal last name" at bounding box center [794, 257] width 296 height 28
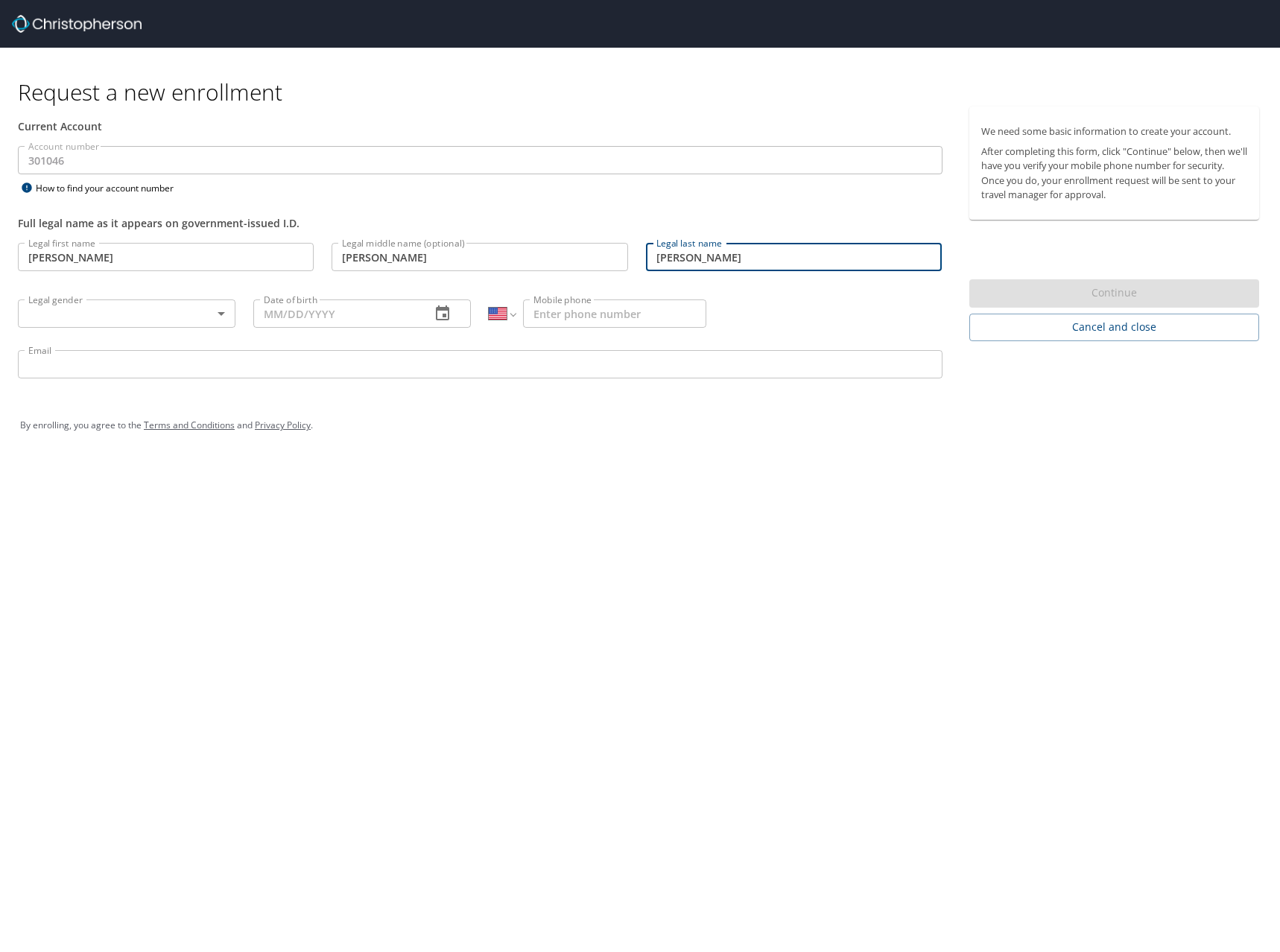
type input "Moriarty"
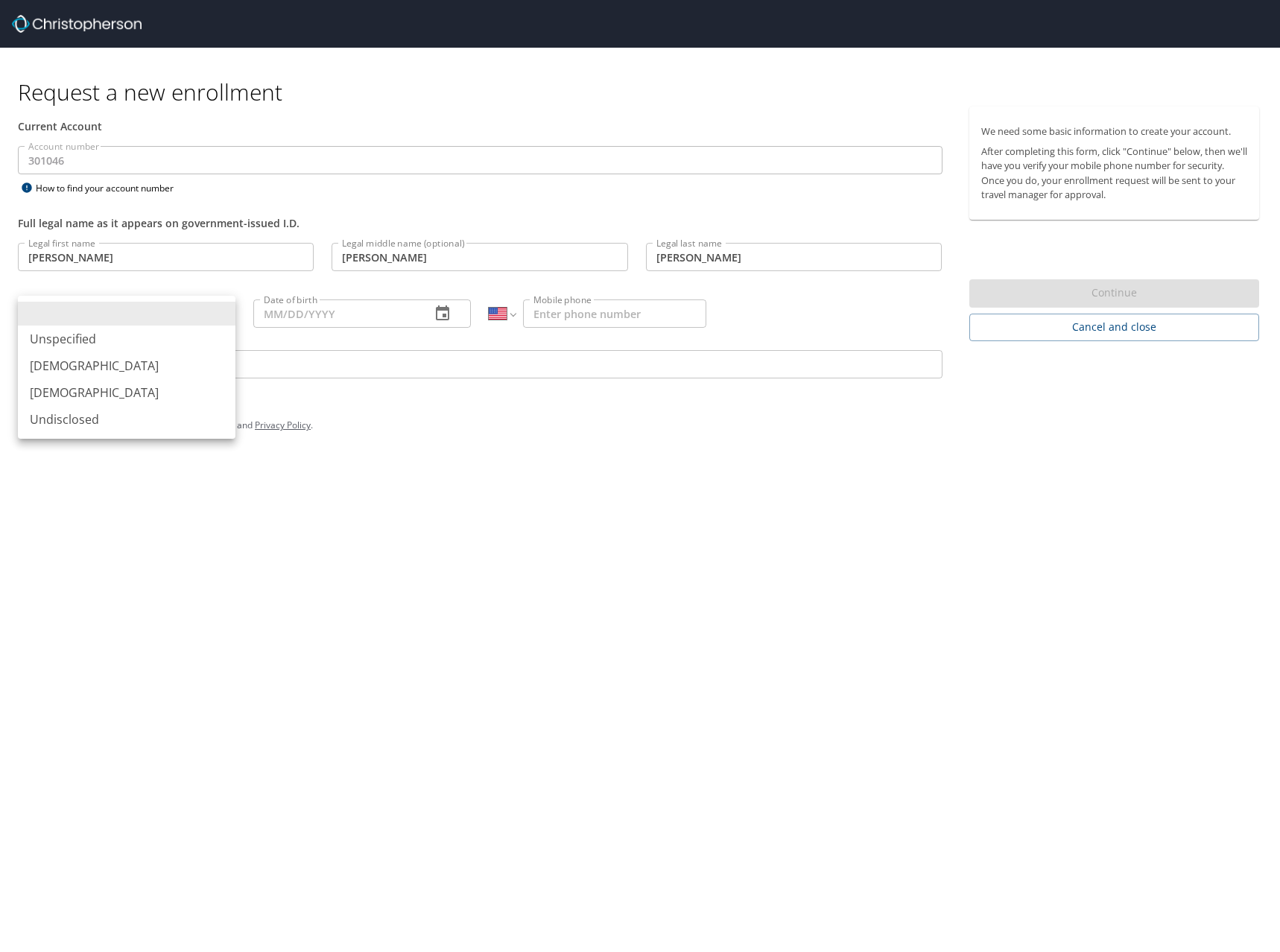
drag, startPoint x: 152, startPoint y: 301, endPoint x: 138, endPoint y: 310, distance: 16.6
click at [139, 310] on body "Request a new enrollment Current Account Account number 301046 Account number H…" at bounding box center [640, 476] width 1280 height 952
click at [139, 371] on li "Male" at bounding box center [127, 366] width 218 height 27
type input "Male"
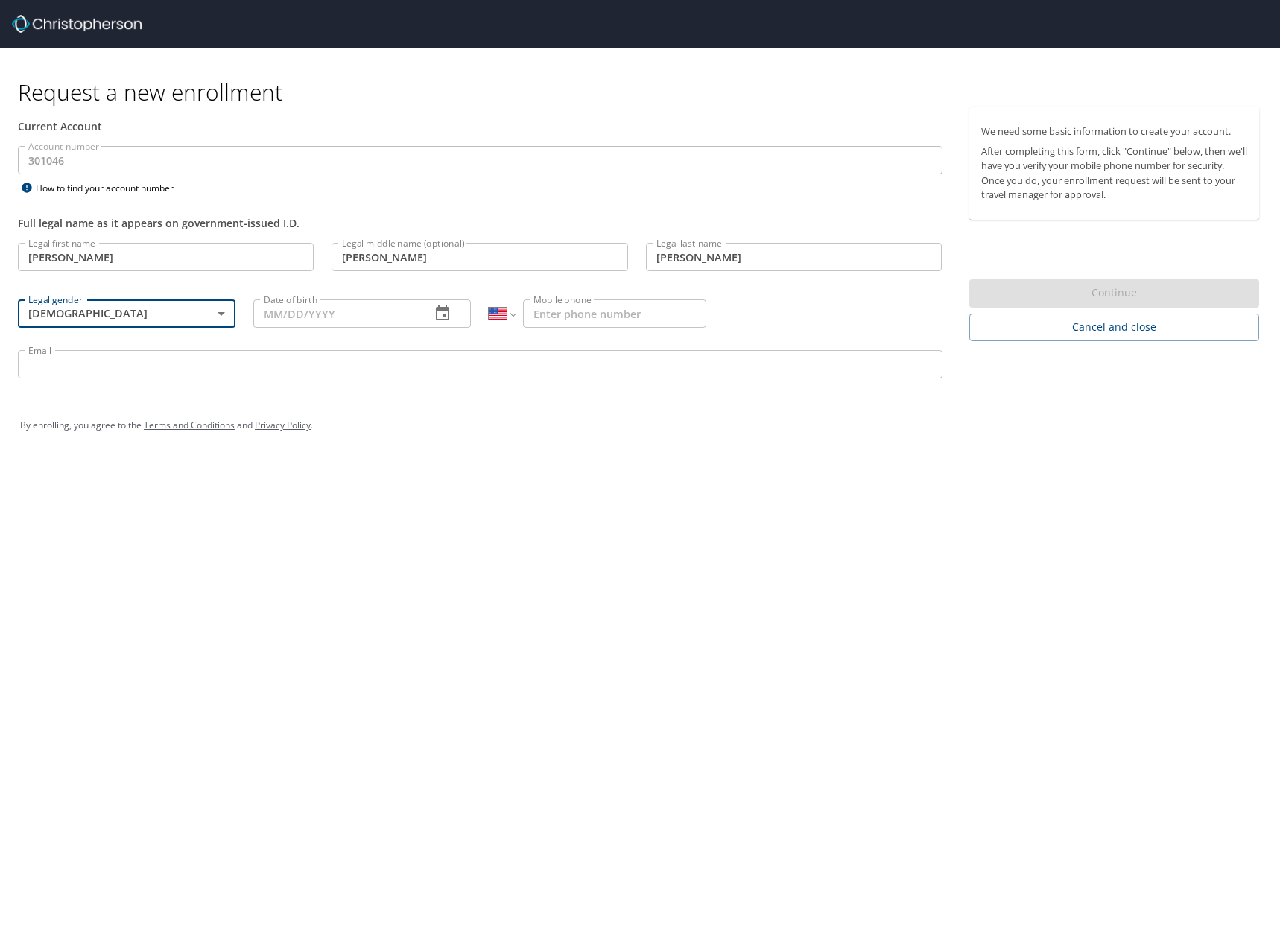
click at [282, 317] on input "Date of birth" at bounding box center [336, 313] width 165 height 28
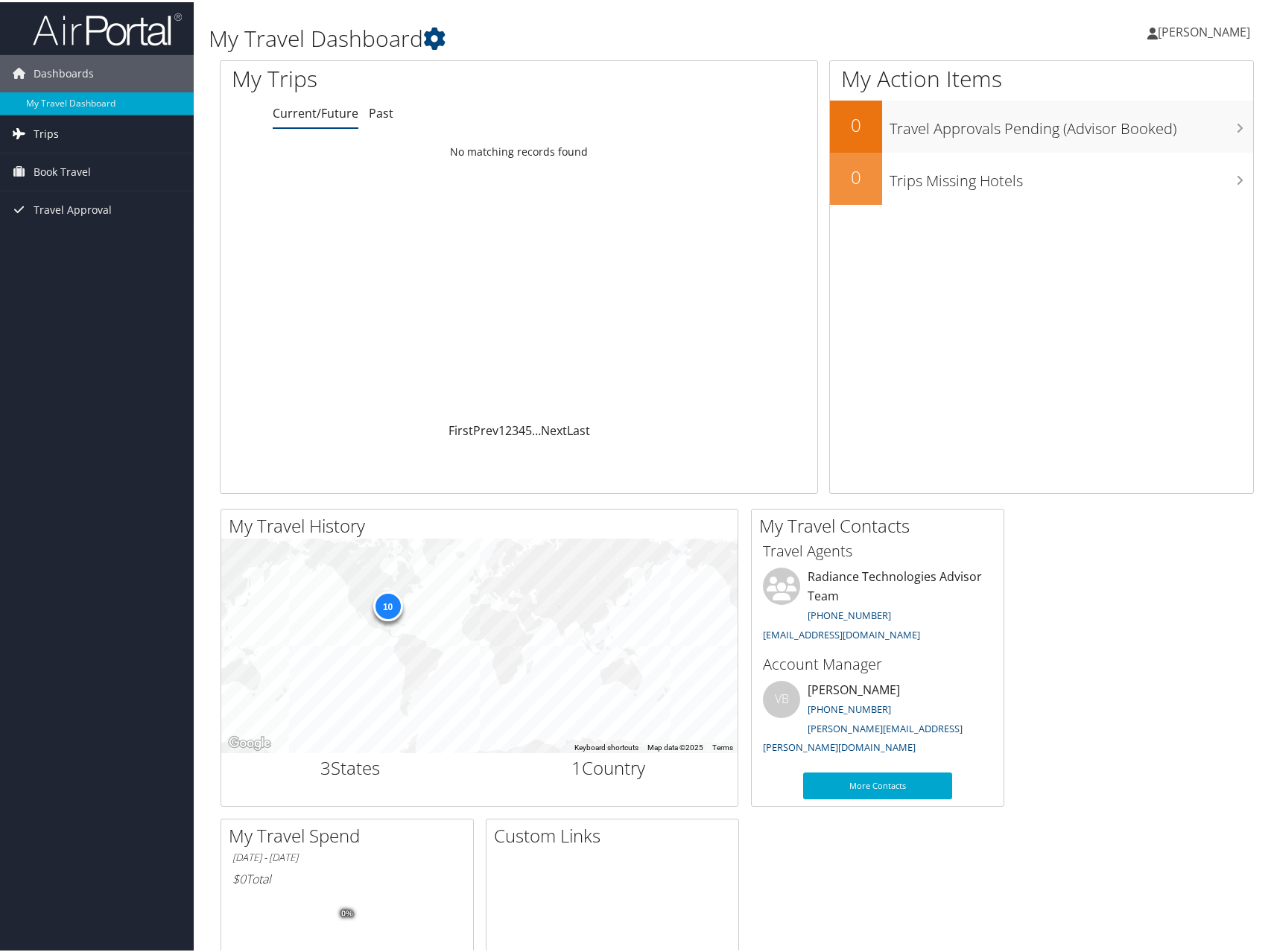
click at [79, 134] on link "Trips" at bounding box center [96, 132] width 193 height 37
click at [77, 140] on link "Trips" at bounding box center [96, 132] width 193 height 37
click at [384, 603] on div "10" at bounding box center [387, 604] width 30 height 30
drag, startPoint x: 681, startPoint y: 659, endPoint x: 560, endPoint y: 593, distance: 137.8
click at [560, 593] on div "10" at bounding box center [479, 643] width 516 height 214
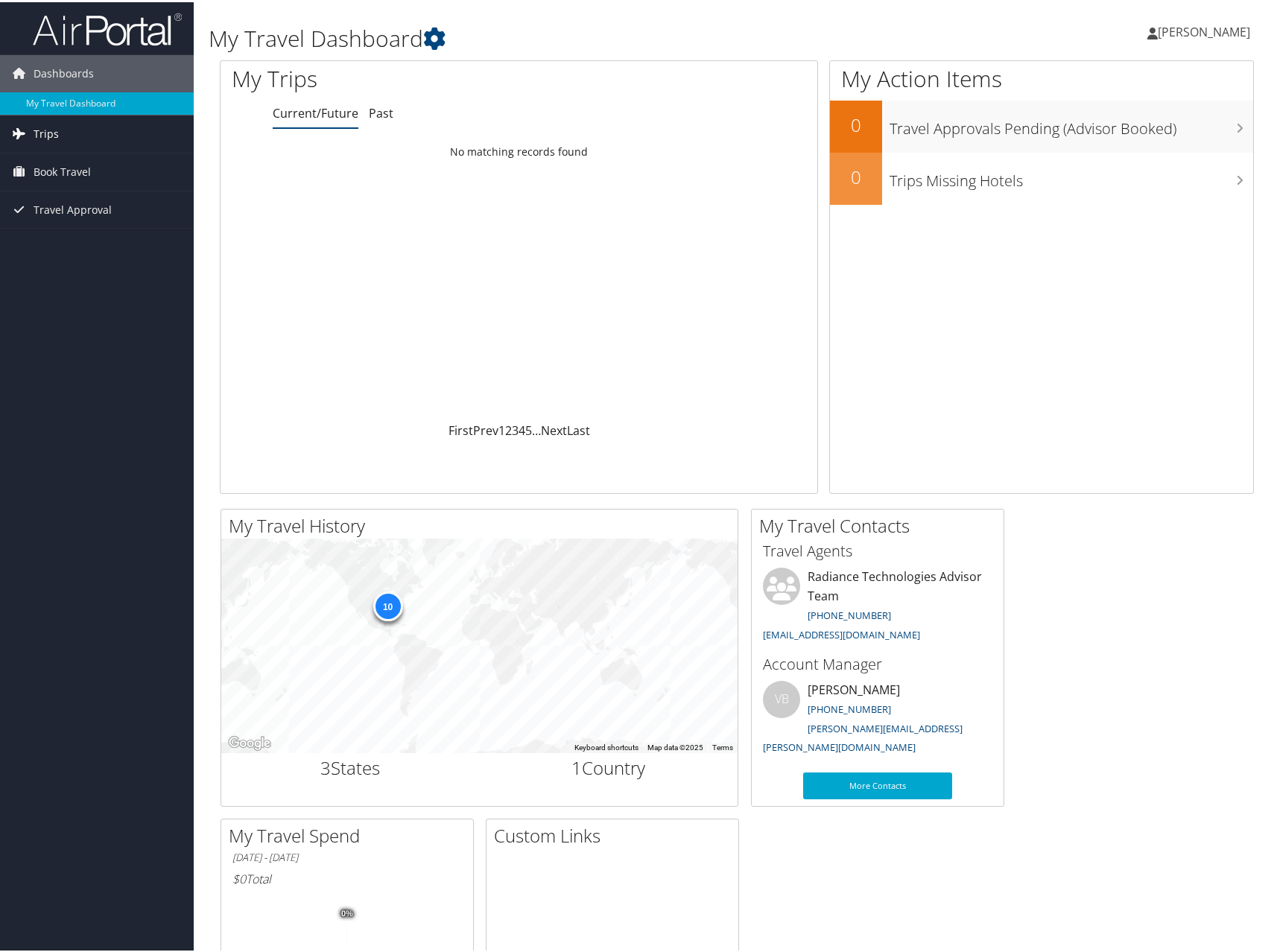
click at [85, 136] on link "Trips" at bounding box center [96, 132] width 193 height 37
click at [72, 159] on link "Current/Future Trips" at bounding box center [96, 162] width 193 height 23
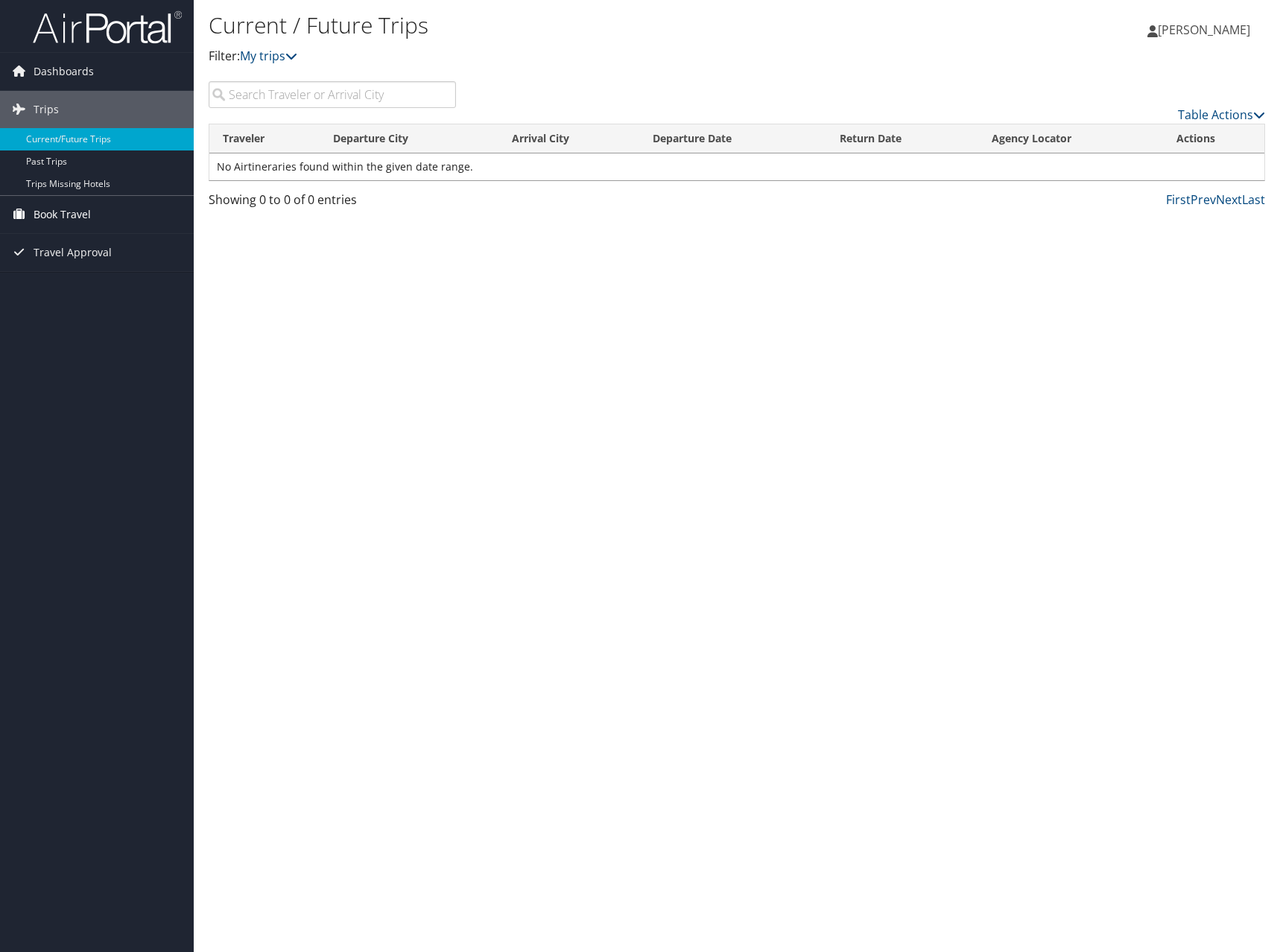
click at [143, 228] on link "Book Travel" at bounding box center [96, 214] width 193 height 37
click at [111, 240] on link "Agent Booking Request" at bounding box center [96, 244] width 193 height 23
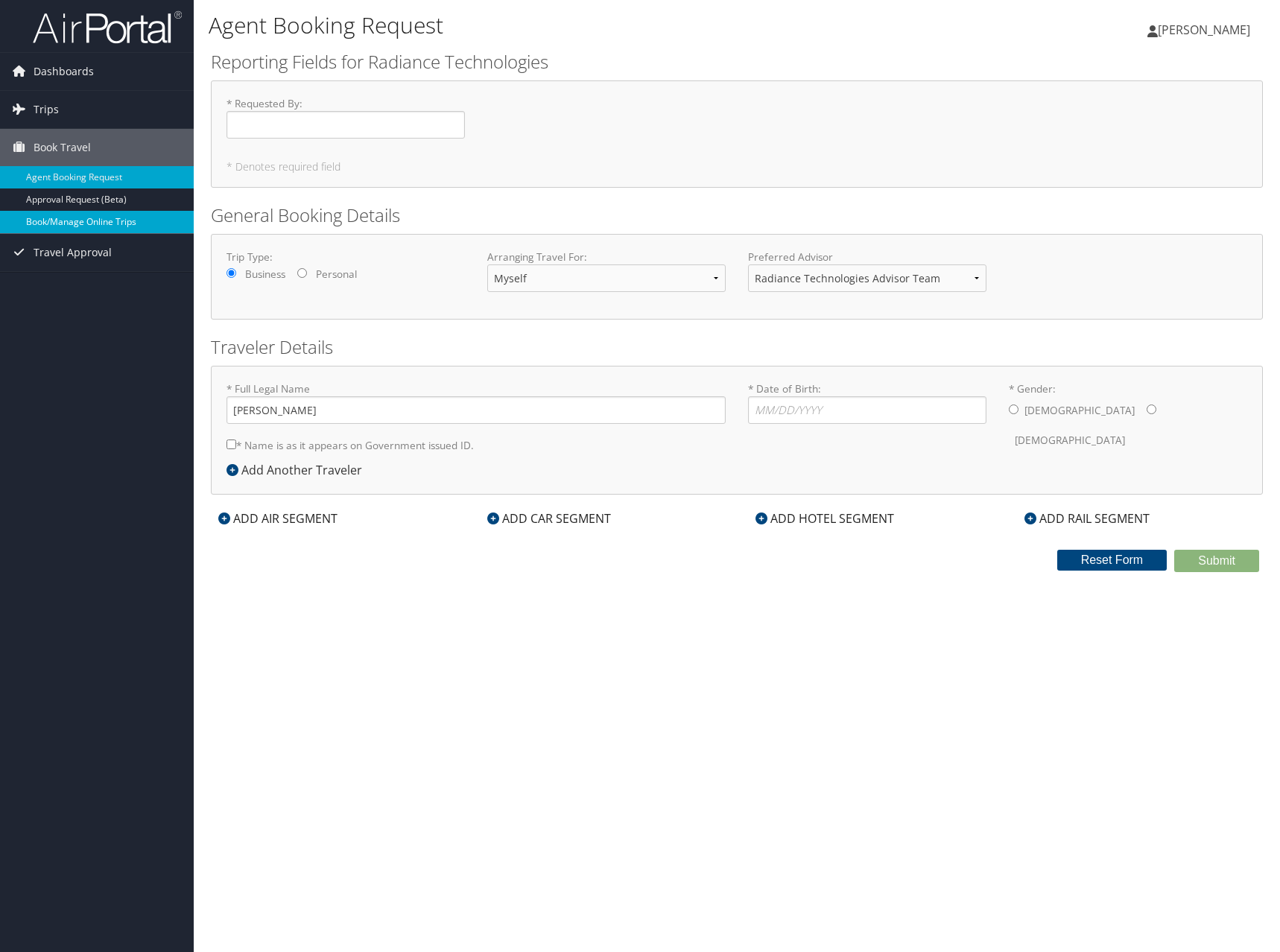
click at [101, 220] on link "Book/Manage Online Trips" at bounding box center [96, 221] width 193 height 23
